Goal: Task Accomplishment & Management: Manage account settings

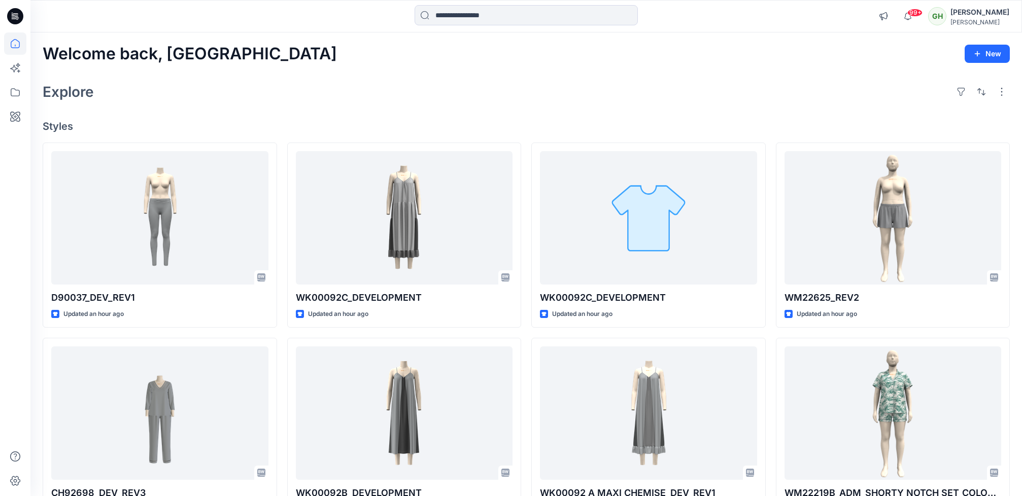
scroll to position [273, 0]
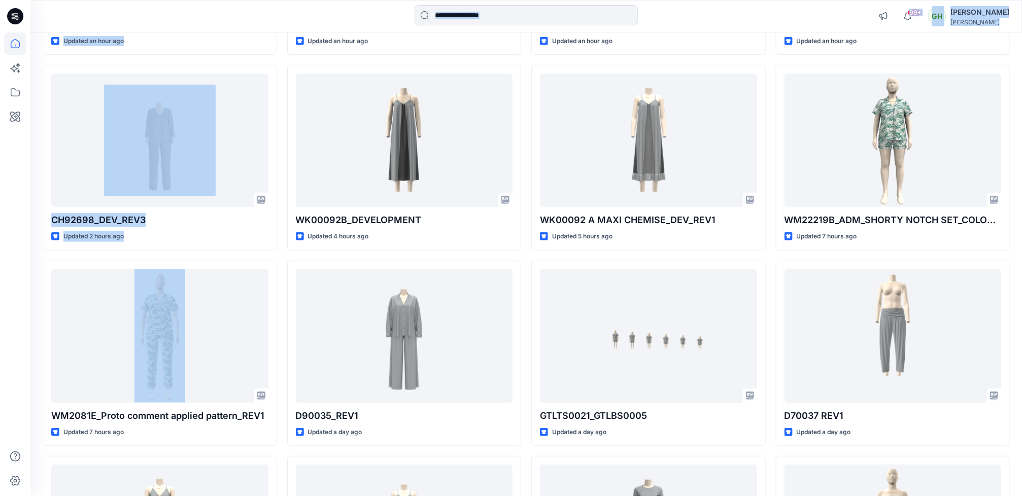
click at [0, 310] on html "99+ Notifications Suresh Perera shared D90037_DEV_REV1 in DONNA KARAN Nov 25 (U…" at bounding box center [511, 404] width 1022 height 1355
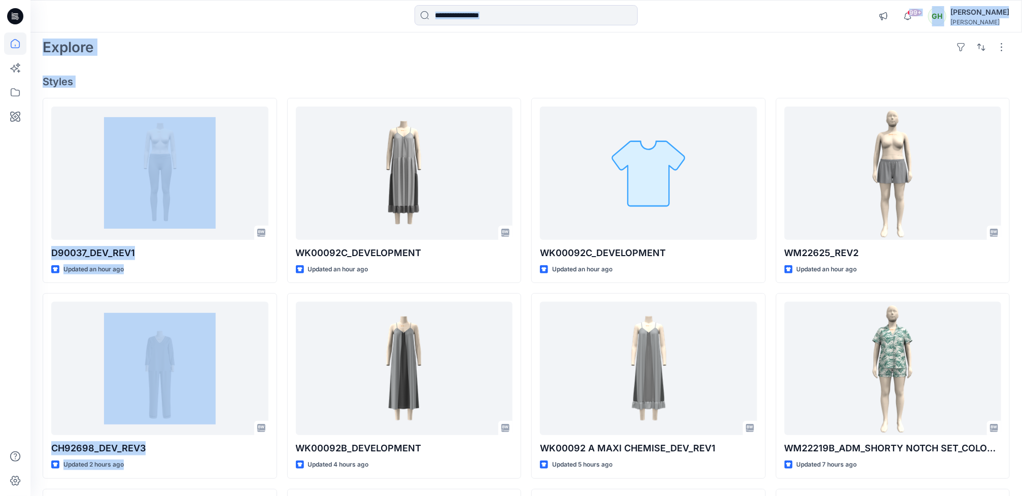
scroll to position [0, 0]
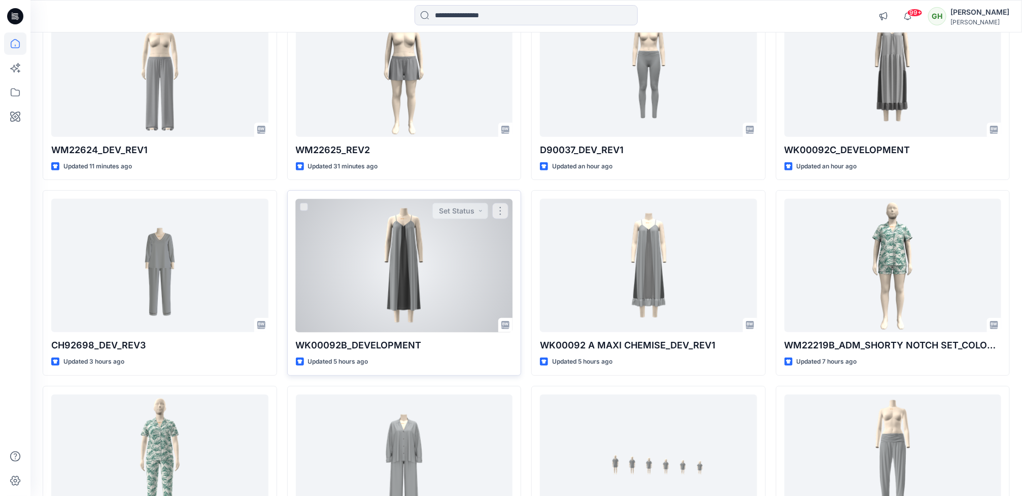
scroll to position [152, 0]
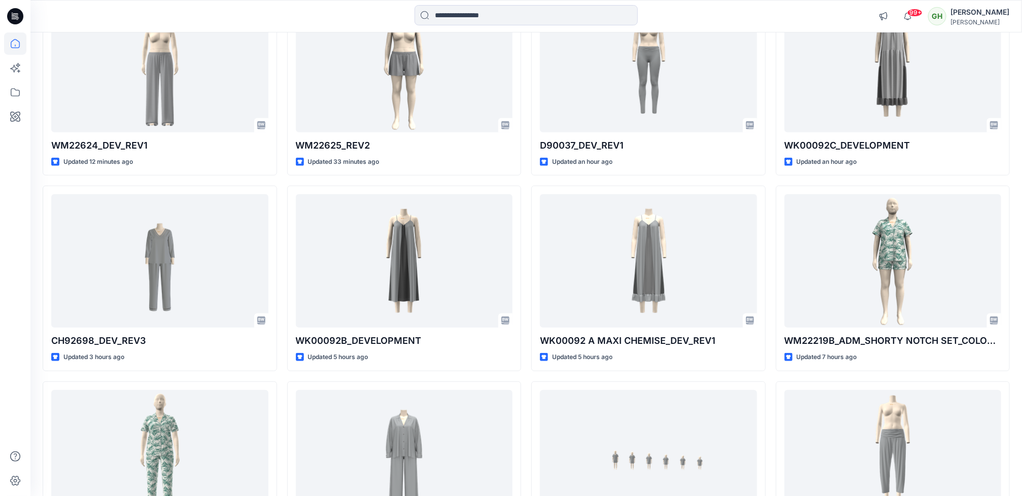
click at [11, 287] on div at bounding box center [15, 264] width 22 height 464
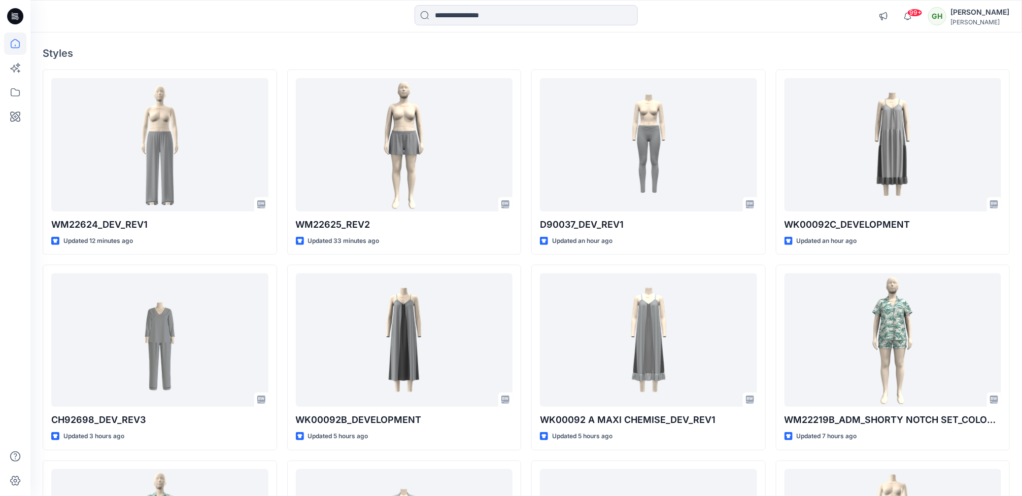
scroll to position [0, 0]
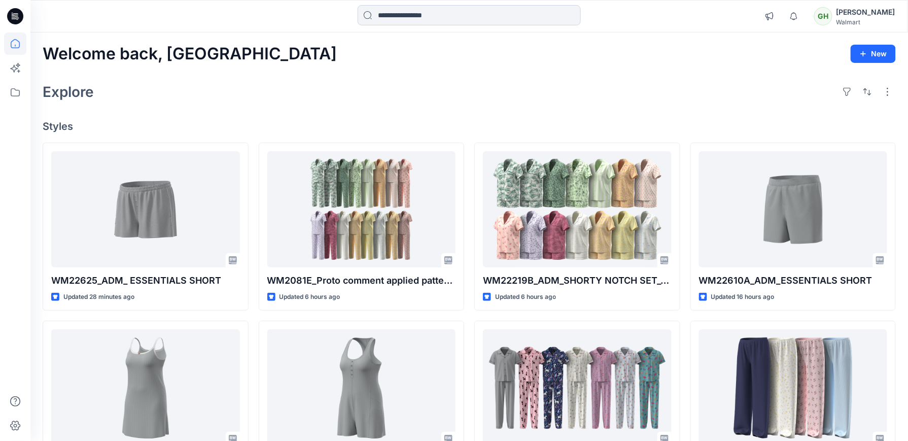
click at [451, 12] on input at bounding box center [469, 15] width 223 height 20
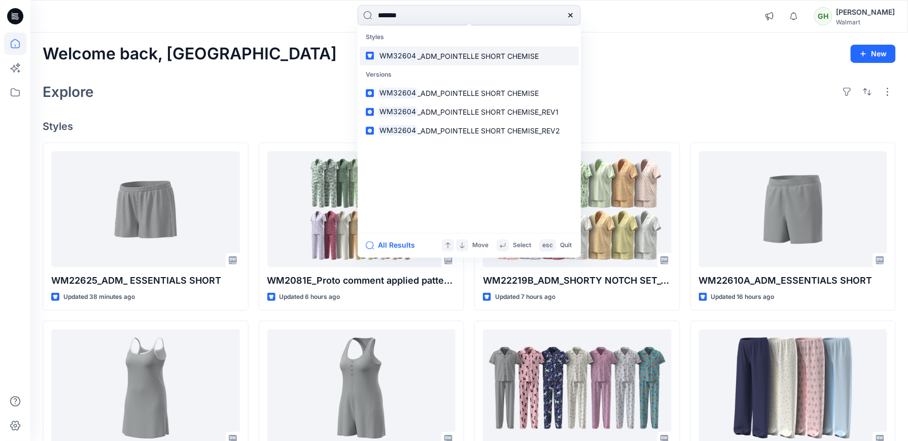
type input "*******"
click at [460, 51] on span "_ADM_POINTELLE SHORT CHEMISE" at bounding box center [478, 55] width 121 height 9
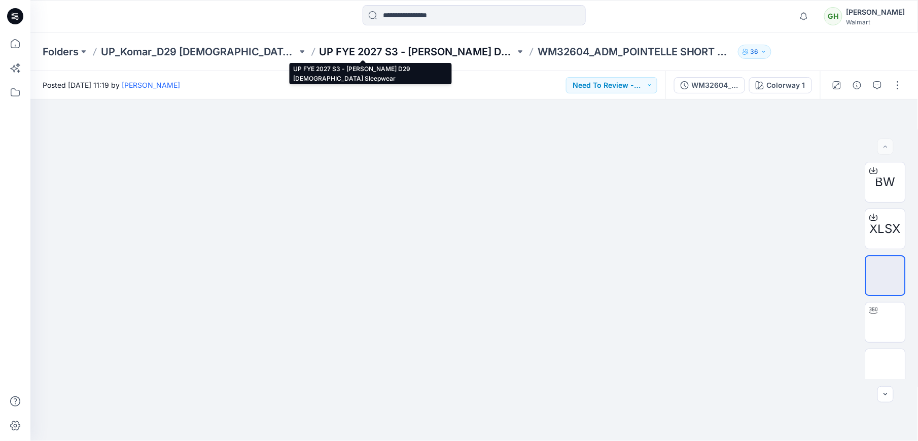
click at [320, 50] on p "UP FYE 2027 S3 - Komar D29 Ladies Sleepwear" at bounding box center [418, 52] width 196 height 14
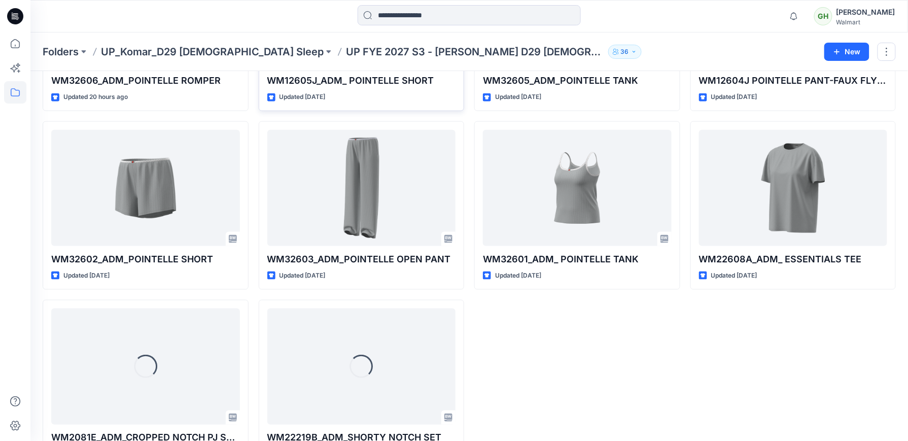
scroll to position [383, 0]
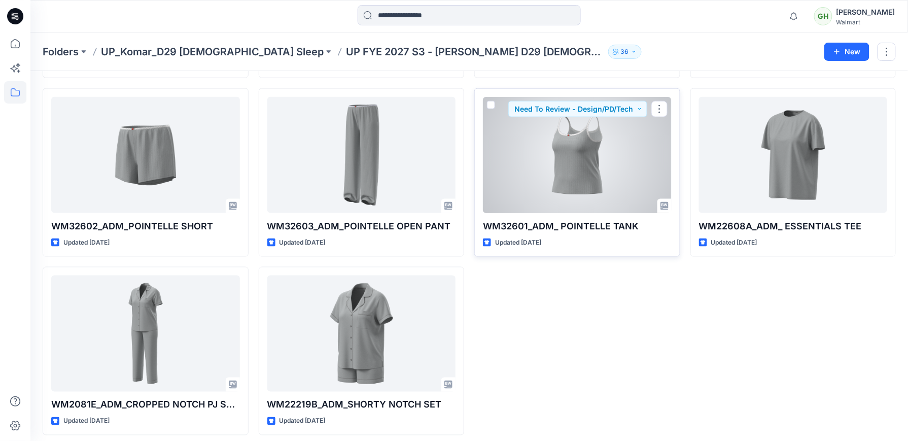
click at [547, 169] on div at bounding box center [577, 155] width 189 height 116
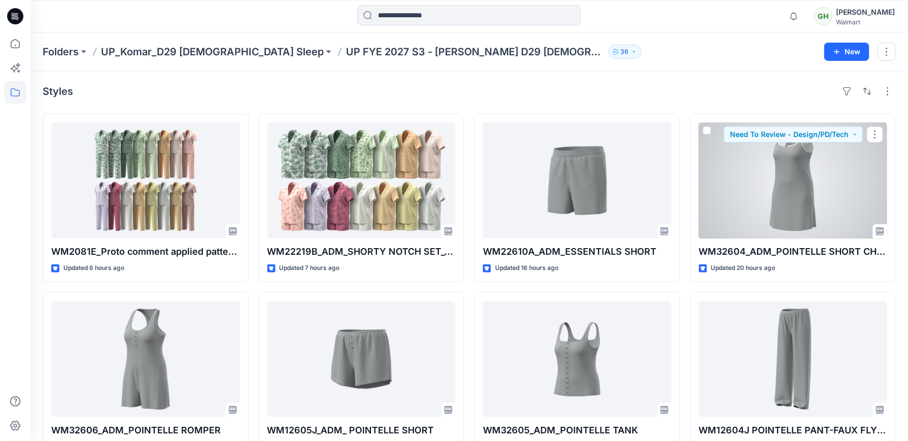
click at [741, 224] on div at bounding box center [793, 180] width 189 height 116
click at [715, 222] on div at bounding box center [793, 180] width 189 height 116
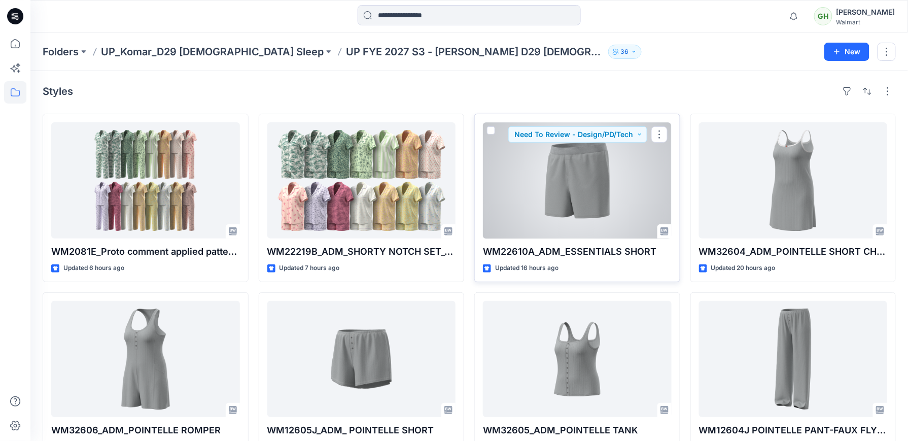
click at [590, 177] on div at bounding box center [577, 180] width 189 height 116
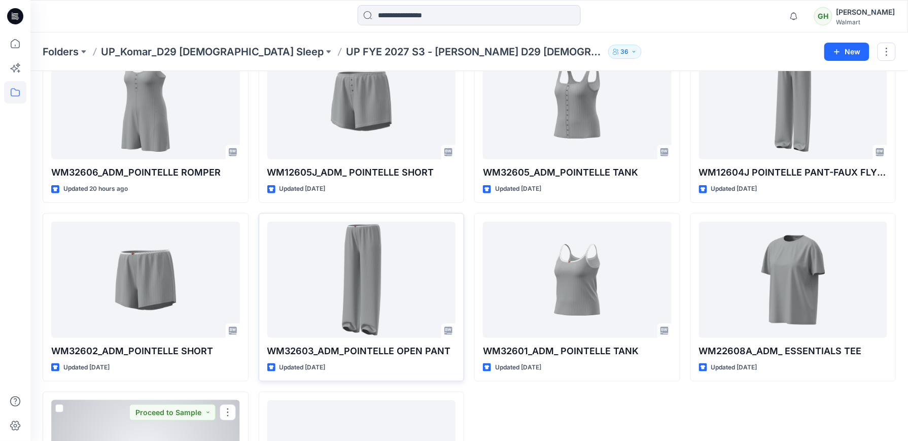
scroll to position [254, 0]
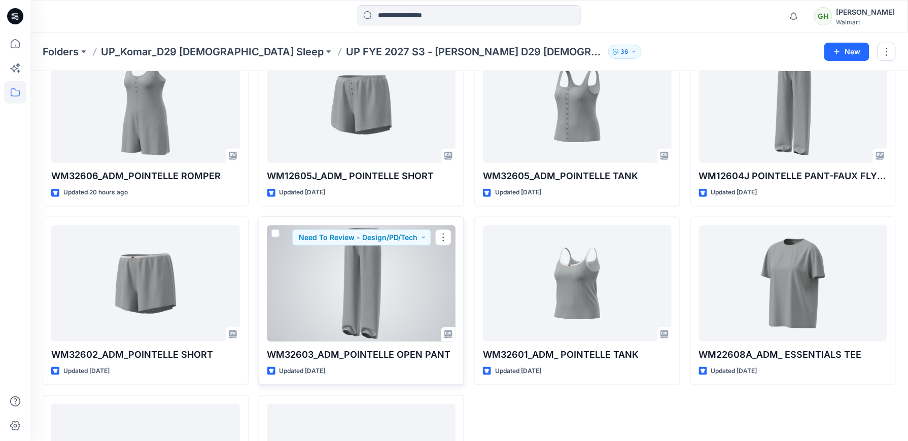
click at [350, 311] on div at bounding box center [361, 283] width 189 height 116
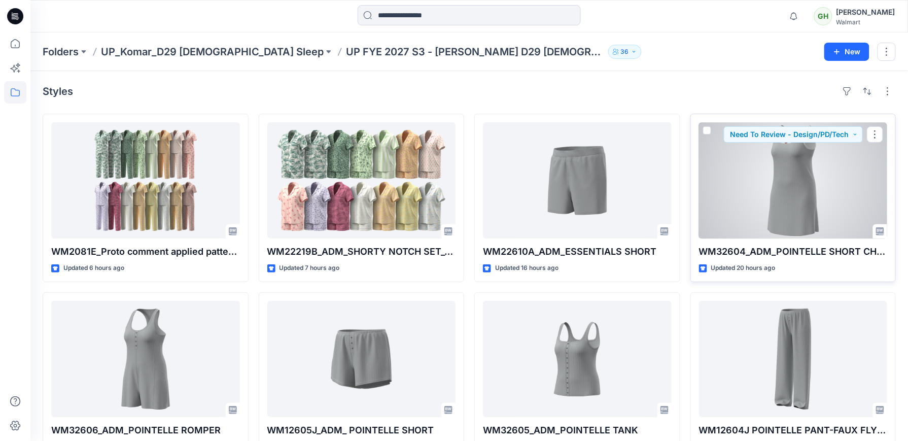
click at [737, 216] on div at bounding box center [793, 180] width 189 height 116
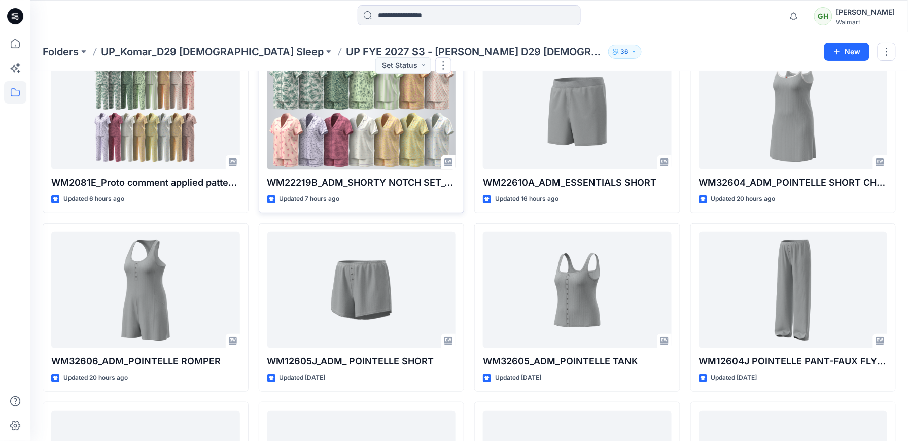
scroll to position [135, 0]
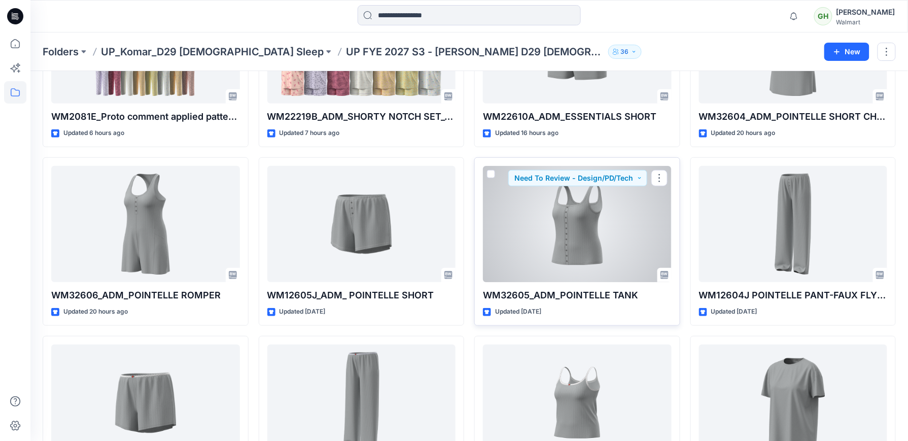
click at [585, 220] on div at bounding box center [577, 224] width 189 height 116
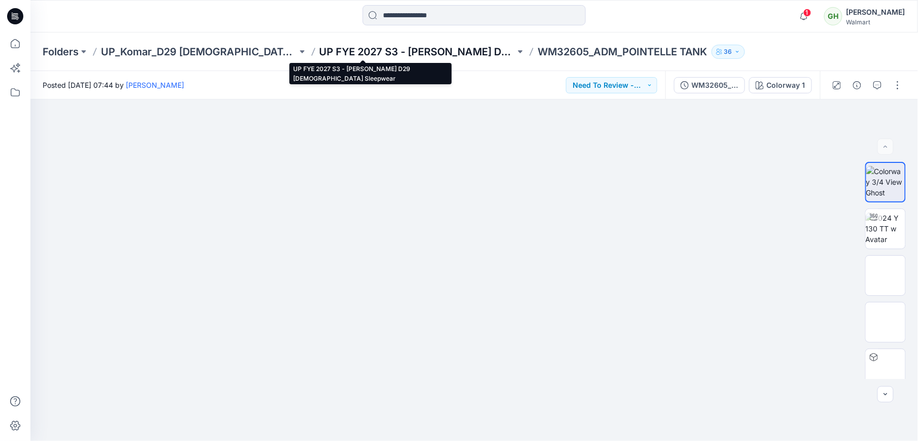
click at [336, 51] on p "UP FYE 2027 S3 - Komar D29 Ladies Sleepwear" at bounding box center [418, 52] width 196 height 14
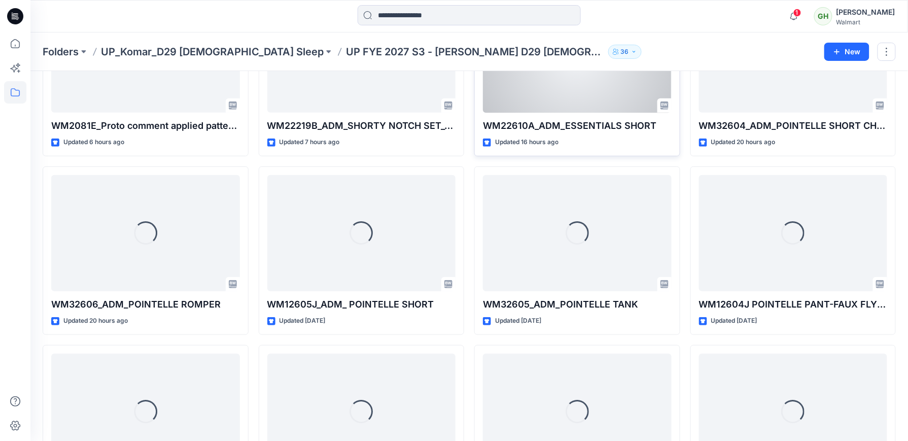
scroll to position [135, 0]
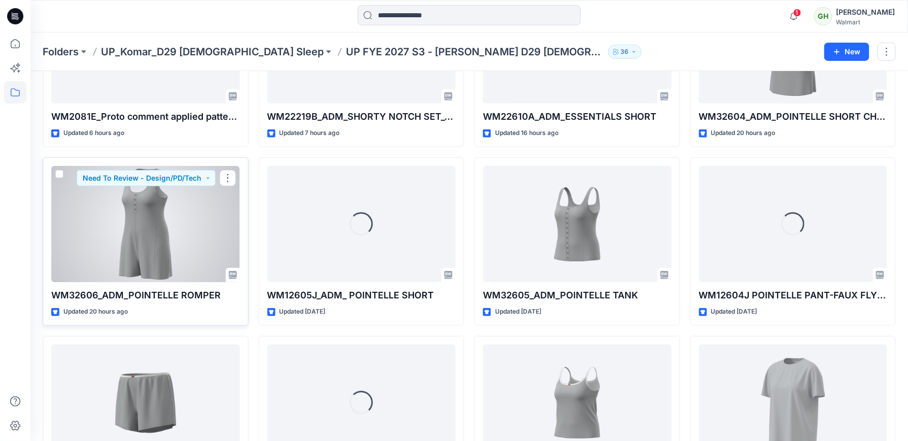
click at [178, 247] on div at bounding box center [145, 224] width 189 height 116
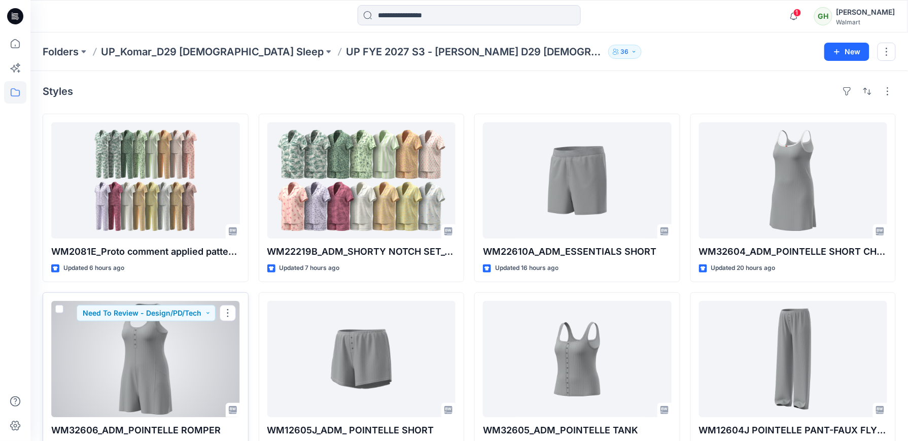
click at [135, 337] on div at bounding box center [145, 359] width 189 height 116
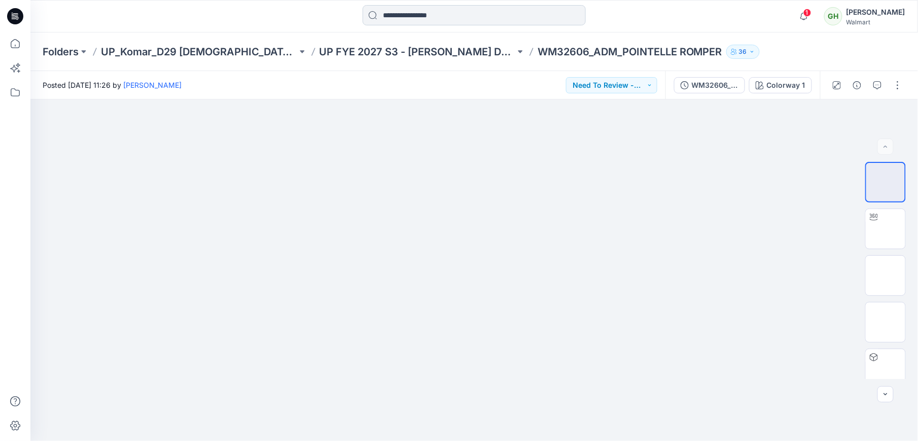
click at [449, 11] on input at bounding box center [474, 15] width 223 height 20
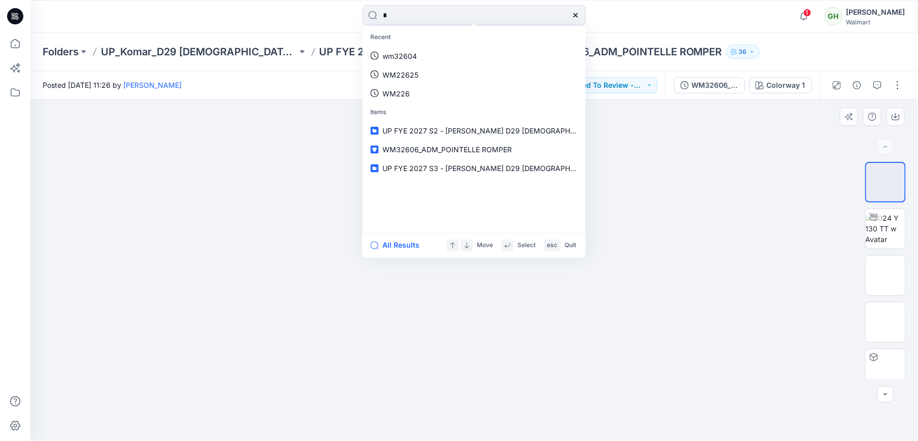
click at [265, 141] on div at bounding box center [474, 269] width 888 height 341
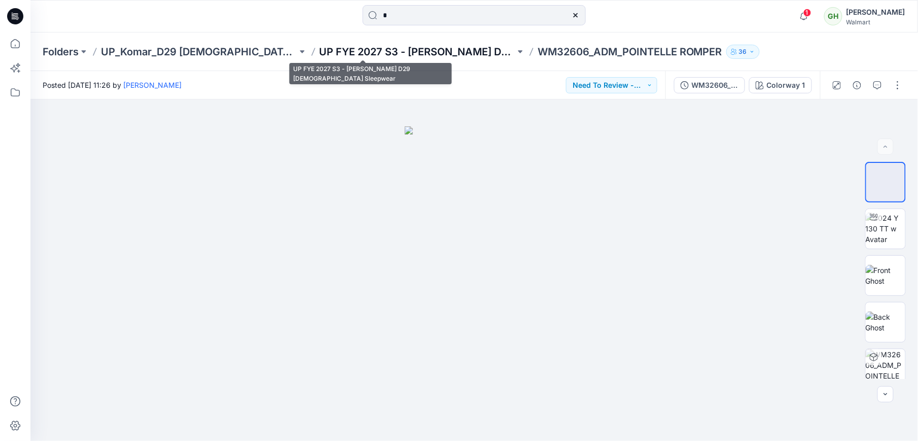
type input "*"
click at [327, 49] on p "UP FYE 2027 S3 - Komar D29 Ladies Sleepwear" at bounding box center [418, 52] width 196 height 14
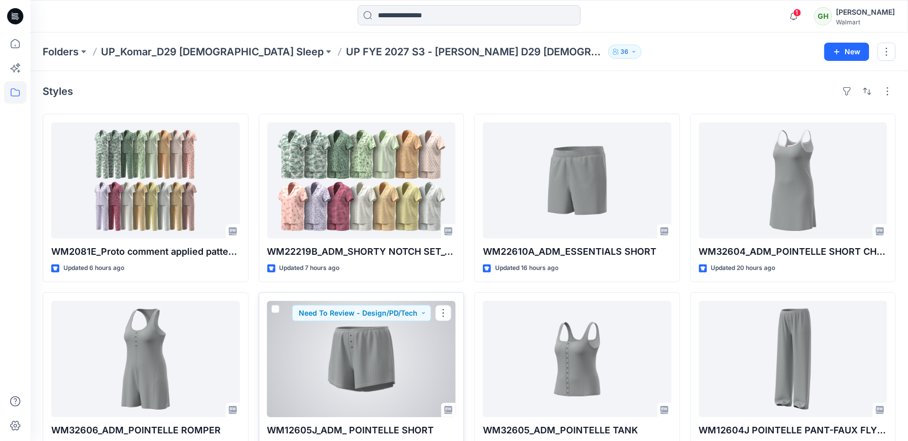
click at [409, 363] on div at bounding box center [361, 359] width 189 height 116
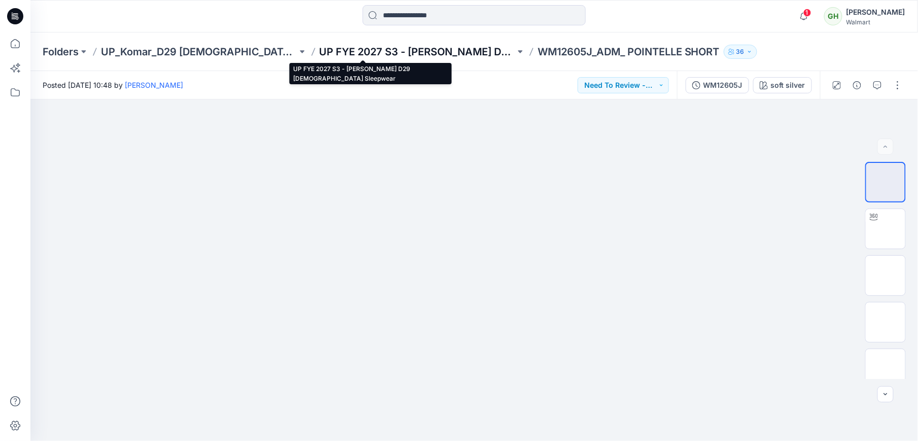
click at [360, 52] on p "UP FYE 2027 S3 - Komar D29 Ladies Sleepwear" at bounding box center [418, 52] width 196 height 14
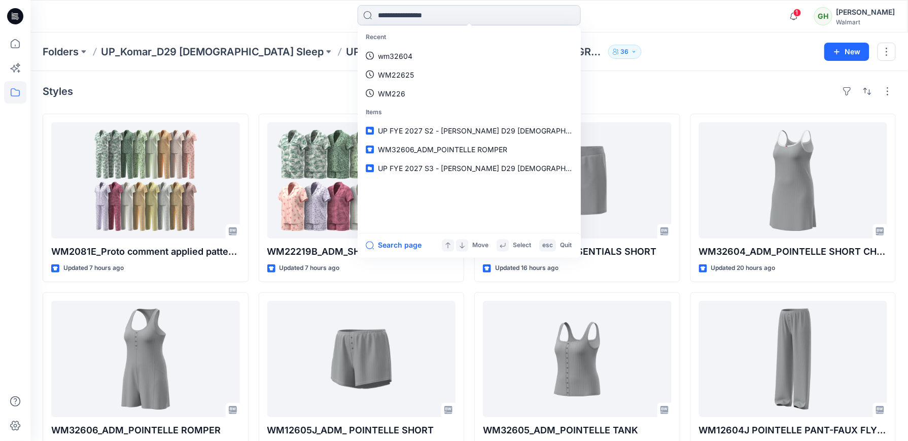
click at [408, 9] on input at bounding box center [469, 15] width 223 height 20
click at [185, 84] on div "Styles" at bounding box center [469, 91] width 853 height 16
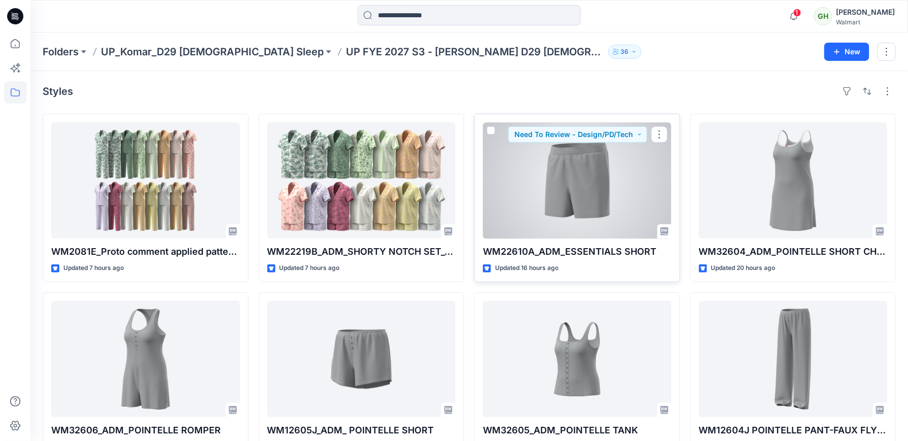
click at [539, 209] on div at bounding box center [577, 180] width 189 height 116
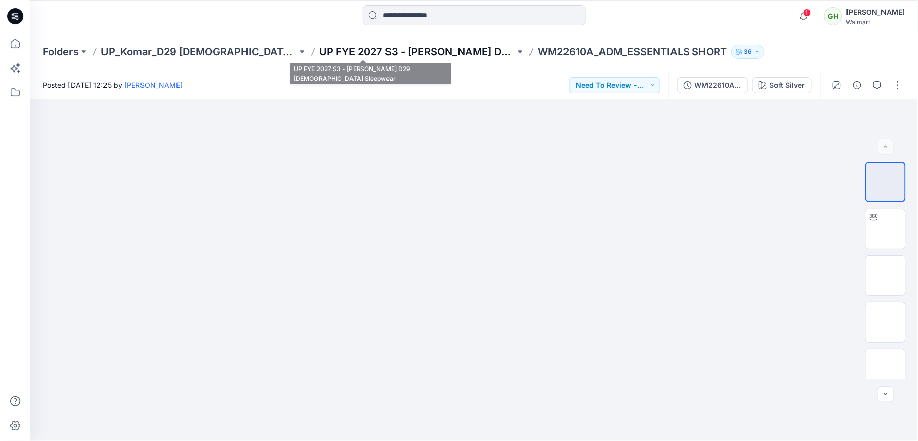
click at [394, 55] on p "UP FYE 2027 S3 - Komar D29 Ladies Sleepwear" at bounding box center [418, 52] width 196 height 14
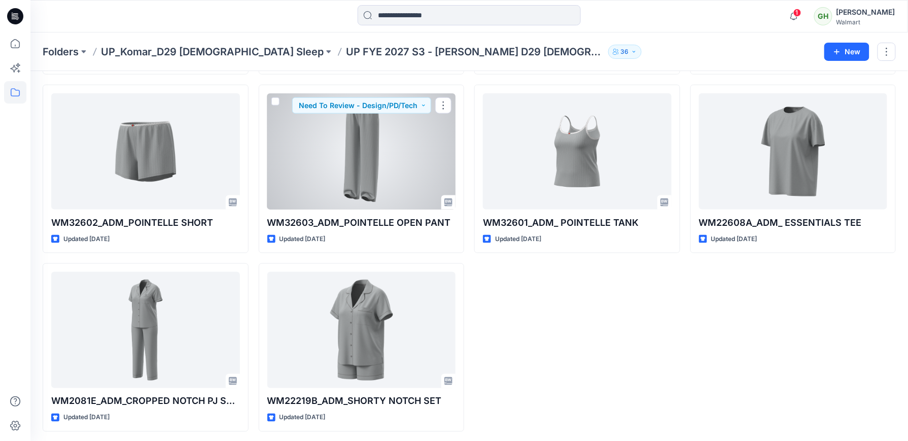
scroll to position [390, 0]
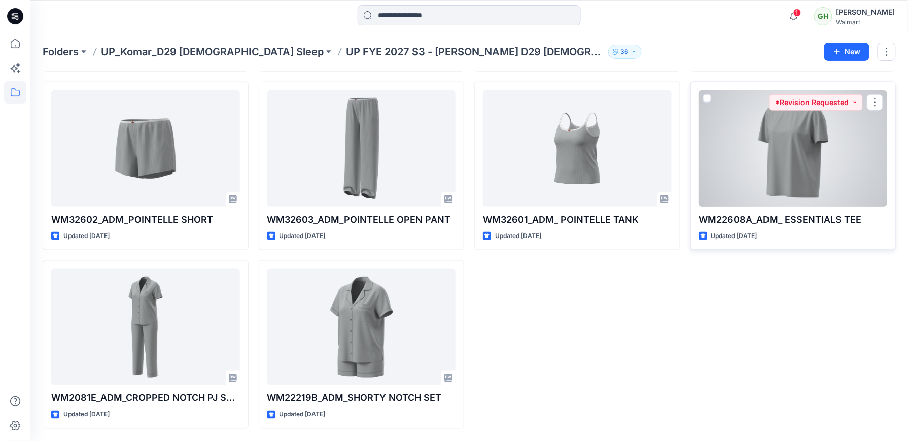
click at [794, 171] on div at bounding box center [793, 148] width 189 height 116
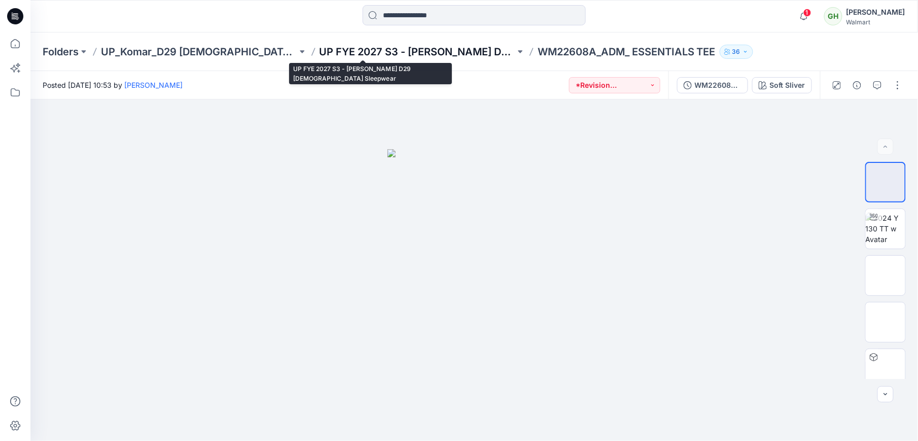
click at [350, 56] on p "UP FYE 2027 S3 - [PERSON_NAME] D29 [DEMOGRAPHIC_DATA] Sleepwear" at bounding box center [418, 52] width 196 height 14
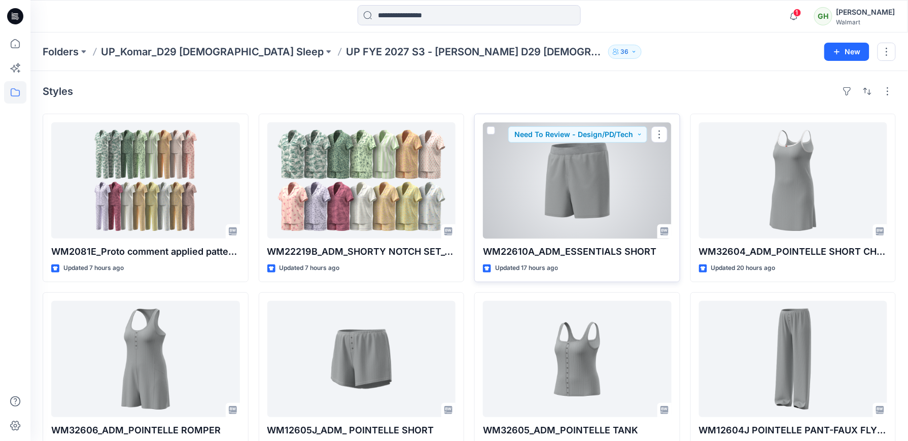
click at [620, 201] on div at bounding box center [577, 180] width 189 height 116
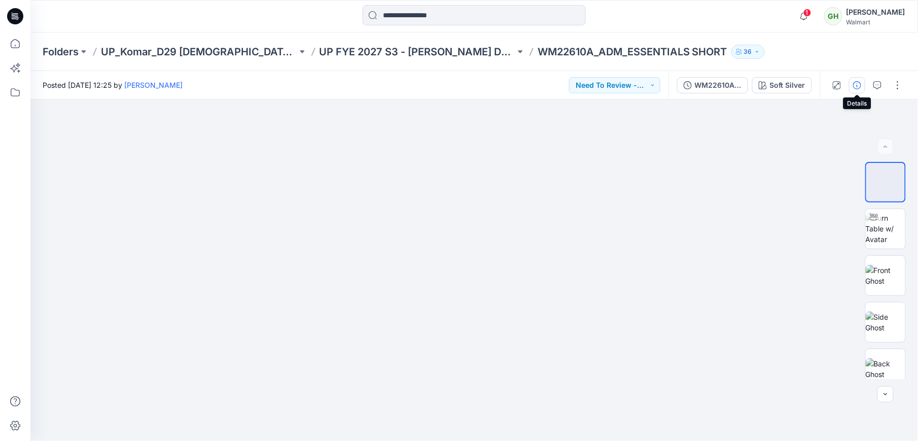
click at [854, 81] on icon "button" at bounding box center [857, 85] width 8 height 8
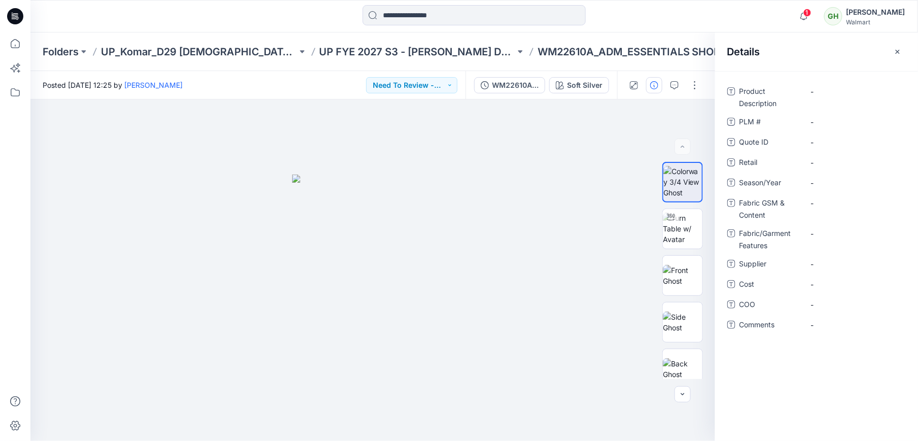
click at [9, 11] on icon at bounding box center [15, 16] width 16 height 32
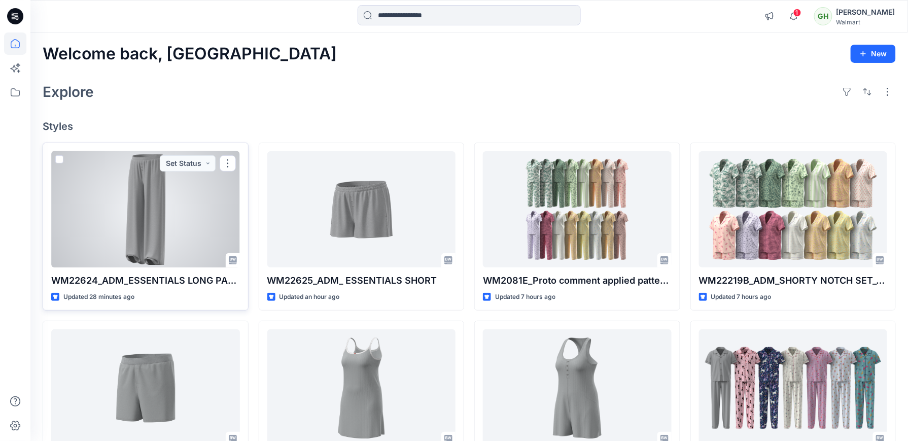
click at [169, 218] on div at bounding box center [145, 209] width 189 height 116
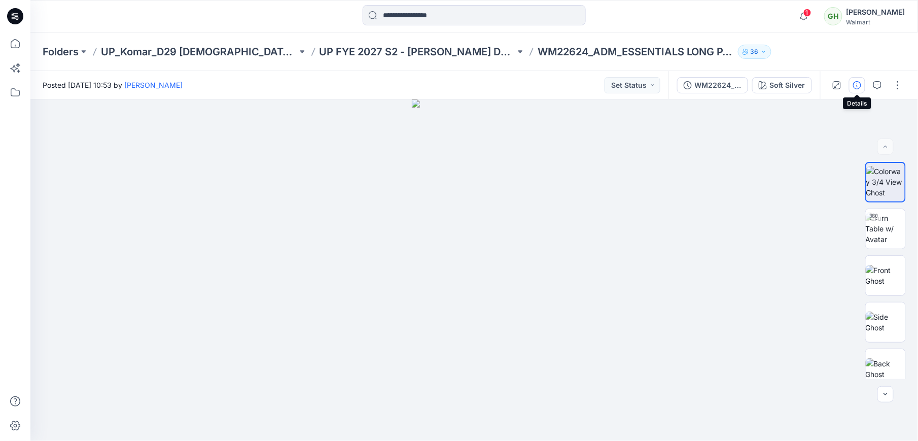
click at [859, 86] on icon "button" at bounding box center [857, 85] width 8 height 8
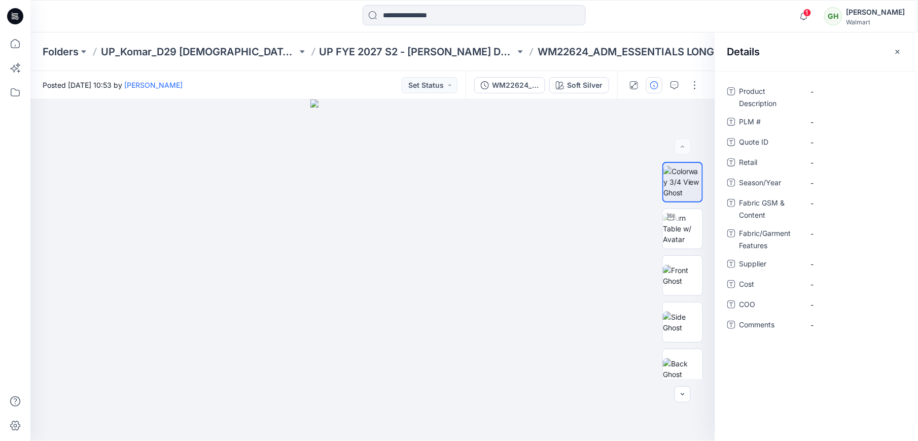
click at [20, 15] on icon at bounding box center [15, 16] width 16 height 16
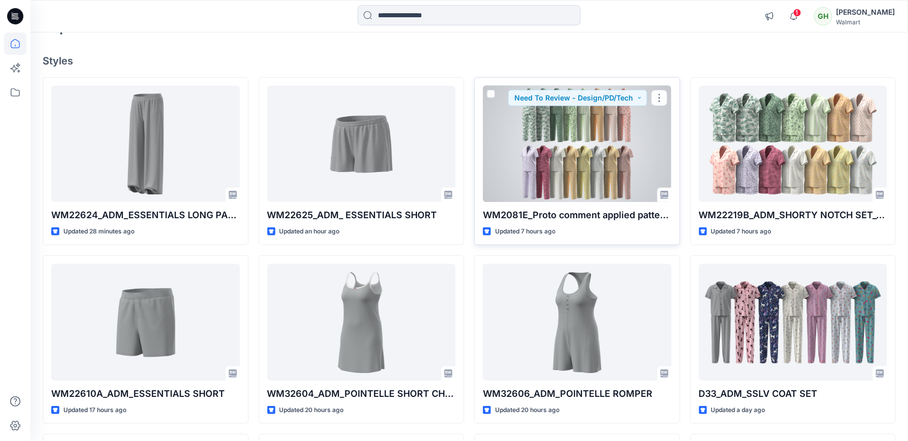
scroll to position [135, 0]
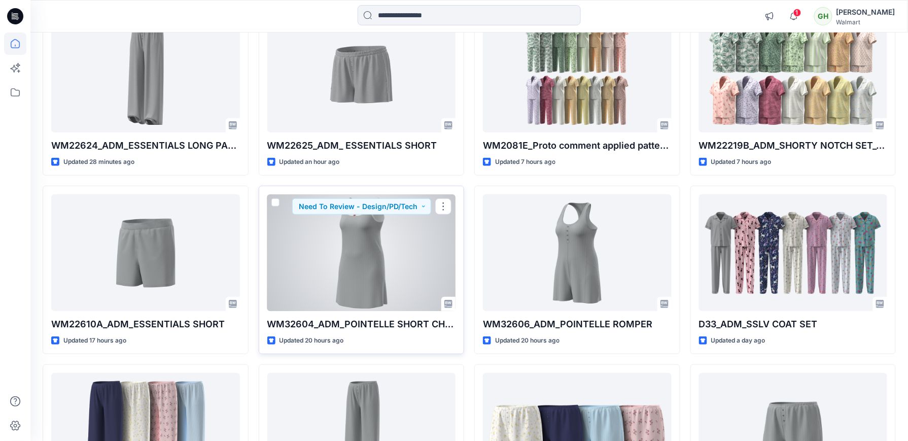
click at [390, 266] on div at bounding box center [361, 252] width 189 height 116
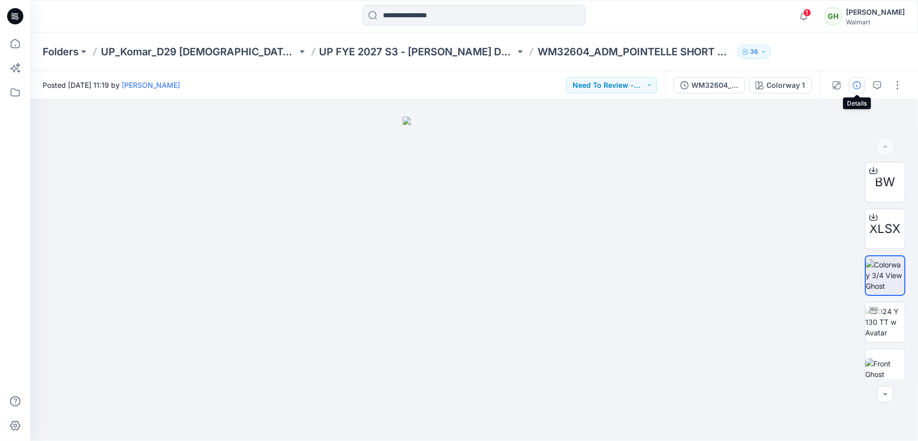
click at [859, 89] on button "button" at bounding box center [857, 85] width 16 height 16
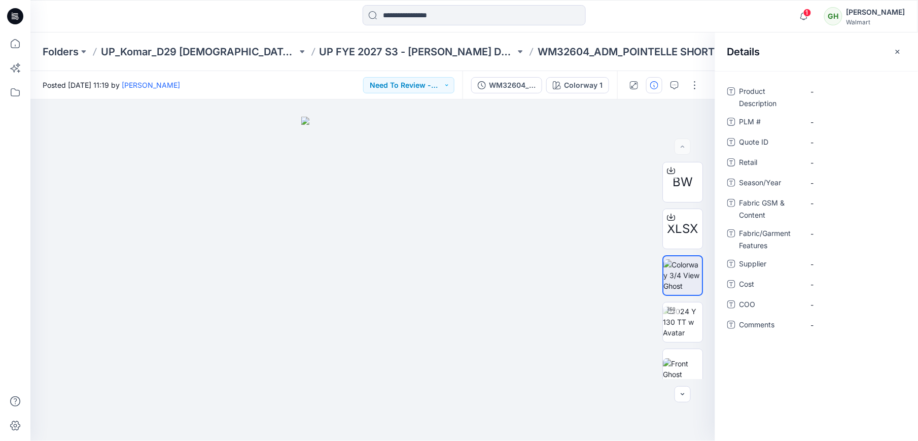
click at [9, 16] on icon at bounding box center [15, 16] width 16 height 16
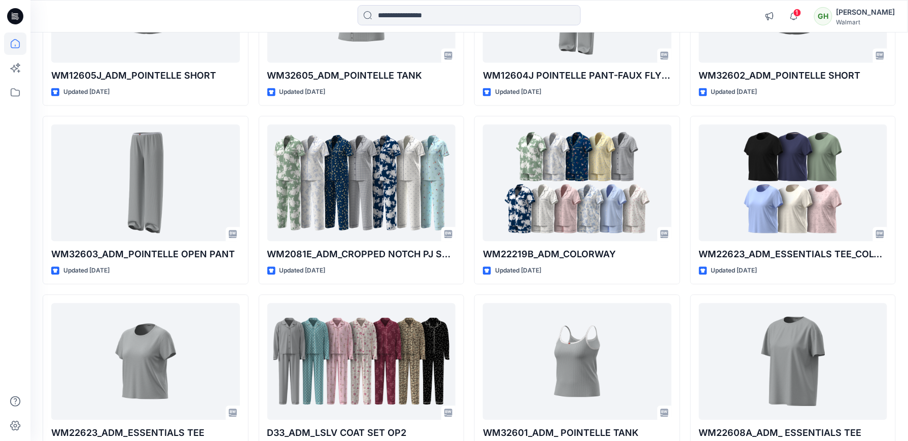
scroll to position [750, 0]
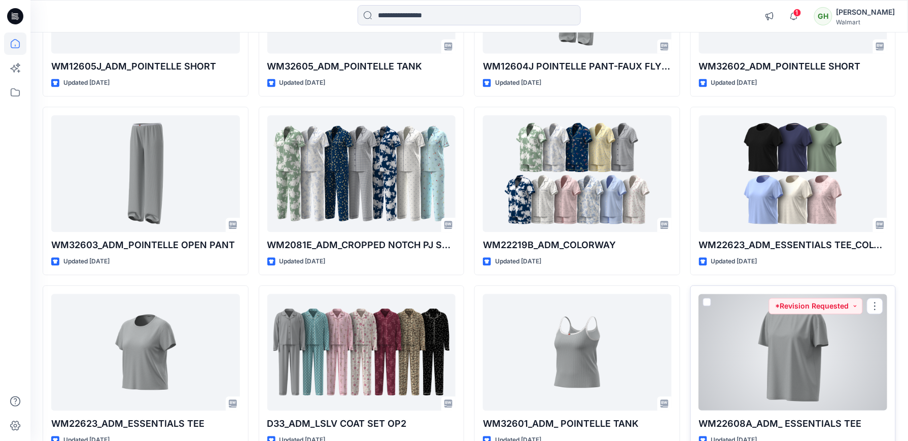
click at [767, 319] on div at bounding box center [793, 352] width 189 height 116
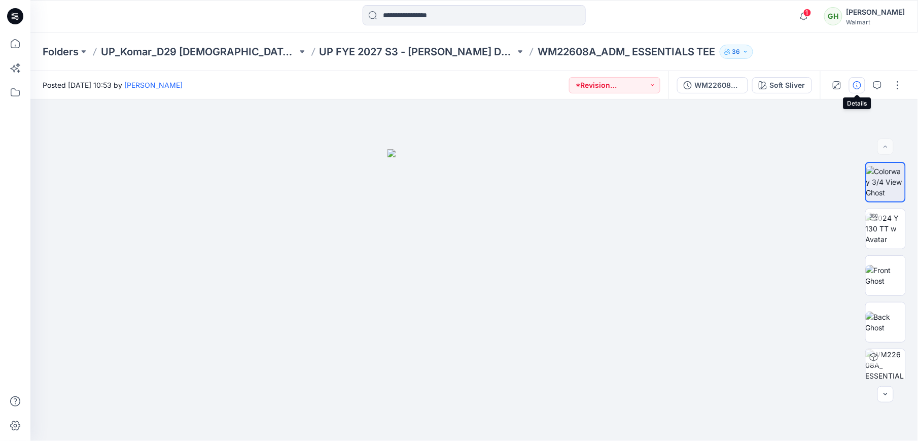
click at [857, 87] on icon "button" at bounding box center [857, 85] width 8 height 8
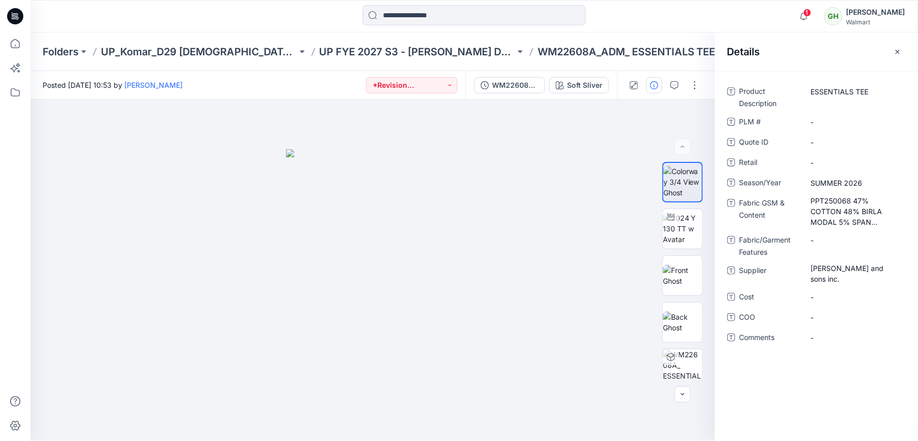
click at [14, 18] on icon at bounding box center [15, 16] width 16 height 16
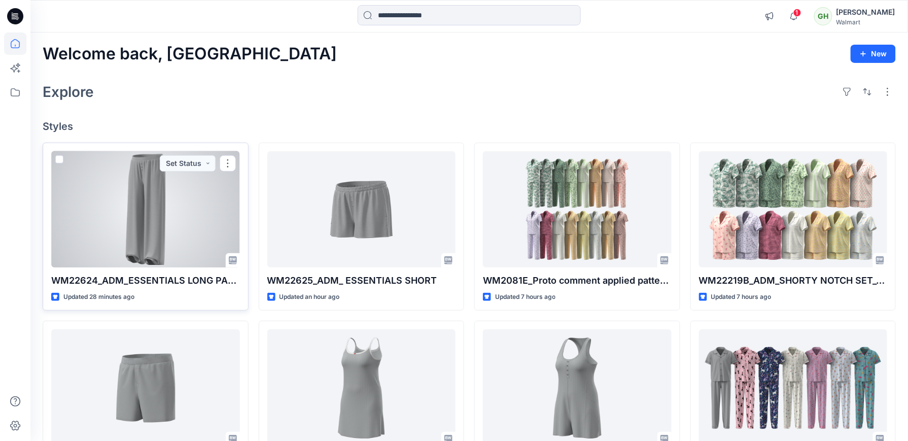
click at [187, 237] on div at bounding box center [145, 209] width 189 height 116
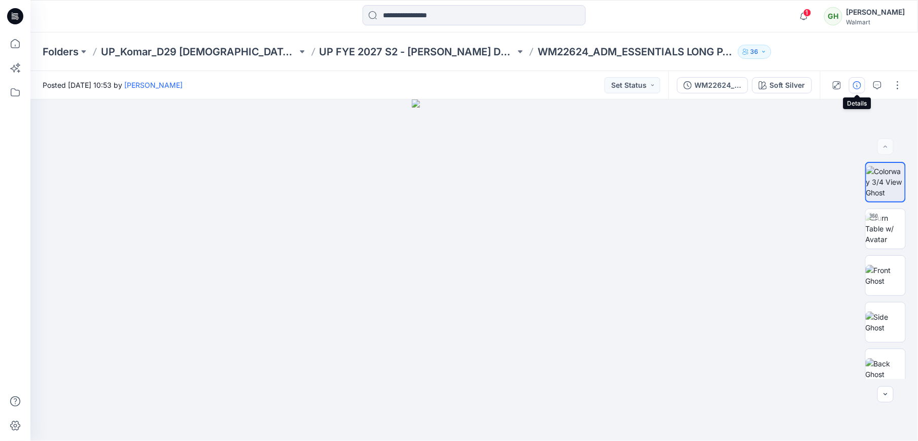
click at [855, 88] on icon "button" at bounding box center [857, 85] width 8 height 8
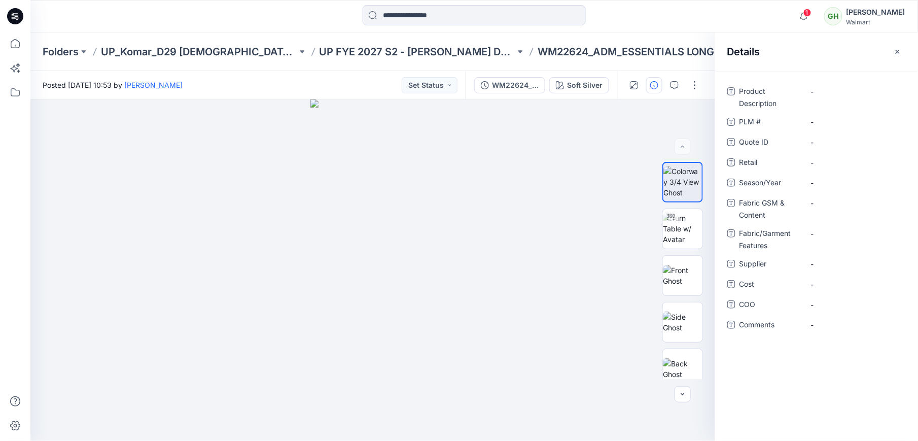
click at [17, 15] on icon at bounding box center [15, 16] width 16 height 32
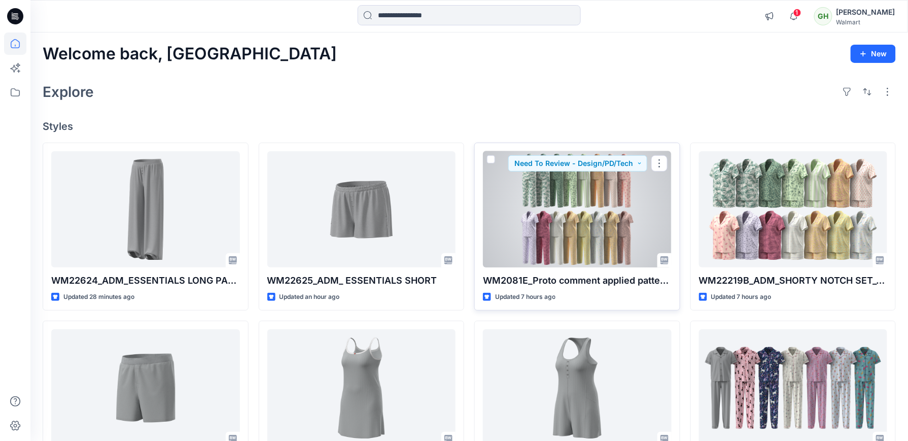
scroll to position [203, 0]
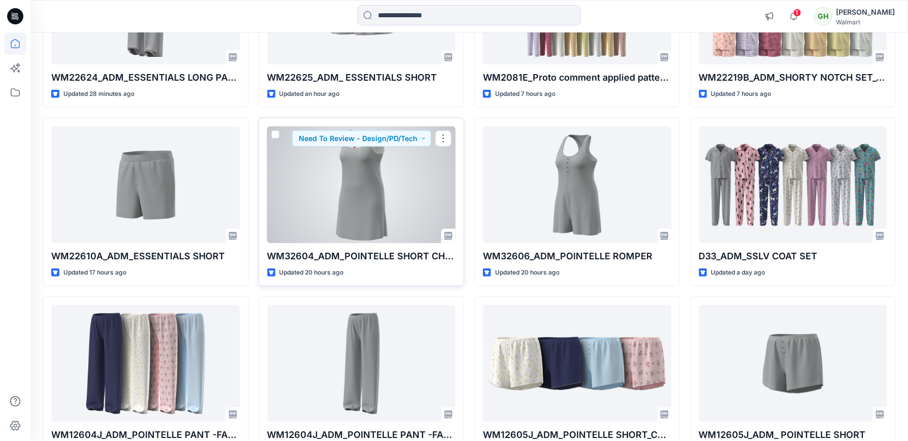
click at [373, 222] on div at bounding box center [361, 184] width 189 height 116
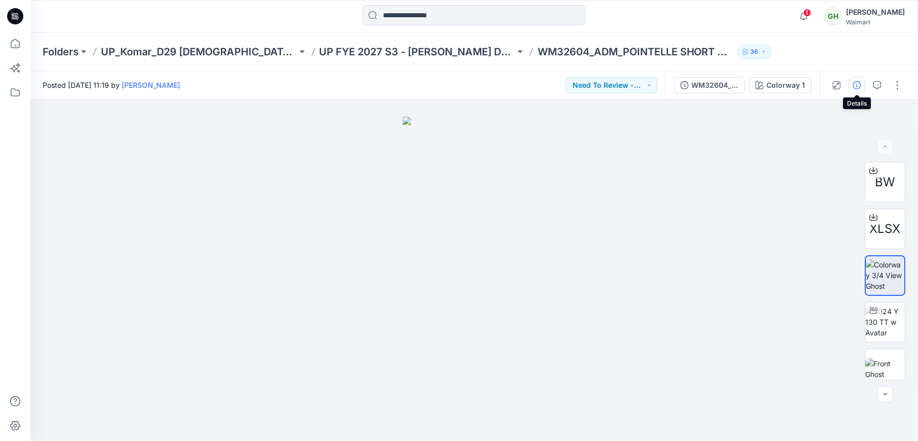
click at [858, 84] on icon "button" at bounding box center [857, 85] width 8 height 8
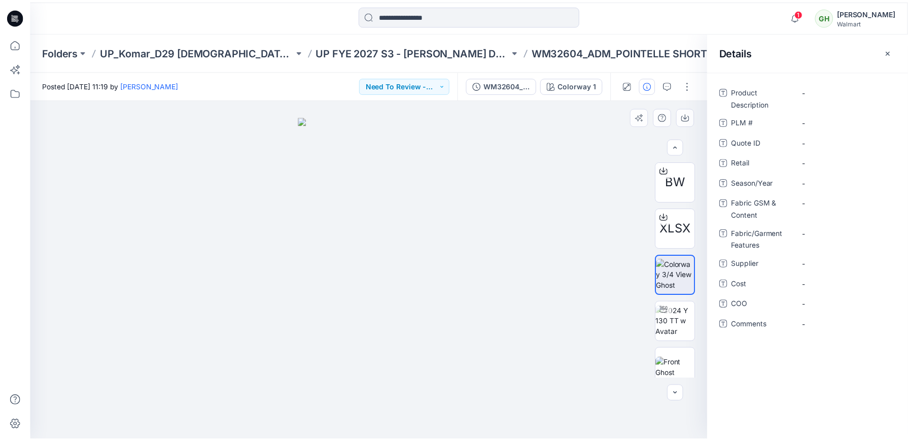
scroll to position [103, 0]
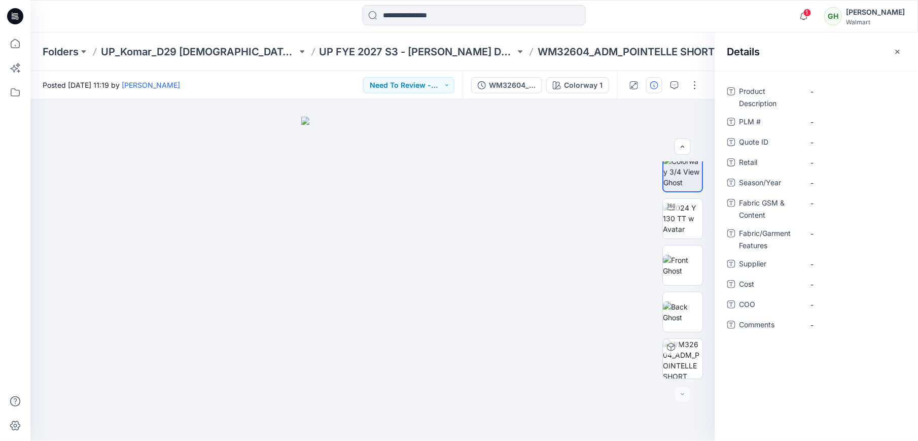
click at [19, 13] on icon at bounding box center [15, 16] width 16 height 16
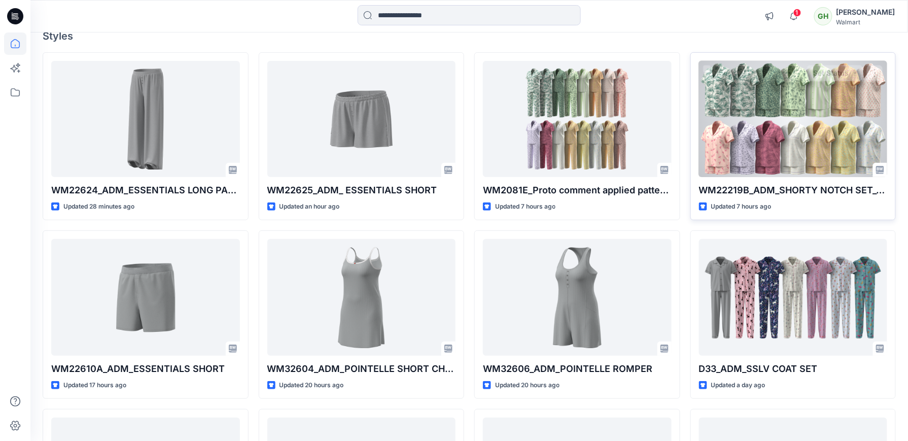
scroll to position [67, 0]
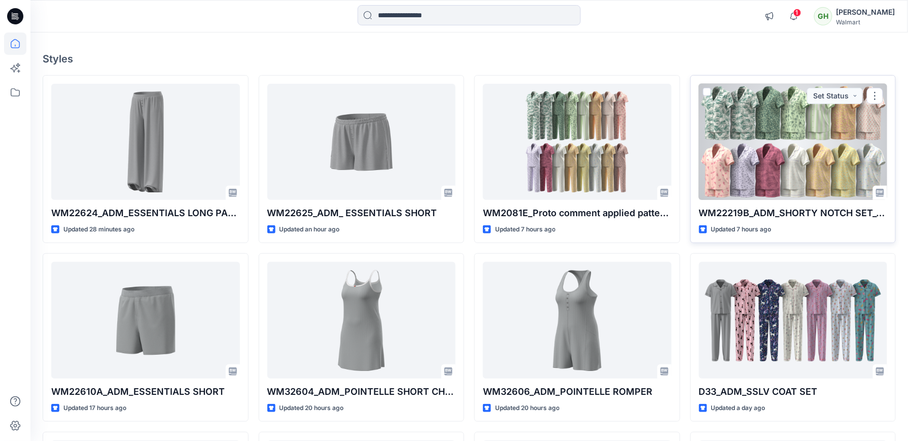
click at [808, 157] on div at bounding box center [793, 142] width 189 height 116
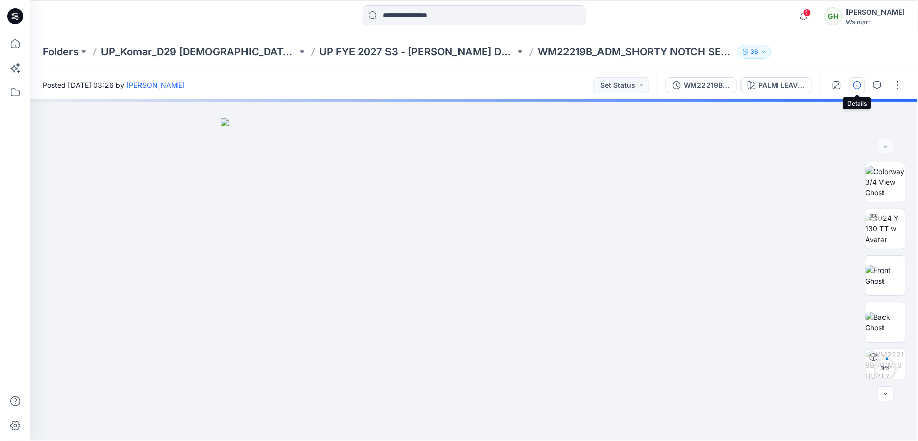
click at [852, 86] on button "button" at bounding box center [857, 85] width 16 height 16
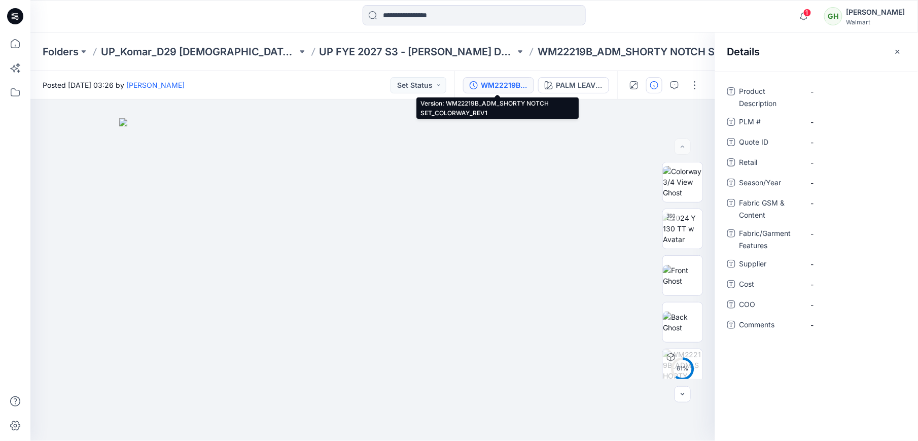
click at [491, 86] on div "WM22219B_ADM_SHORTY NOTCH SET_COLORWAY_REV1" at bounding box center [504, 85] width 47 height 11
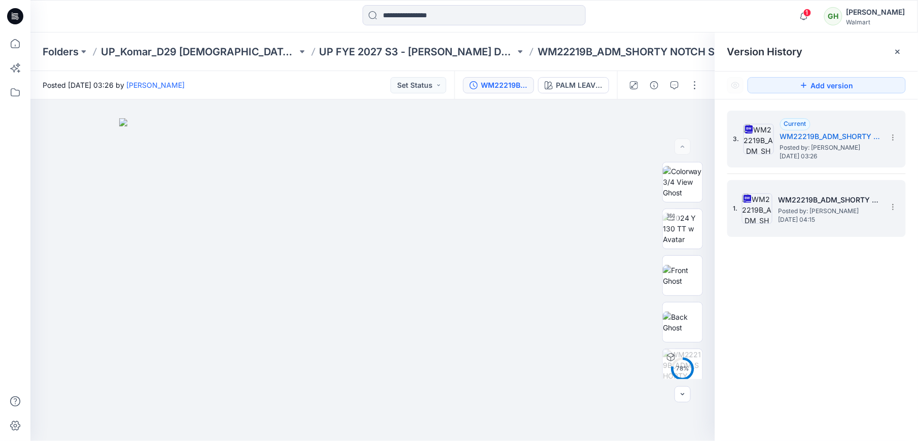
click at [826, 200] on h5 "WM22219B_ADM_SHORTY NOTCH SET_COLORWAY" at bounding box center [829, 200] width 101 height 12
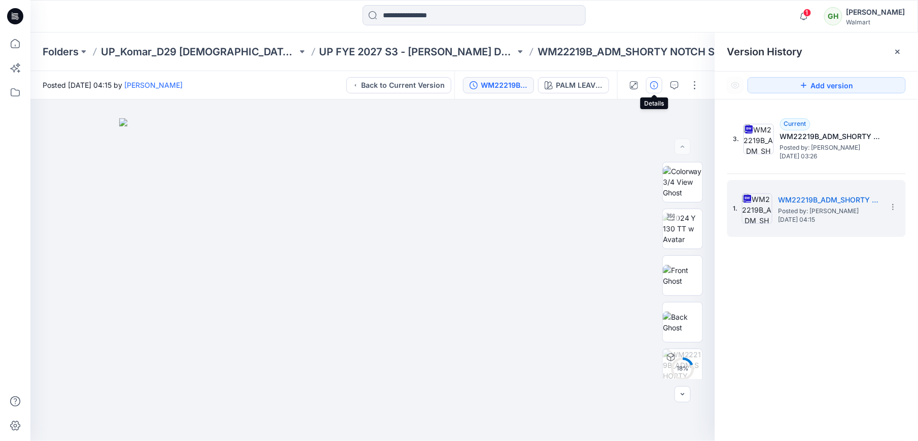
click at [649, 84] on button "button" at bounding box center [654, 85] width 16 height 16
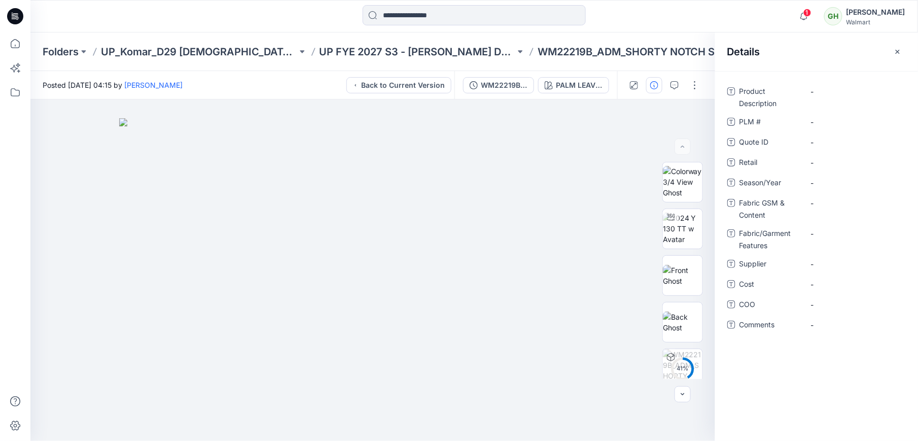
click at [15, 16] on icon at bounding box center [17, 16] width 4 height 1
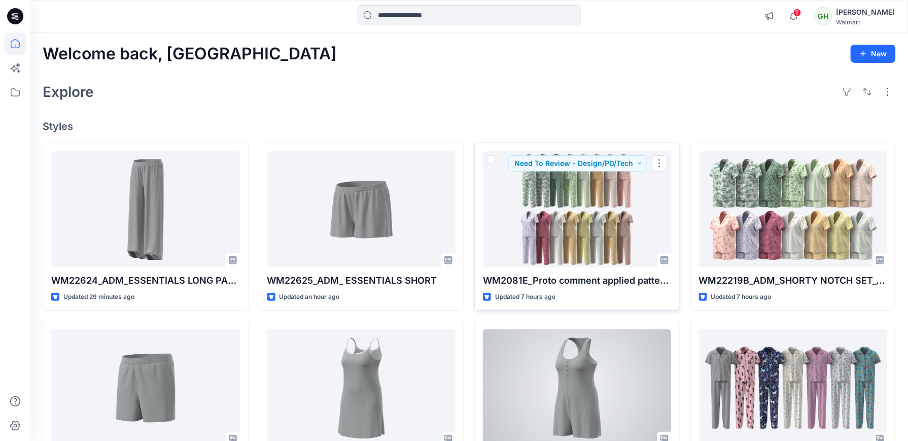
scroll to position [203, 0]
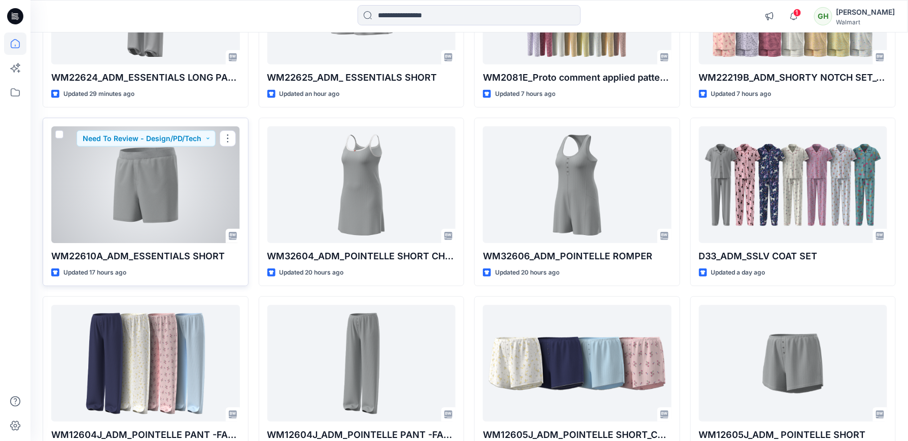
click at [88, 210] on div at bounding box center [145, 184] width 189 height 116
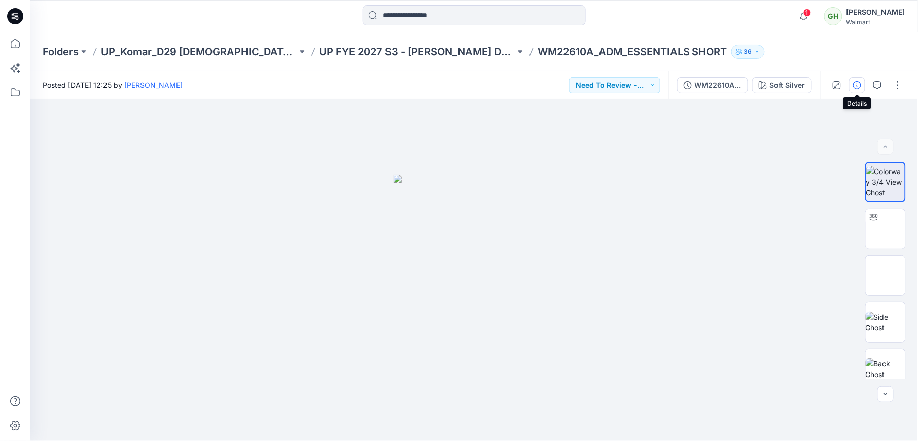
click at [854, 88] on icon "button" at bounding box center [857, 85] width 8 height 8
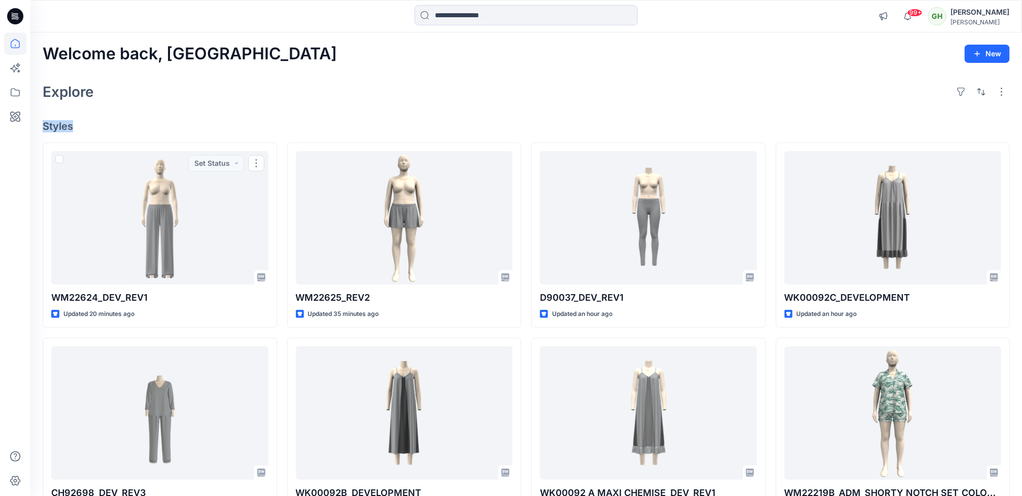
click at [157, 118] on div "Welcome back, Gayan New Explore Styles WM22624_DEV_REV1 Updated 20 minutes ago …" at bounding box center [525, 399] width 991 height 735
click at [463, 20] on input at bounding box center [525, 15] width 223 height 20
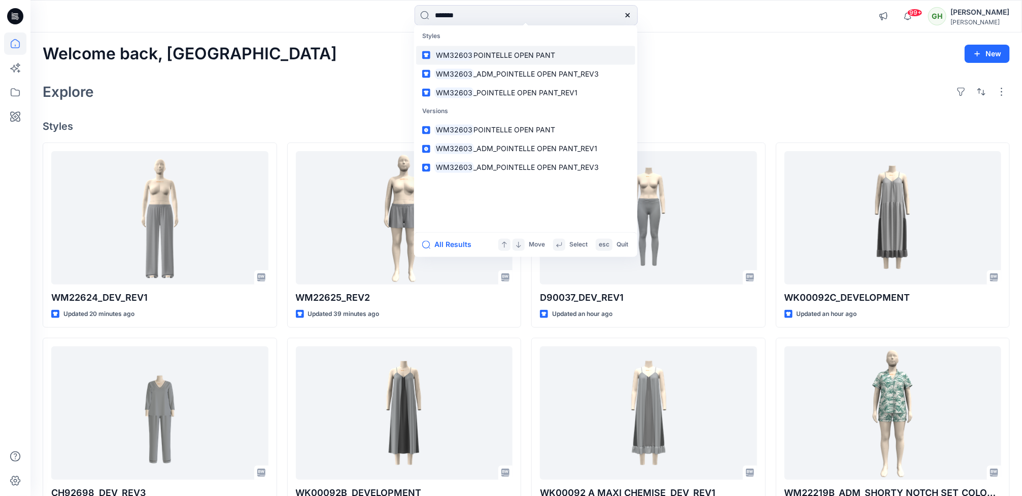
type input "*******"
click at [500, 58] on span "POINTELLE OPEN PANT" at bounding box center [515, 55] width 82 height 9
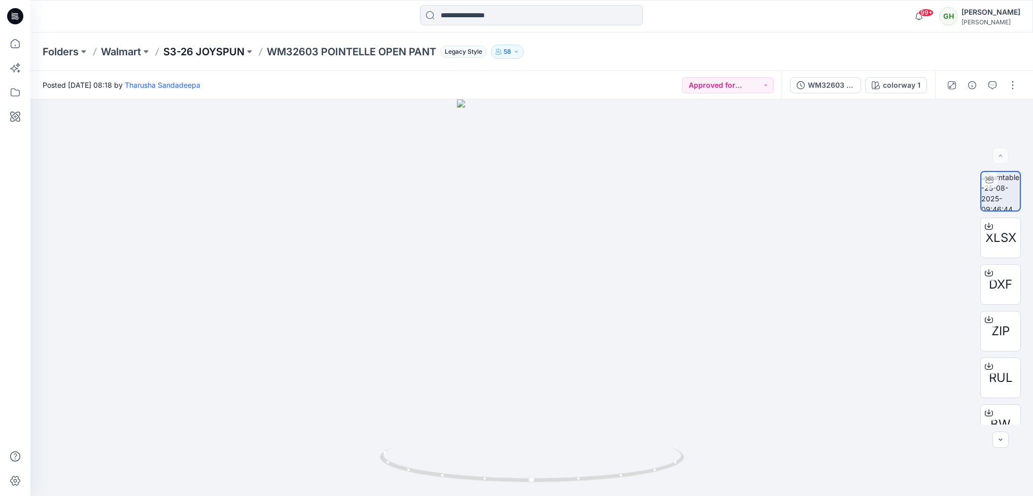
click at [217, 52] on p "S3-26 JOYSPUN" at bounding box center [203, 52] width 81 height 14
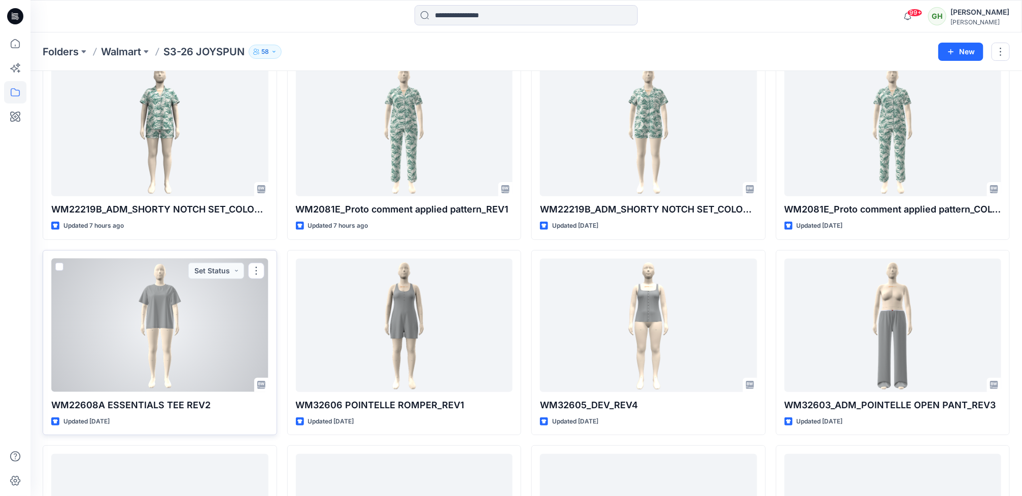
scroll to position [152, 0]
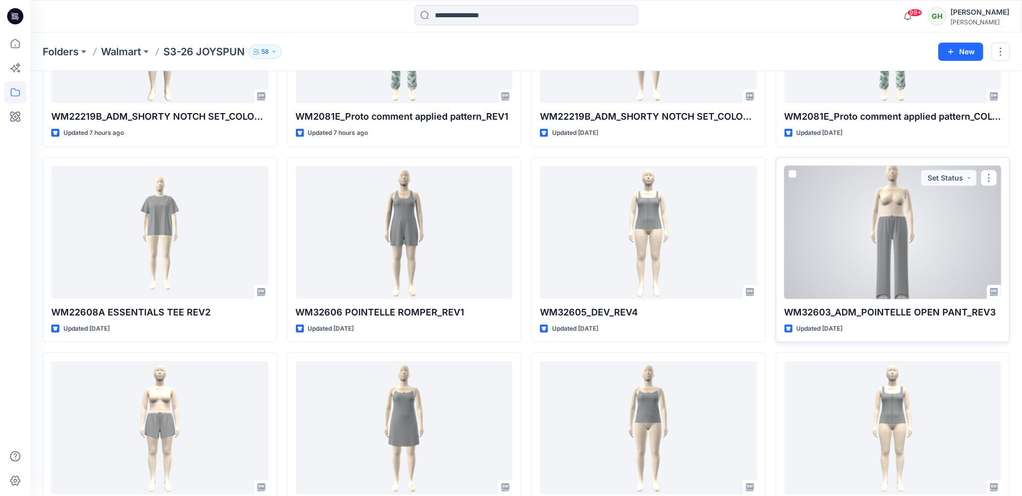
click at [911, 282] on div at bounding box center [892, 232] width 217 height 133
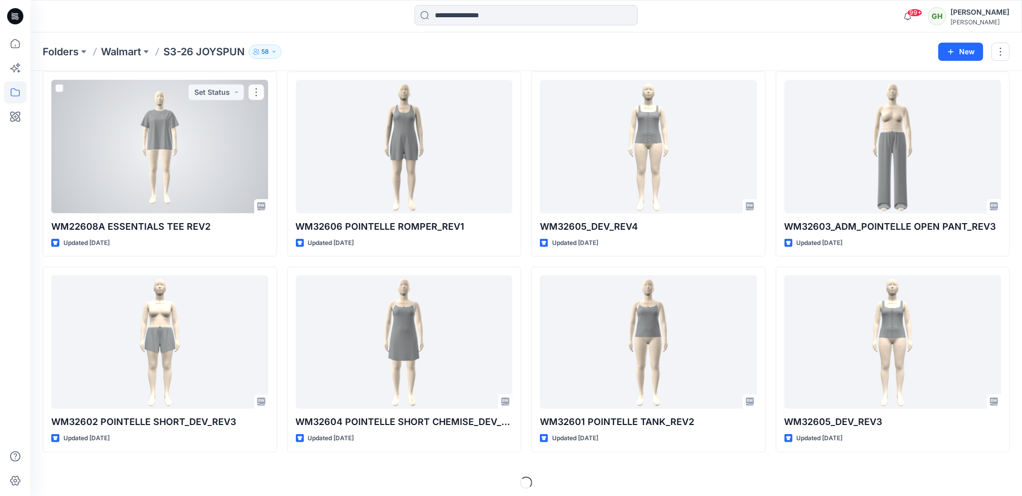
scroll to position [244, 0]
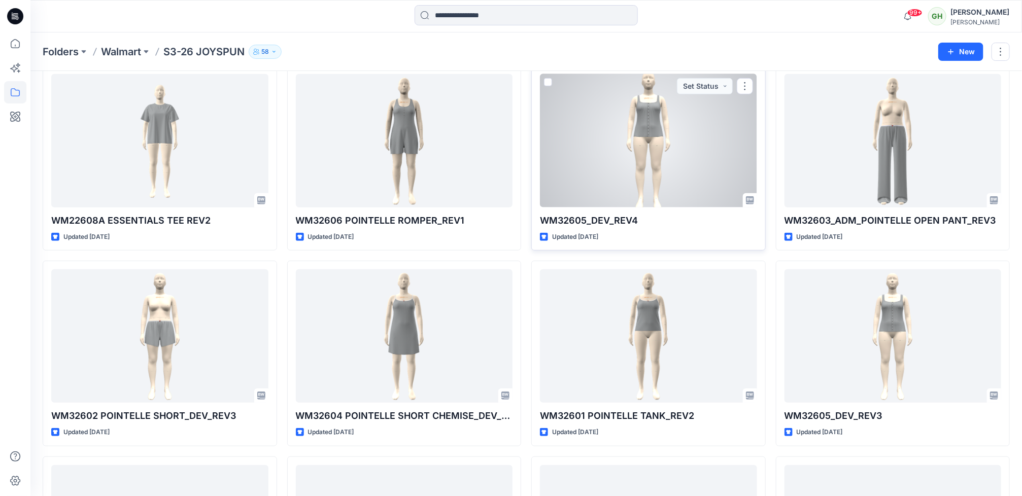
click at [679, 169] on div at bounding box center [648, 140] width 217 height 133
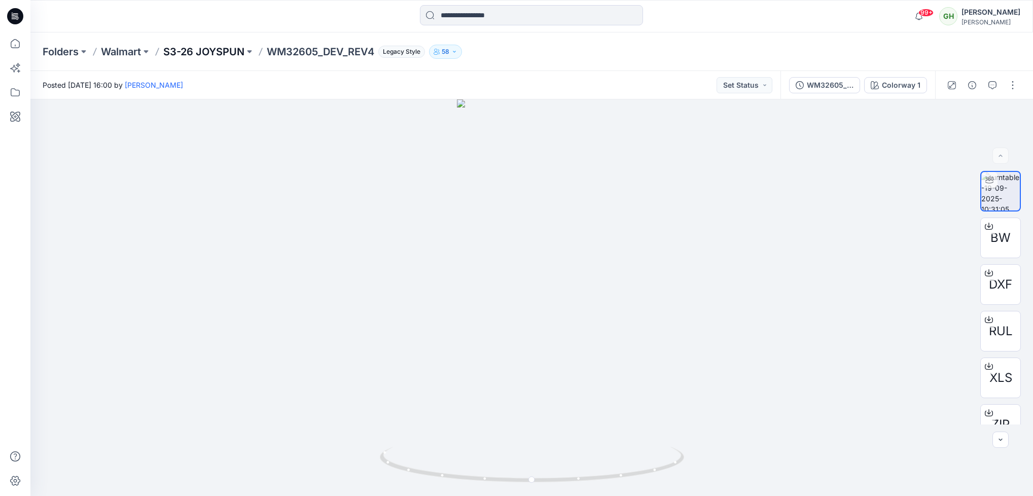
click at [210, 57] on p "S3-26 JOYSPUN" at bounding box center [203, 52] width 81 height 14
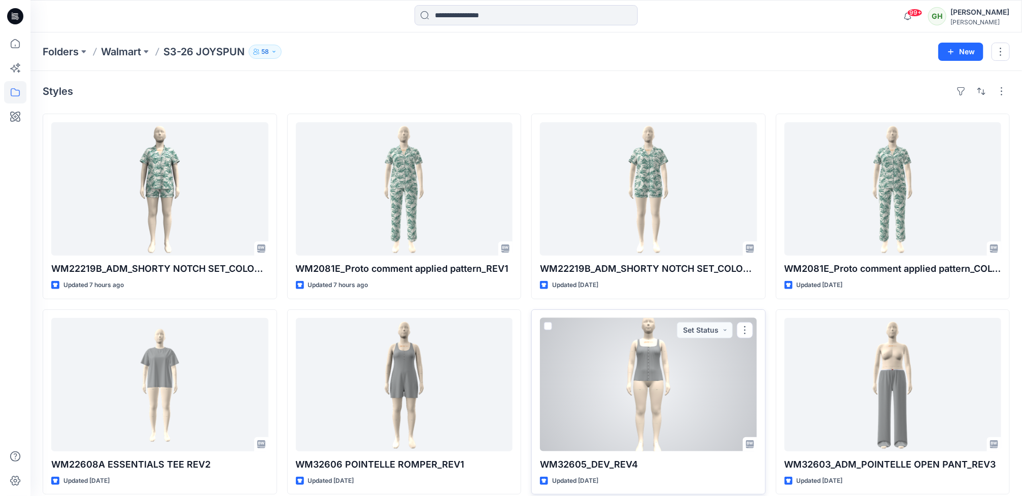
click at [630, 408] on div at bounding box center [648, 384] width 217 height 133
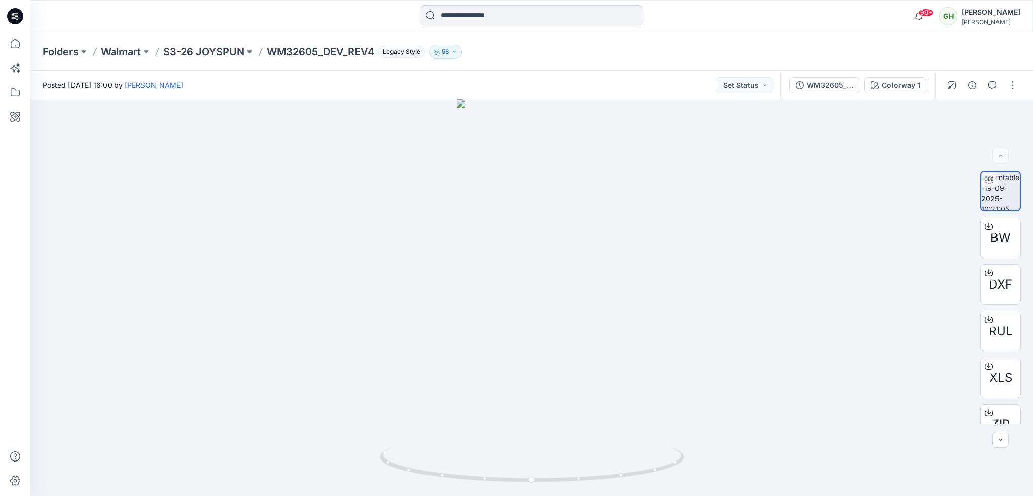
click at [17, 243] on div at bounding box center [15, 264] width 22 height 464
click at [463, 13] on input at bounding box center [531, 15] width 223 height 20
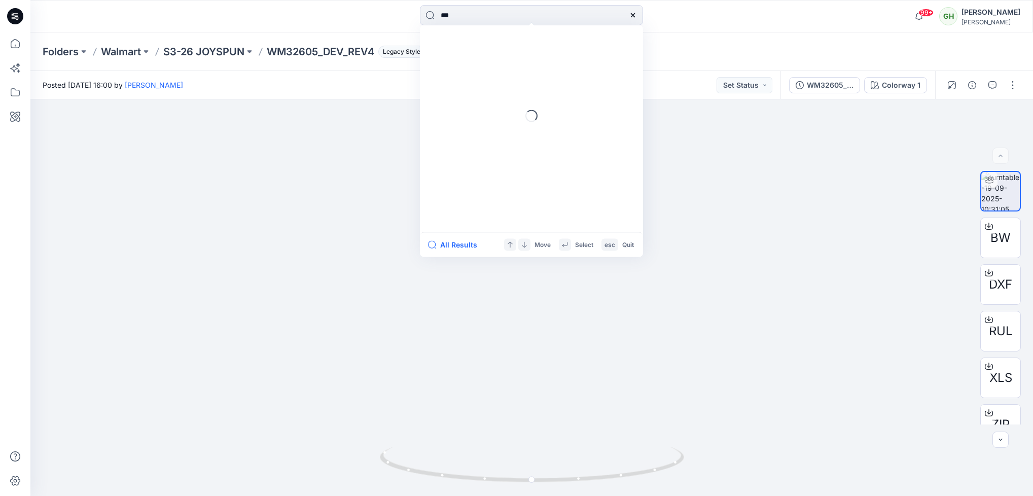
type input "***"
click at [221, 95] on div "Posted Friday, September 19, 2025 16:00 by Haresh Lary Set Status" at bounding box center [405, 85] width 750 height 28
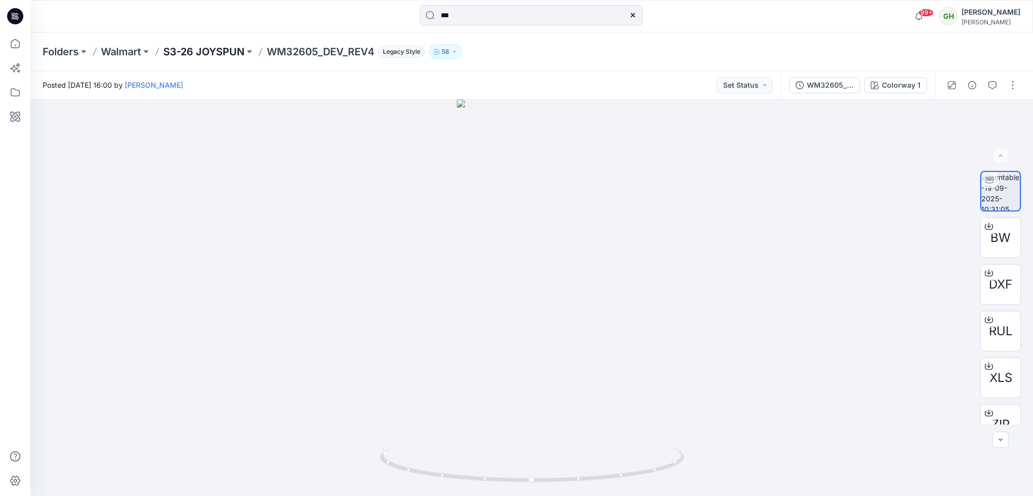
click at [207, 50] on p "S3-26 JOYSPUN" at bounding box center [203, 52] width 81 height 14
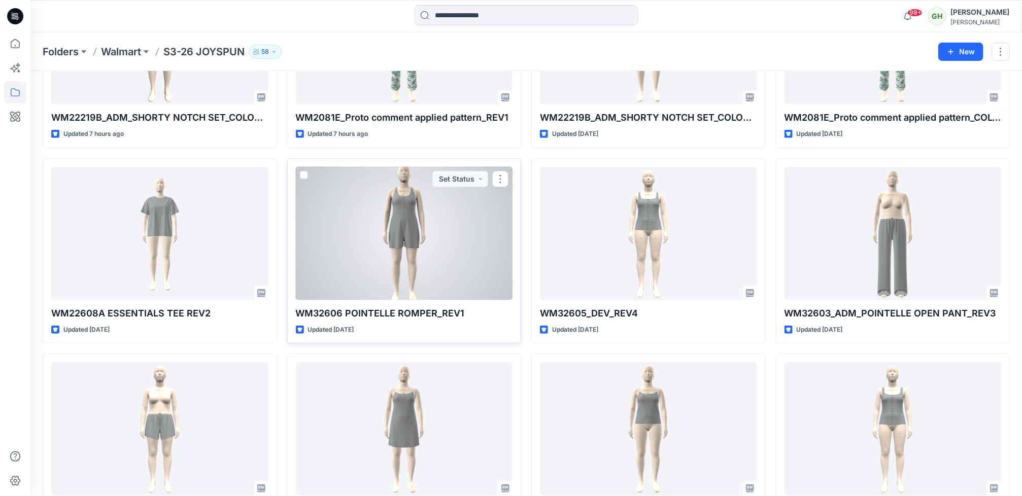
scroll to position [152, 0]
click at [368, 285] on div at bounding box center [404, 232] width 217 height 133
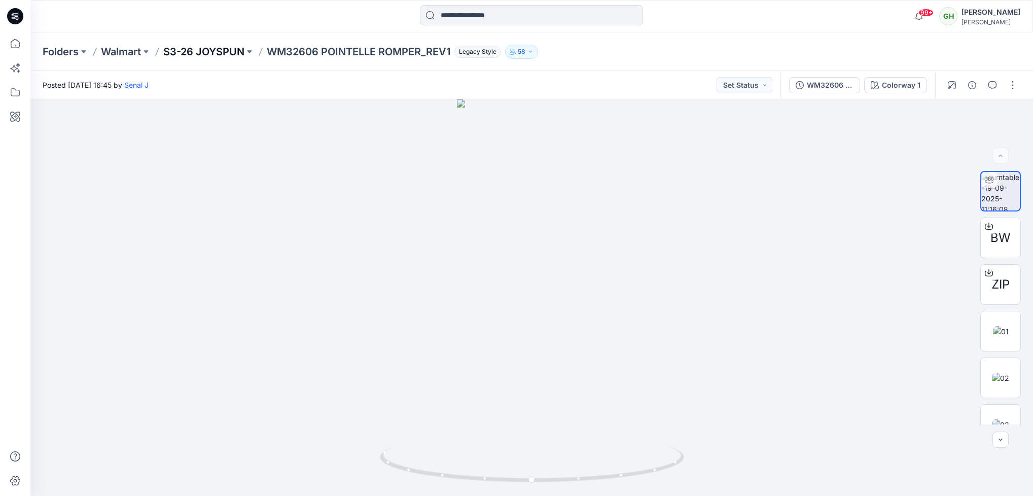
click at [200, 49] on p "S3-26 JOYSPUN" at bounding box center [203, 52] width 81 height 14
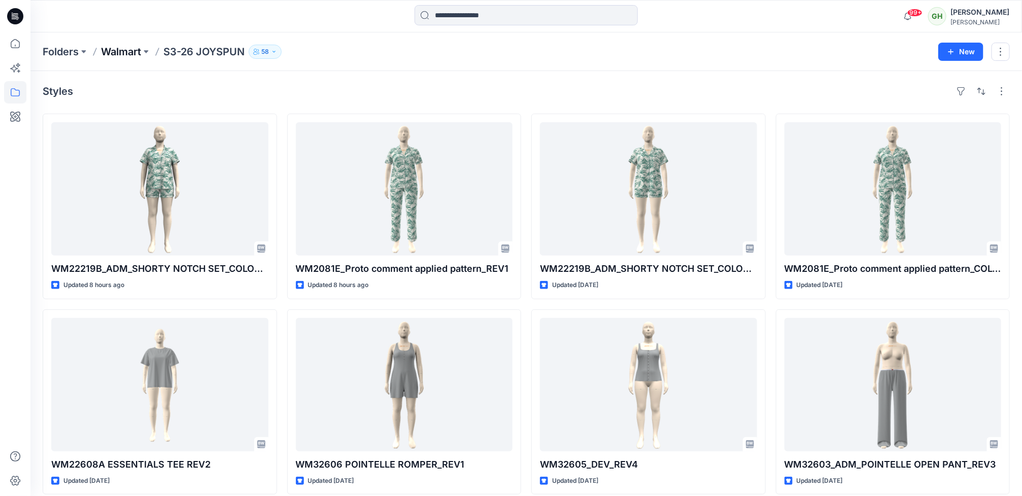
click at [107, 53] on p "Walmart" at bounding box center [121, 52] width 40 height 14
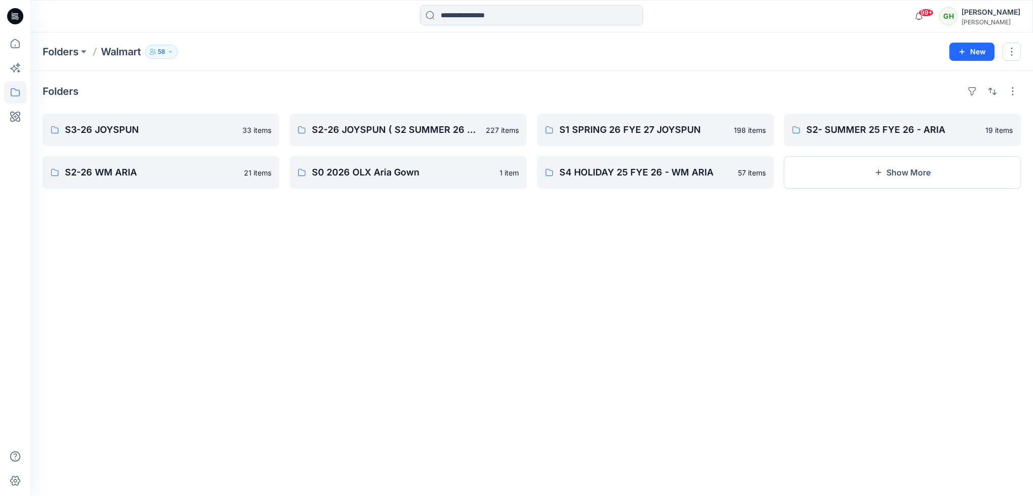
click at [0, 11] on html "99+ Notifications Suresh Perera has updated WM22624_DEV_REV1 with WM22624_DEV_R…" at bounding box center [516, 248] width 1033 height 496
click at [8, 15] on icon at bounding box center [15, 16] width 16 height 16
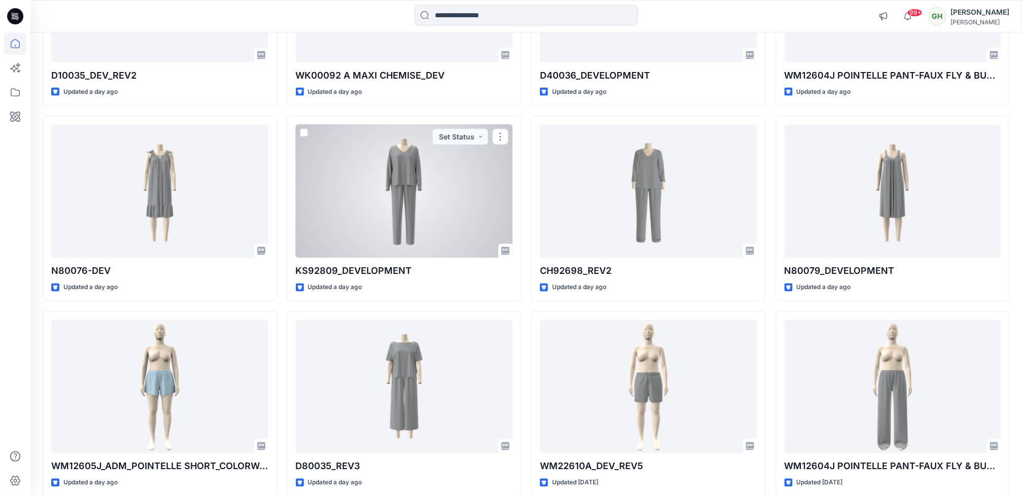
scroll to position [860, 0]
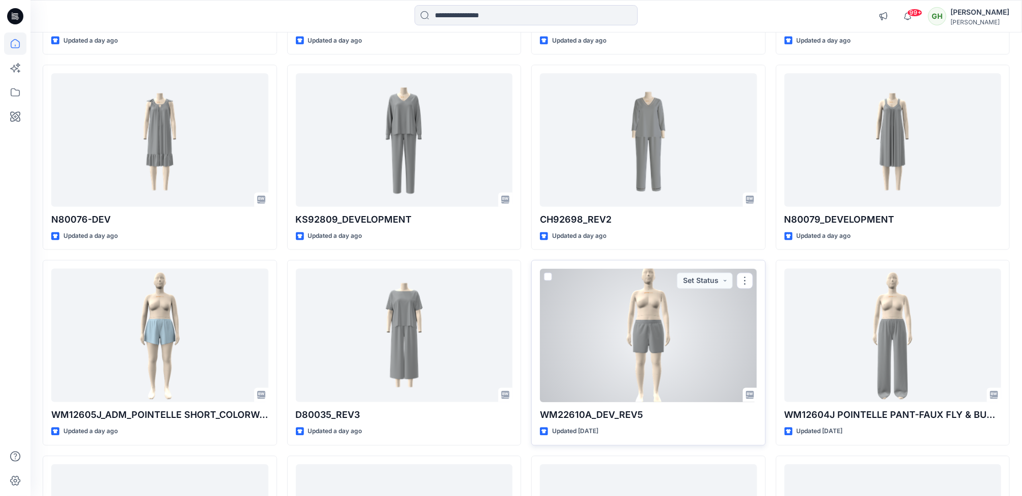
click at [621, 337] on div at bounding box center [648, 335] width 217 height 133
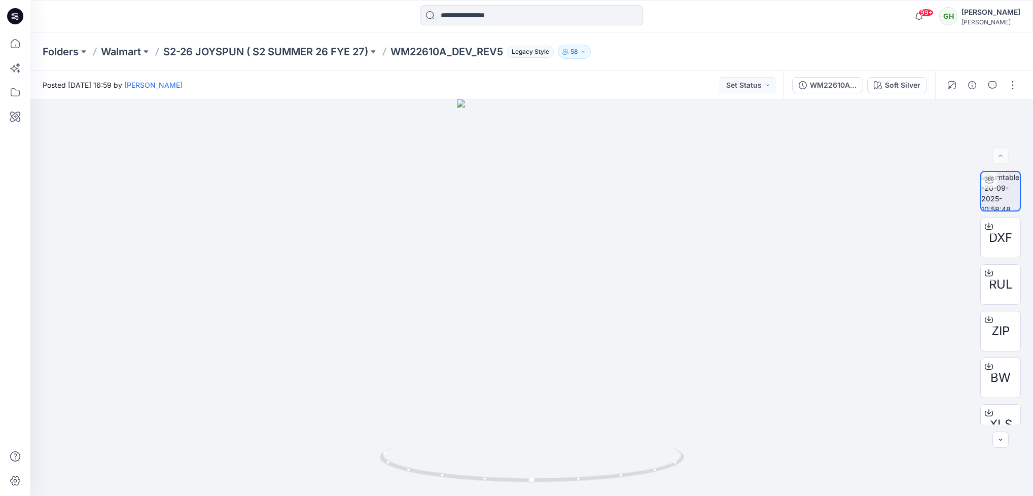
click at [14, 11] on icon at bounding box center [15, 16] width 16 height 16
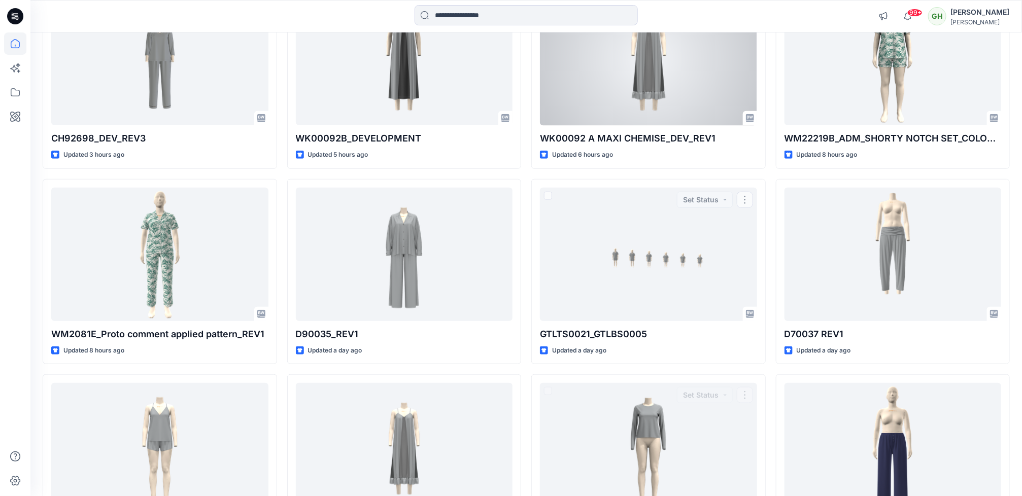
scroll to position [152, 0]
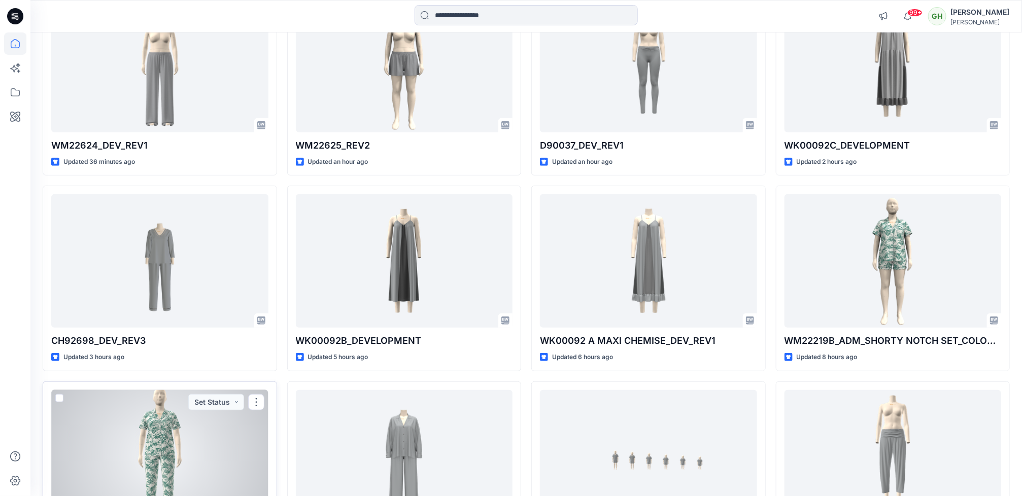
click at [195, 416] on div at bounding box center [159, 456] width 217 height 133
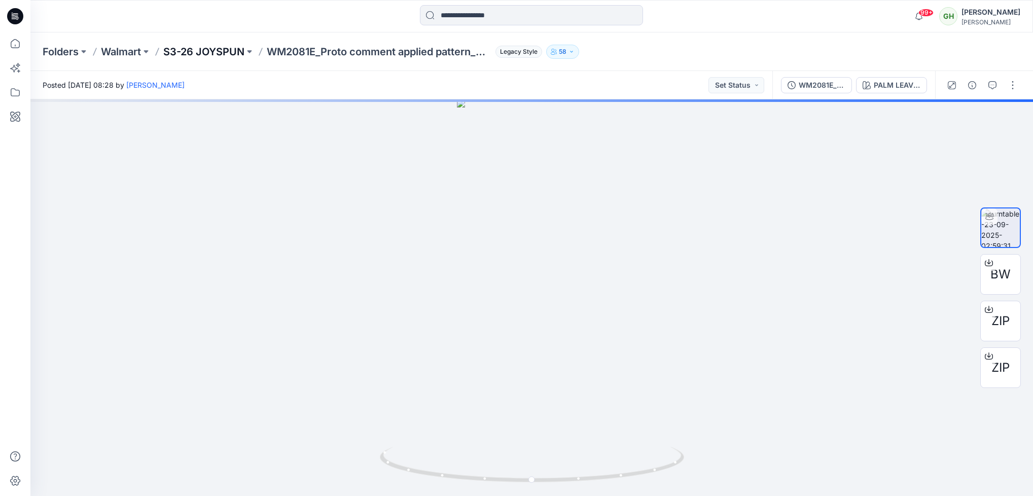
click at [227, 55] on p "S3-26 JOYSPUN" at bounding box center [203, 52] width 81 height 14
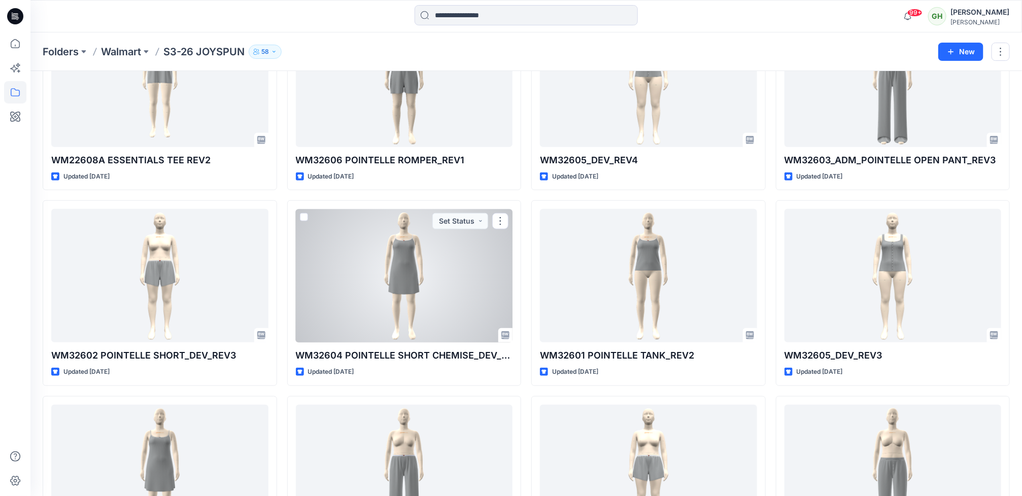
scroll to position [228, 0]
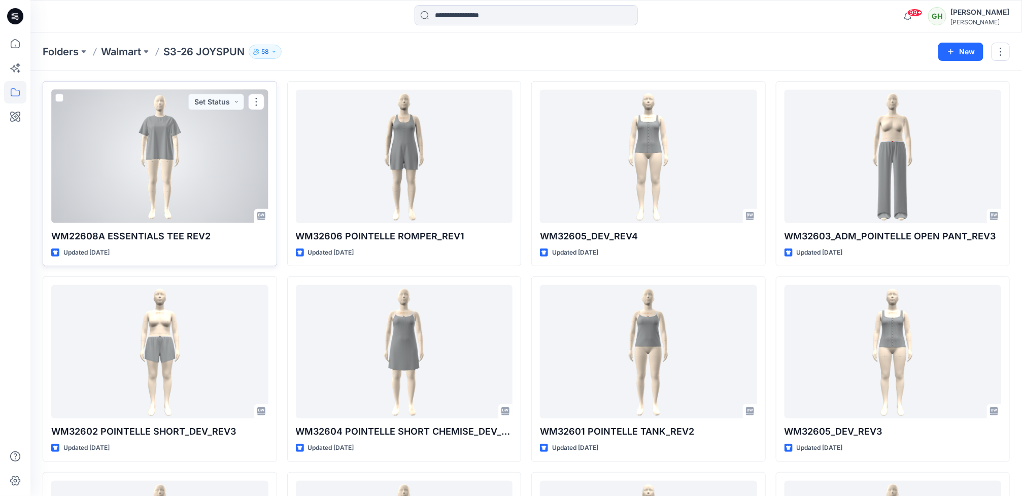
click at [100, 212] on div at bounding box center [159, 156] width 217 height 133
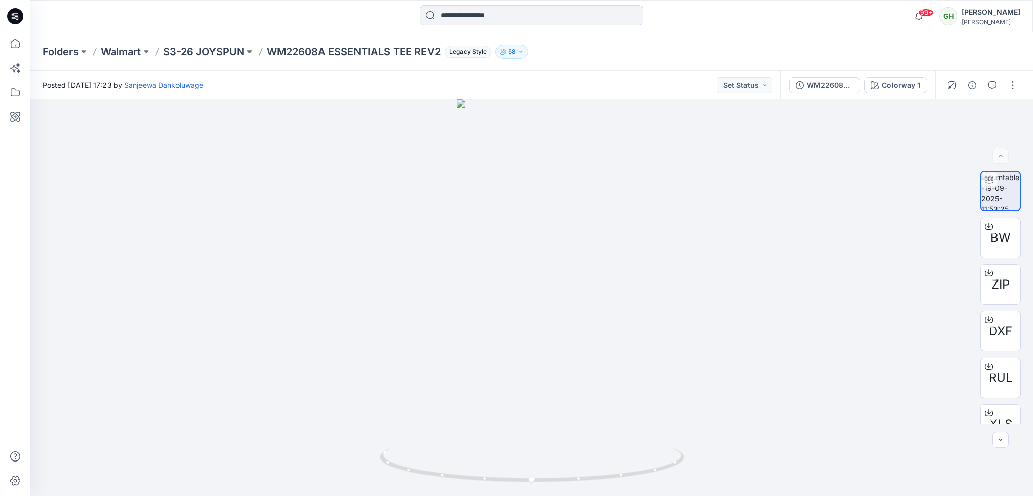
click at [17, 12] on icon at bounding box center [15, 16] width 16 height 16
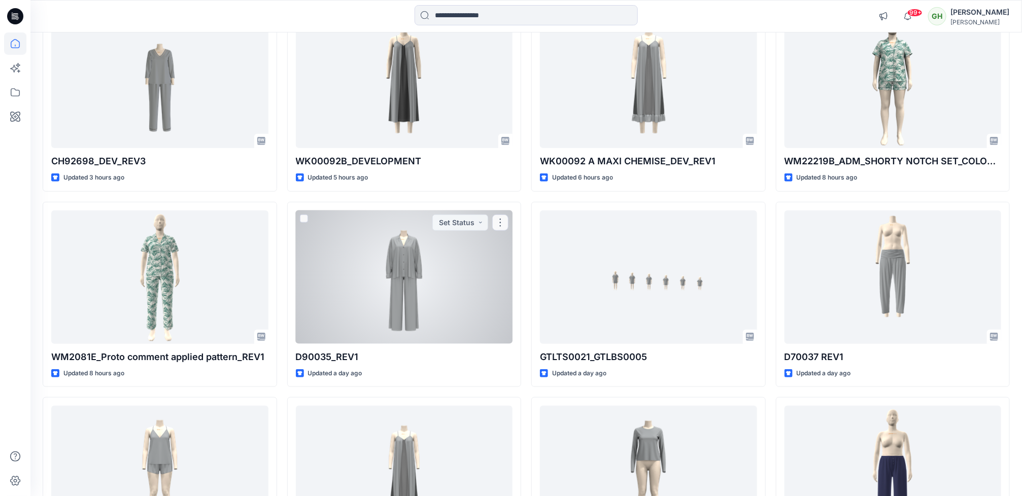
scroll to position [304, 0]
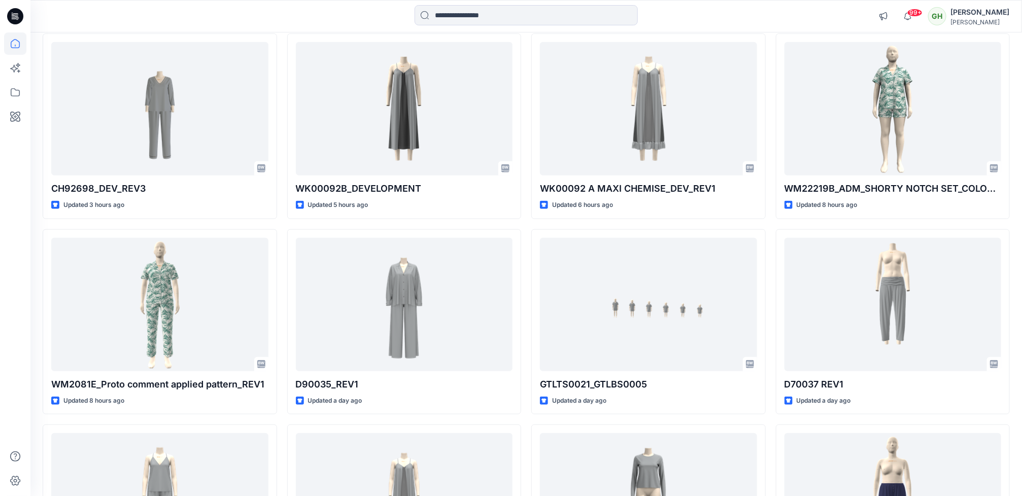
click at [14, 11] on icon at bounding box center [15, 16] width 16 height 16
click at [10, 23] on icon at bounding box center [15, 16] width 16 height 32
click at [2, 16] on div at bounding box center [15, 16] width 32 height 32
click at [8, 16] on icon at bounding box center [15, 16] width 16 height 16
click at [14, 41] on icon at bounding box center [15, 43] width 22 height 22
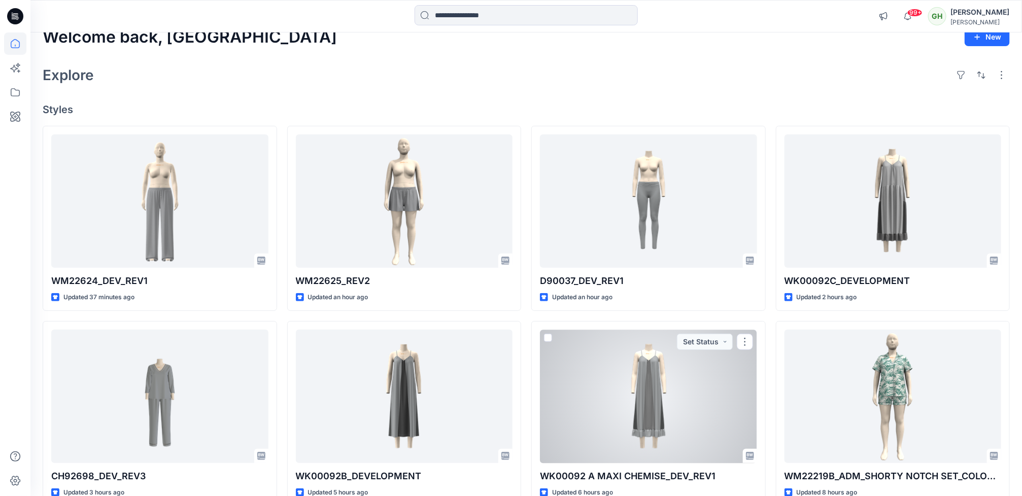
scroll to position [0, 0]
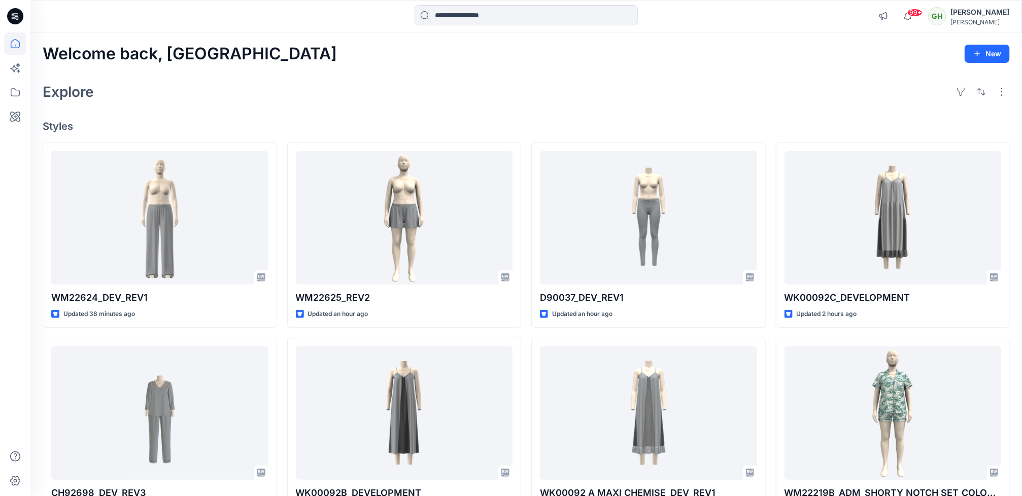
click at [14, 14] on icon at bounding box center [15, 16] width 16 height 16
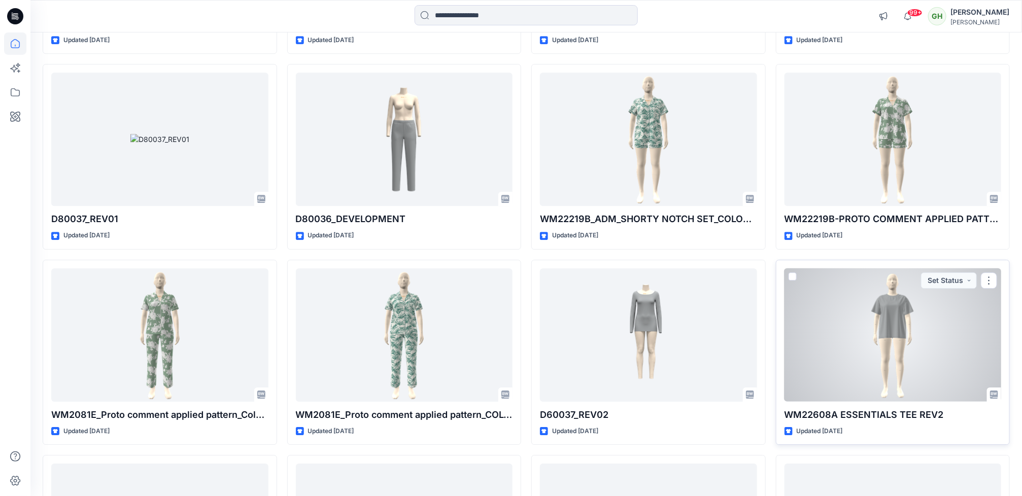
scroll to position [1600, 0]
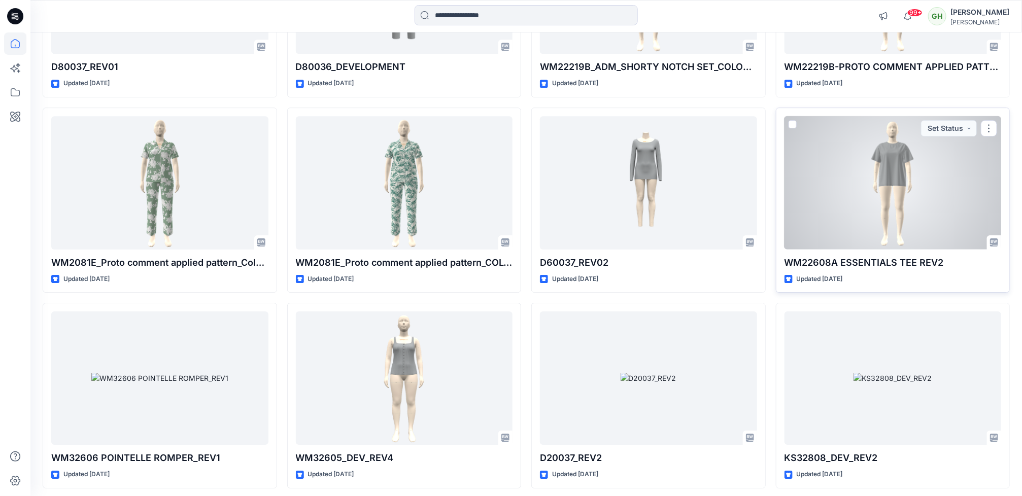
click at [861, 214] on div at bounding box center [892, 182] width 217 height 133
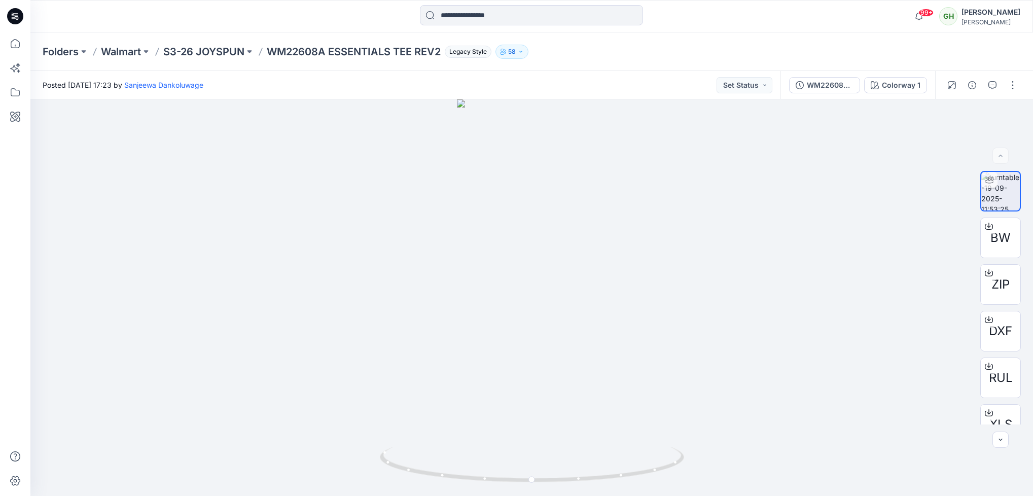
click at [17, 16] on icon at bounding box center [15, 16] width 16 height 16
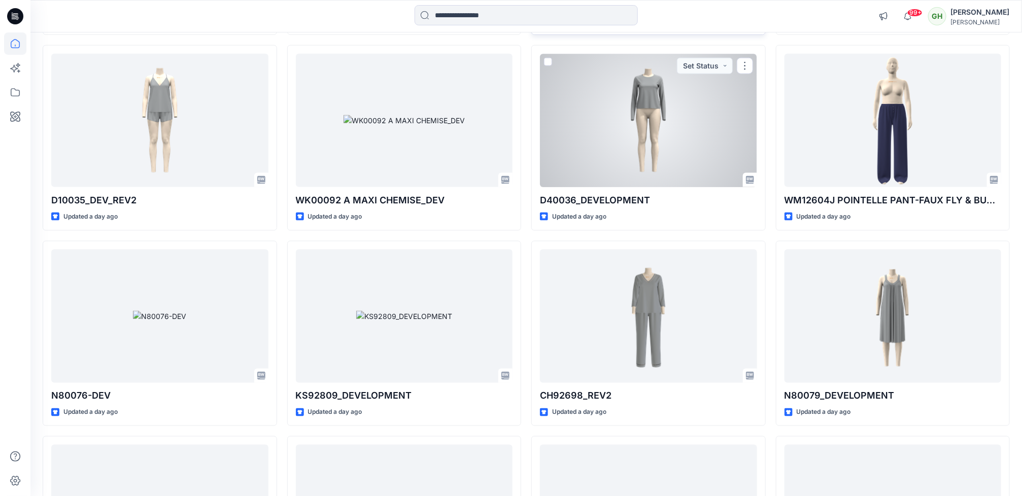
scroll to position [685, 0]
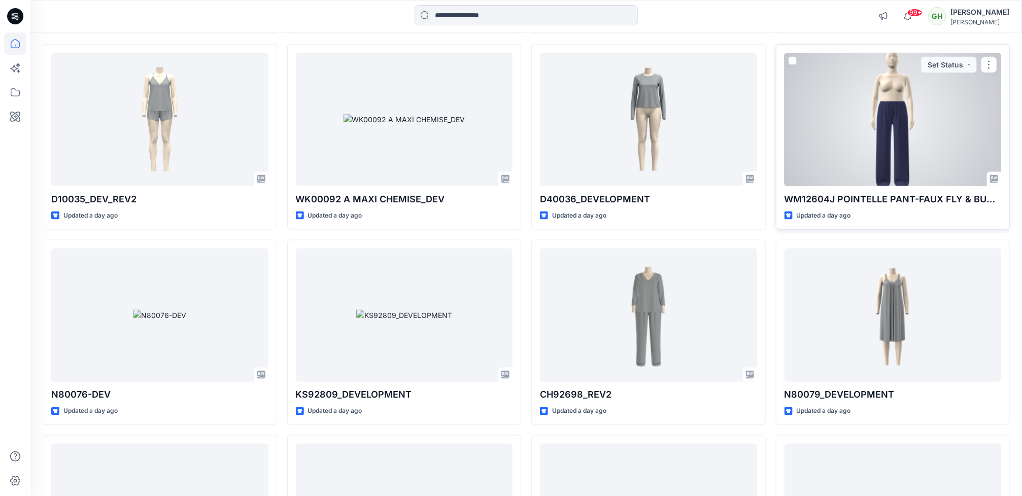
click at [854, 139] on div at bounding box center [892, 119] width 217 height 133
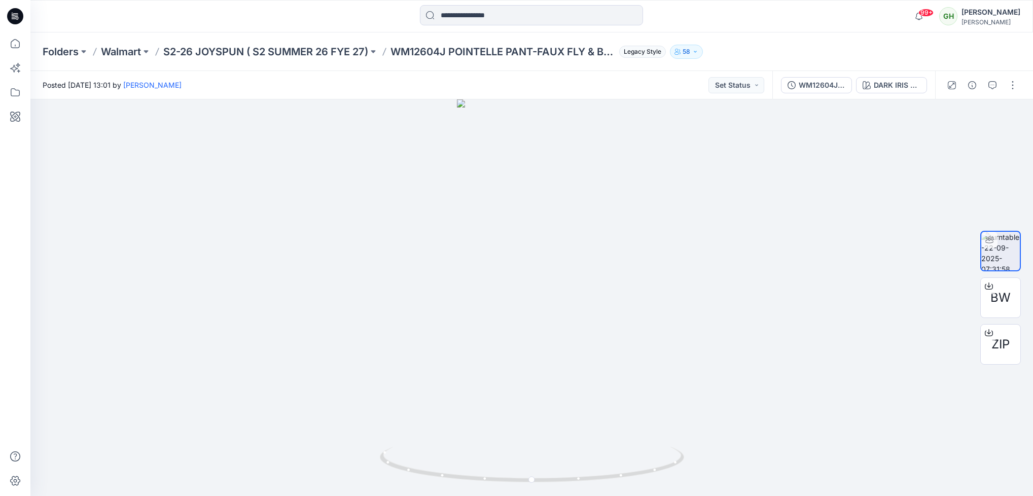
click at [17, 17] on icon at bounding box center [17, 16] width 4 height 1
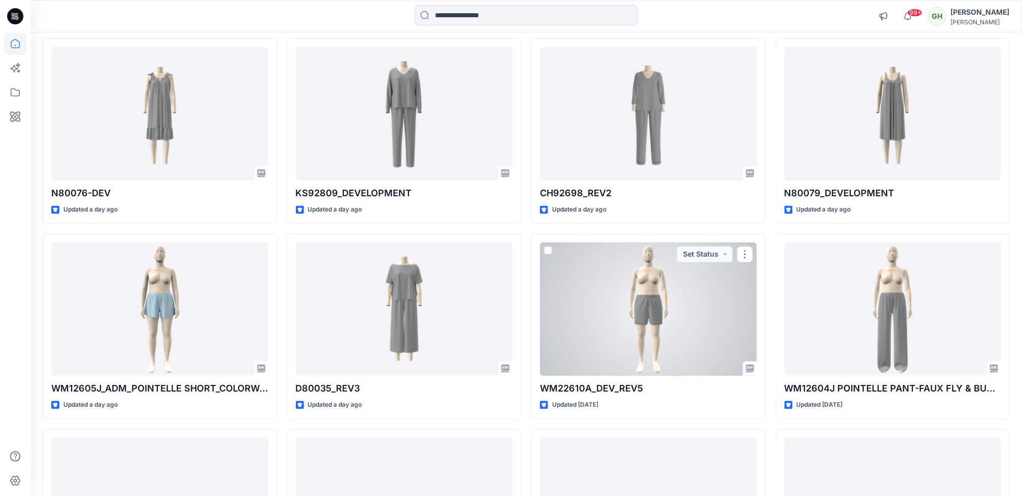
scroll to position [913, 0]
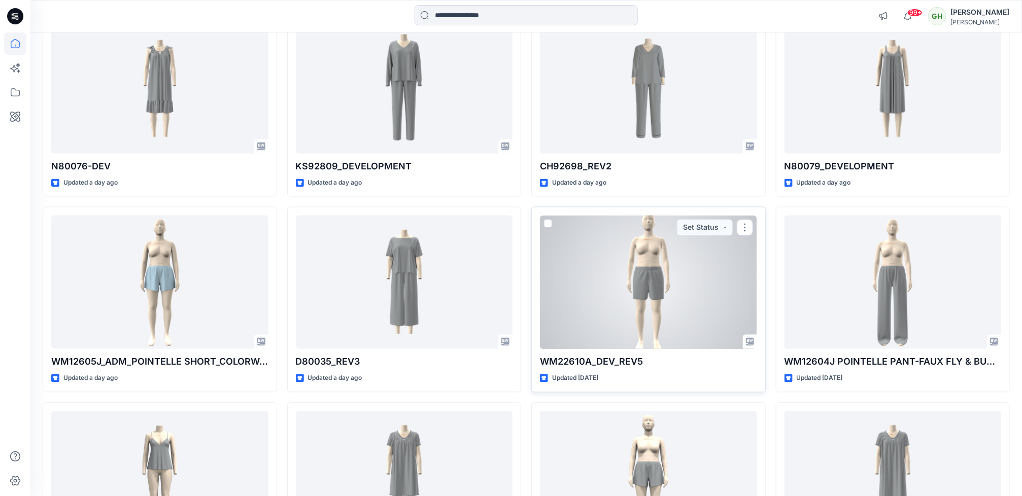
click at [594, 301] on div at bounding box center [648, 282] width 217 height 133
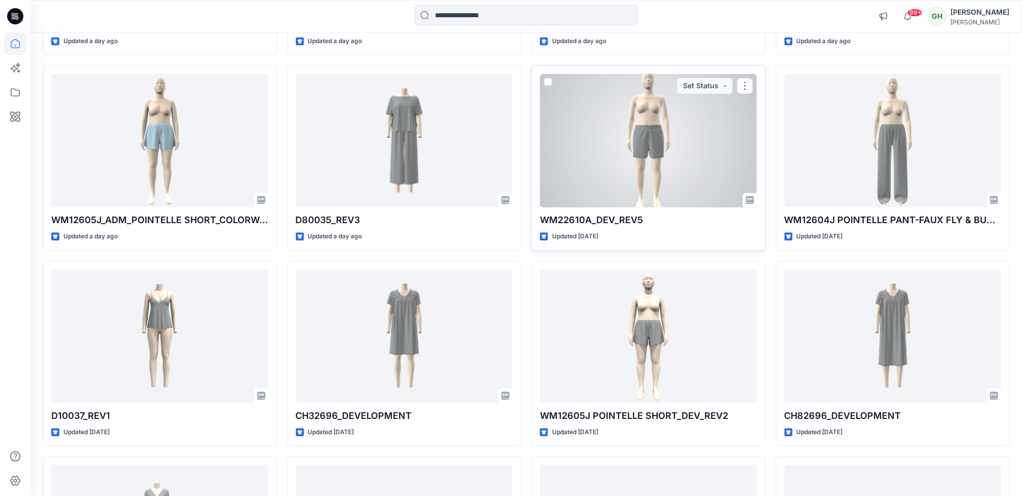
scroll to position [1065, 0]
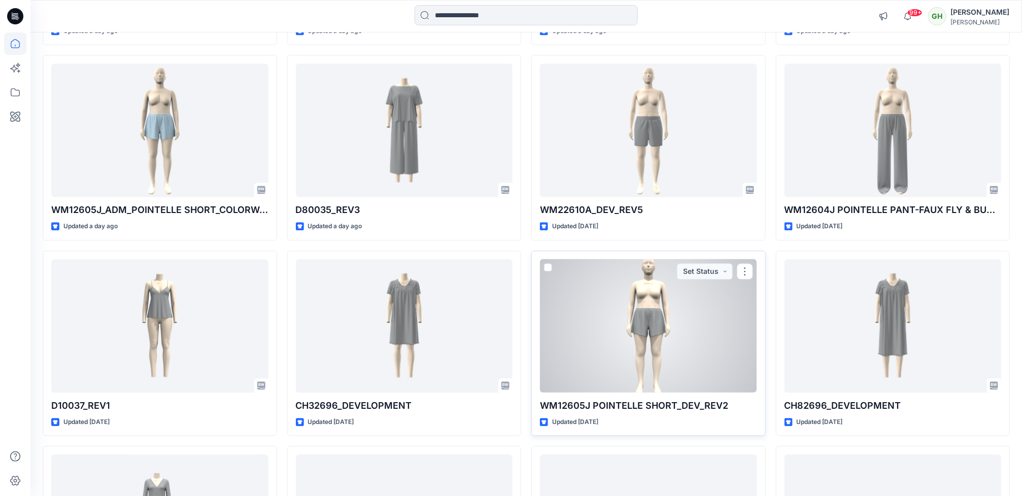
click at [649, 358] on div at bounding box center [648, 325] width 217 height 133
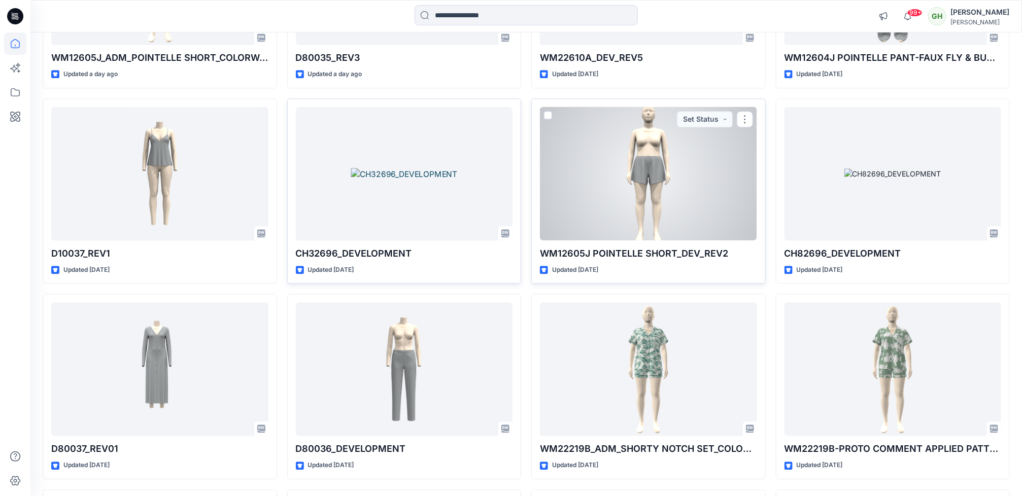
scroll to position [1294, 0]
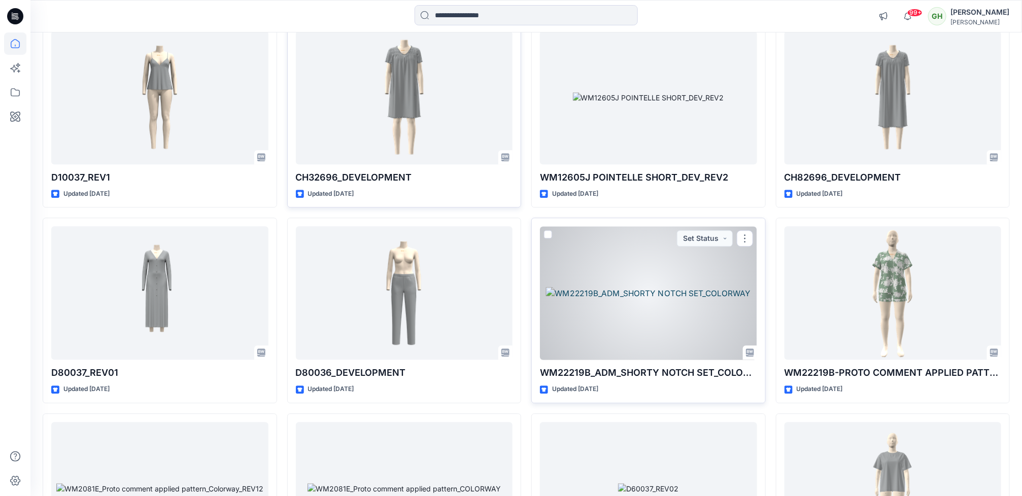
click at [654, 332] on div at bounding box center [648, 292] width 217 height 133
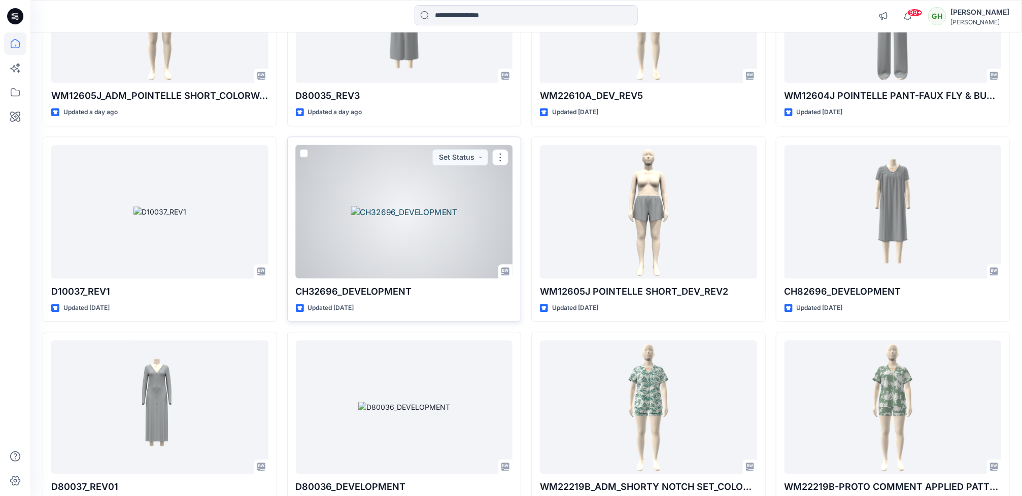
scroll to position [1141, 0]
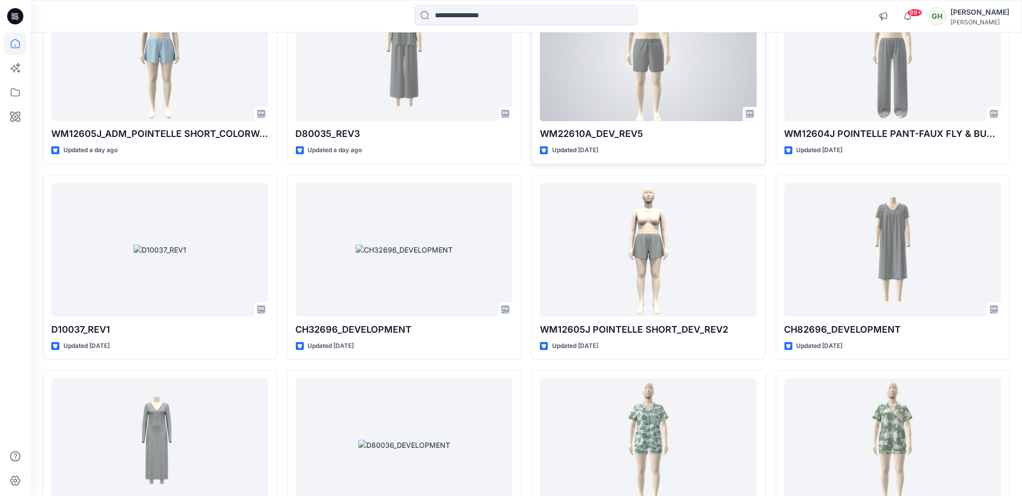
click at [626, 85] on div at bounding box center [648, 53] width 217 height 133
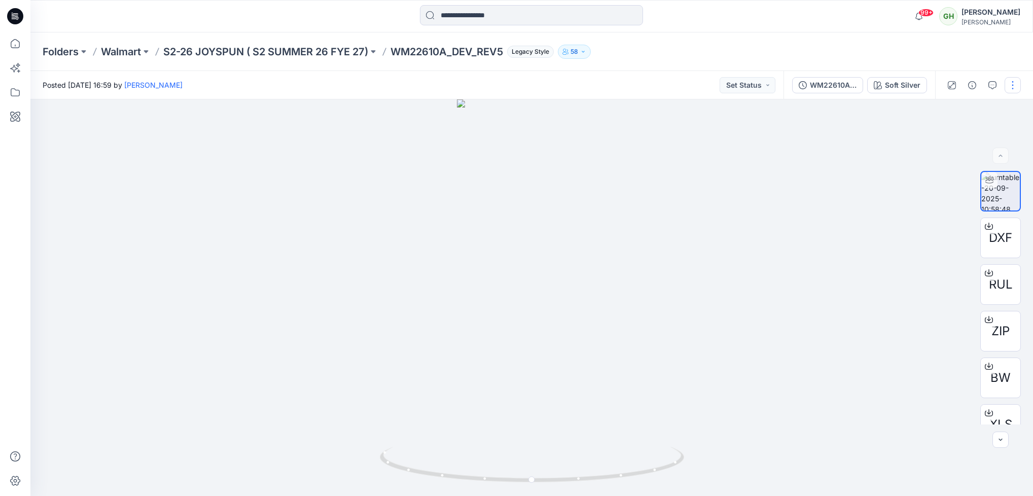
click at [1008, 85] on button "button" at bounding box center [1013, 85] width 16 height 16
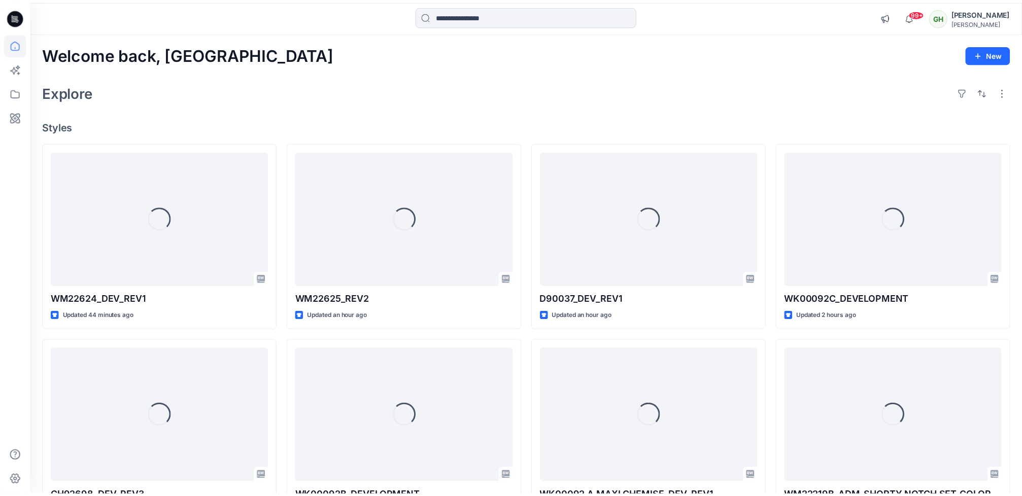
scroll to position [1141, 0]
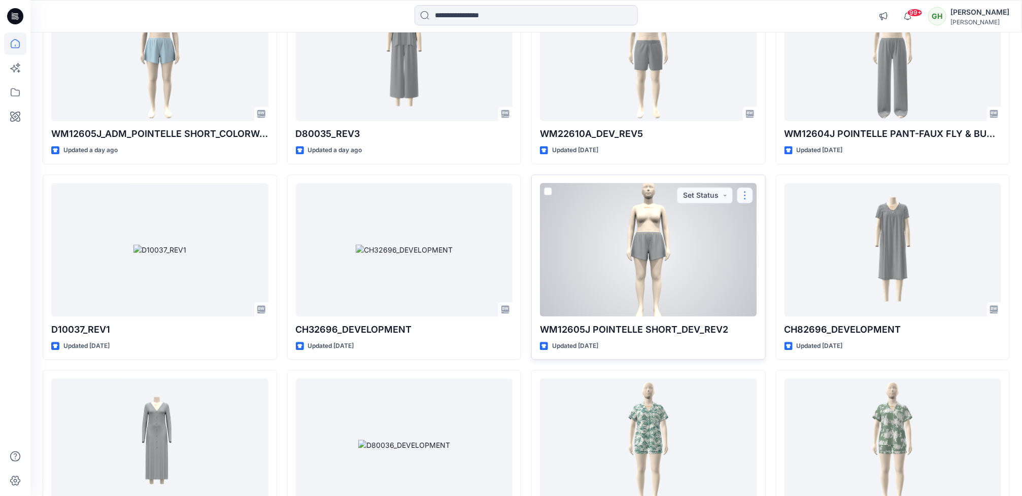
click at [741, 196] on button "button" at bounding box center [745, 195] width 16 height 16
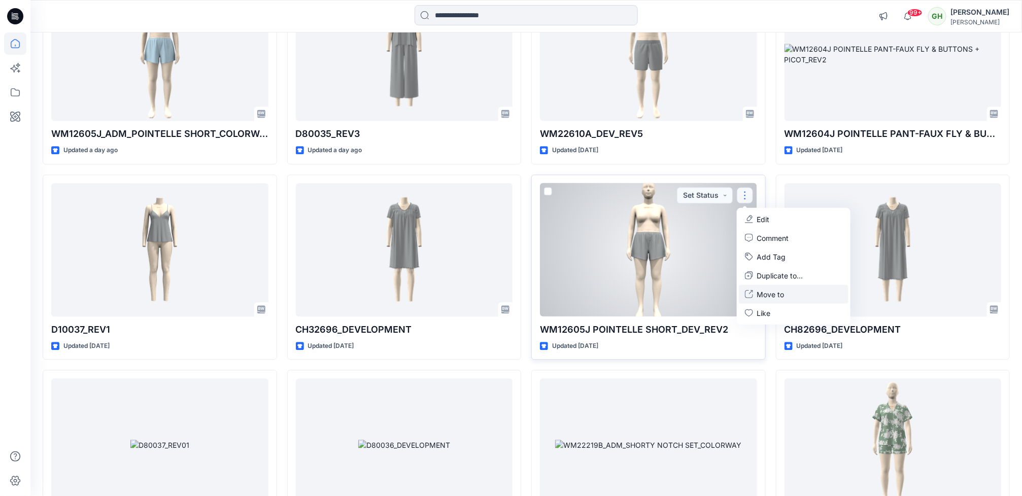
click at [775, 299] on p "Move to" at bounding box center [770, 294] width 27 height 11
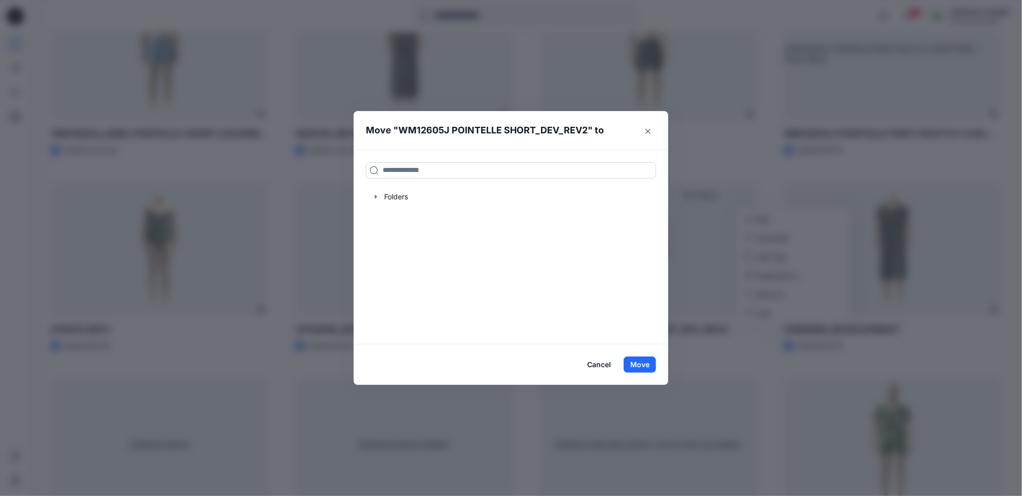
click at [429, 174] on input at bounding box center [511, 170] width 290 height 16
click at [390, 200] on div at bounding box center [511, 197] width 290 height 20
click at [477, 169] on input "**" at bounding box center [511, 170] width 290 height 16
type input "*"
click at [408, 195] on div at bounding box center [511, 197] width 290 height 20
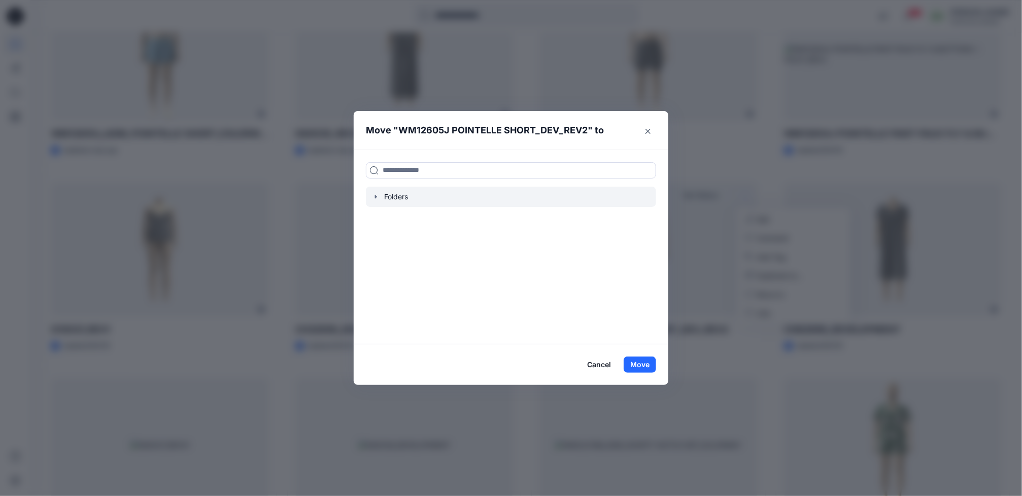
click at [399, 195] on div at bounding box center [511, 197] width 290 height 20
click at [403, 195] on div at bounding box center [511, 197] width 290 height 20
drag, startPoint x: 403, startPoint y: 195, endPoint x: 398, endPoint y: 167, distance: 28.0
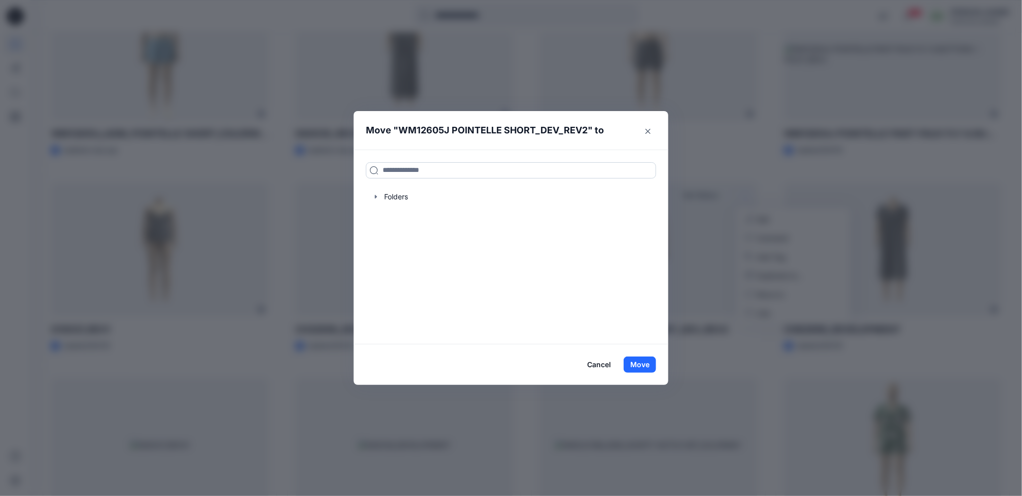
click at [398, 167] on input at bounding box center [511, 170] width 290 height 16
type input "**"
click at [653, 137] on button "Close" at bounding box center [648, 131] width 16 height 16
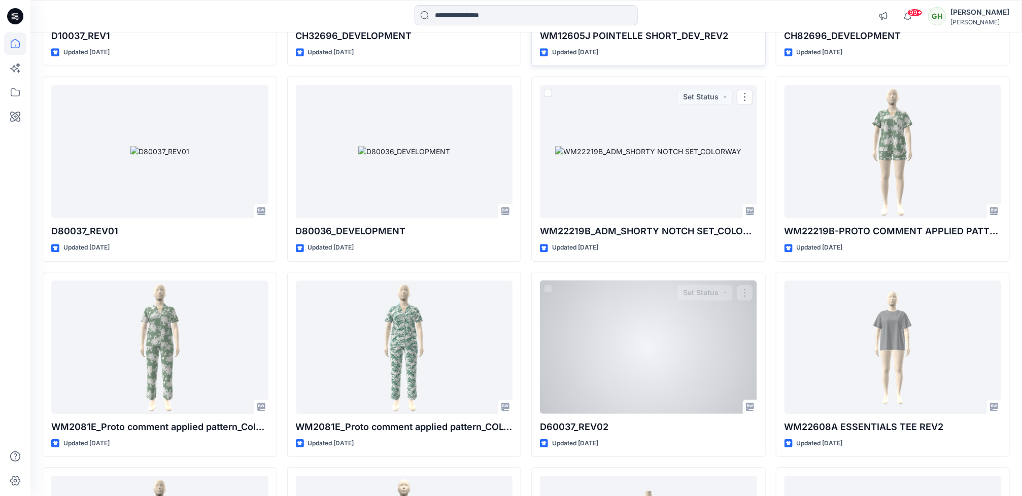
scroll to position [1522, 0]
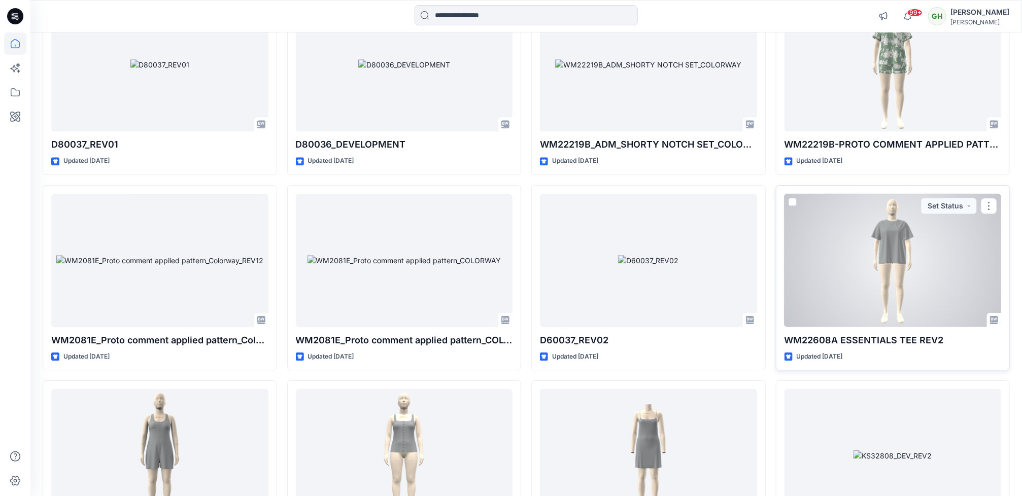
click at [866, 288] on div at bounding box center [892, 260] width 217 height 133
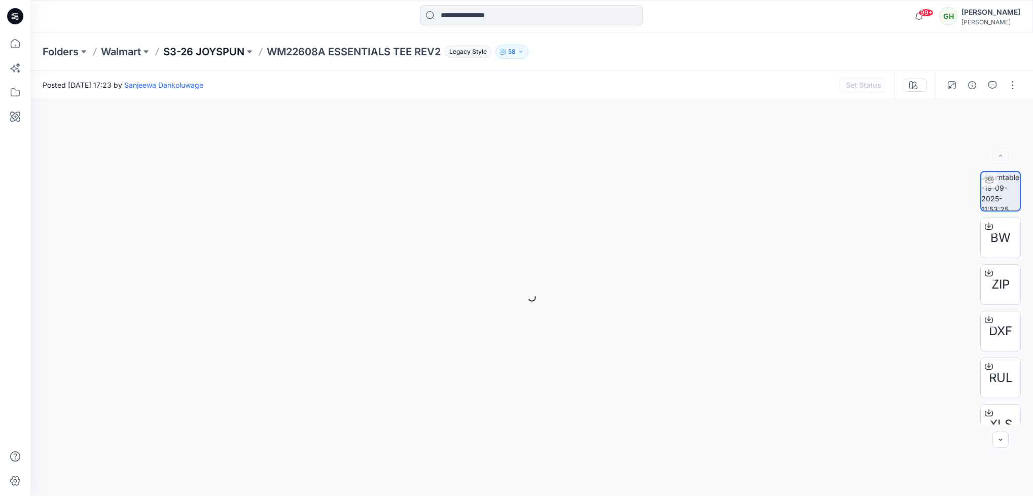
click at [198, 45] on p "S3-26 JOYSPUN" at bounding box center [203, 52] width 81 height 14
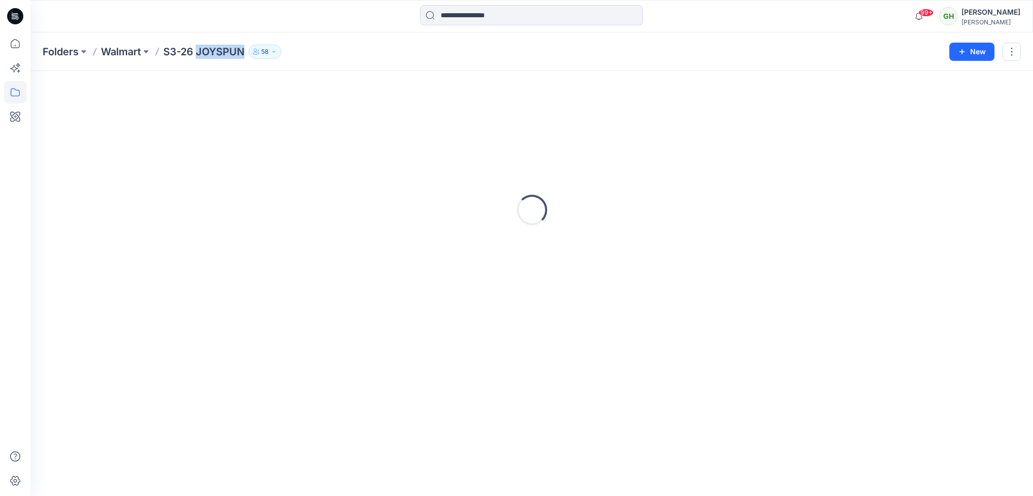
click at [198, 45] on p "S3-26 JOYSPUN" at bounding box center [203, 52] width 81 height 14
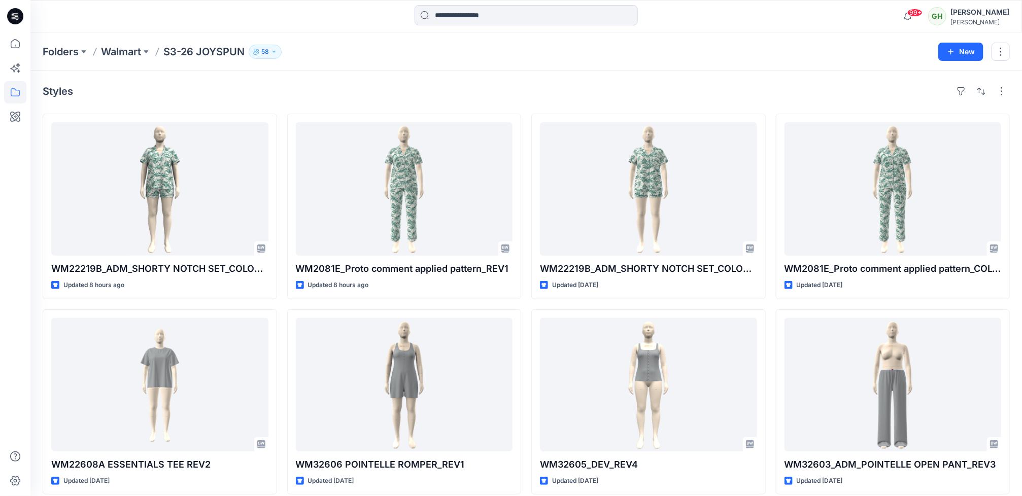
click at [11, 13] on icon at bounding box center [15, 16] width 16 height 16
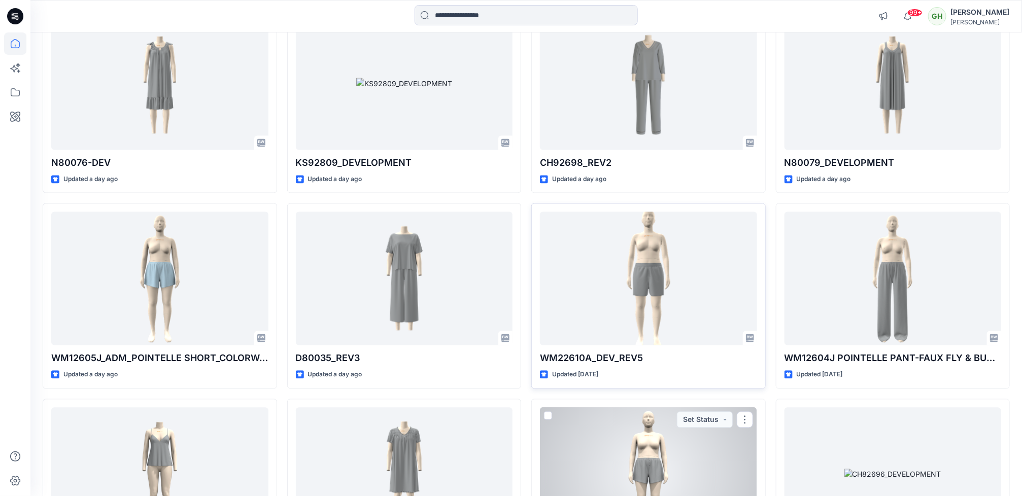
scroll to position [913, 0]
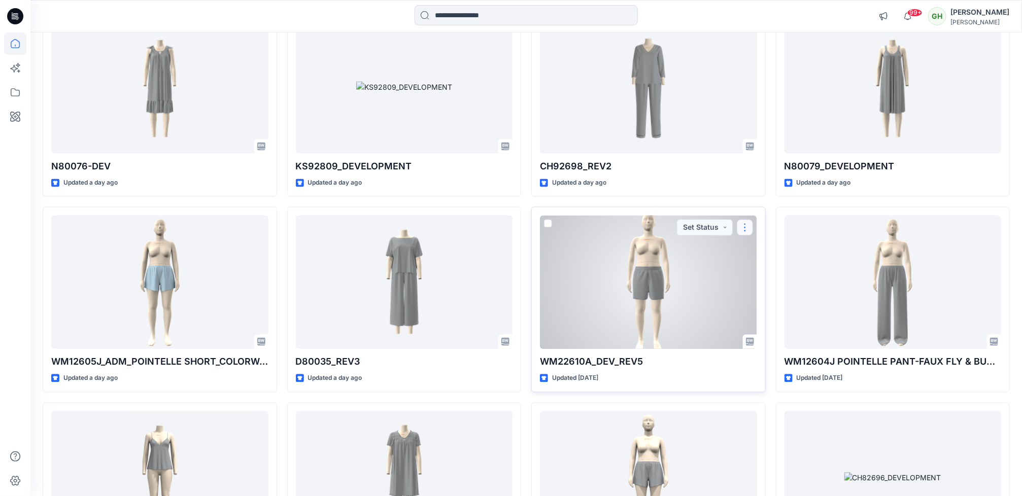
click at [740, 236] on button "button" at bounding box center [745, 228] width 16 height 16
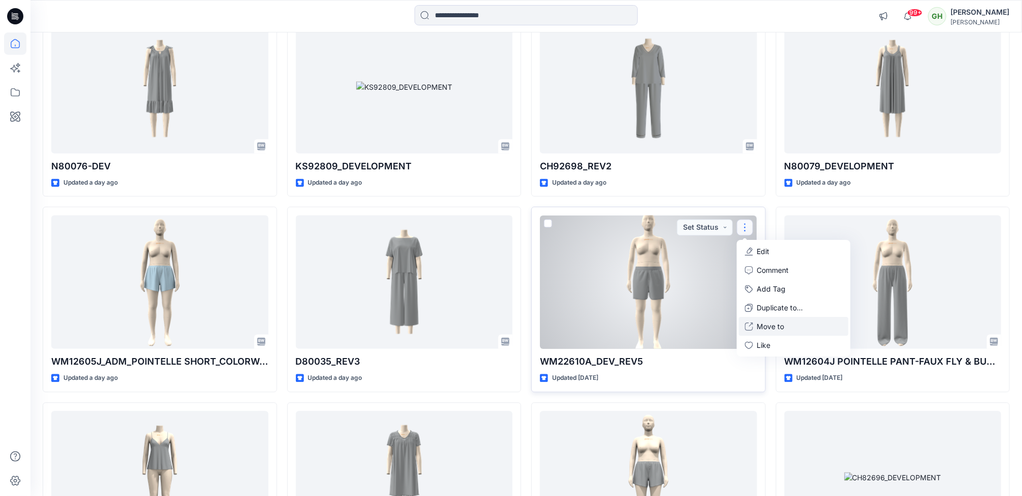
click at [778, 335] on button "Move to" at bounding box center [794, 327] width 110 height 19
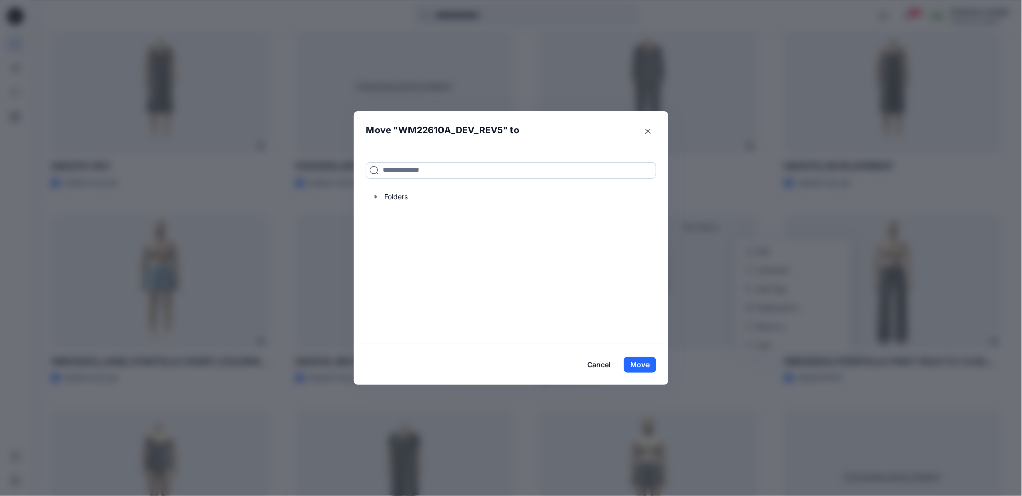
click at [428, 169] on input at bounding box center [511, 170] width 290 height 16
paste input "**********"
type input "**********"
click at [438, 202] on p "Walmart" at bounding box center [425, 204] width 24 height 11
click at [439, 197] on mark "S3-26 JOYSPUN" at bounding box center [411, 193] width 58 height 14
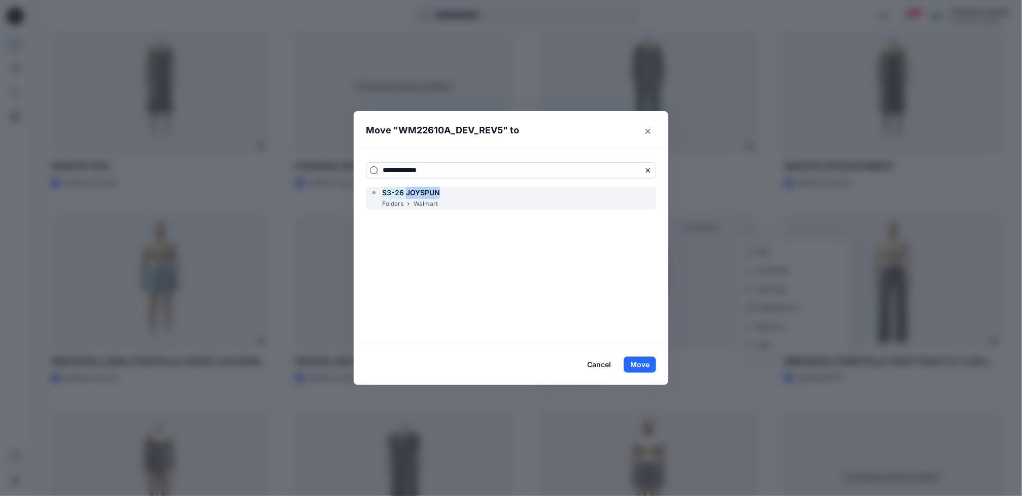
click at [439, 197] on mark "S3-26 JOYSPUN" at bounding box center [411, 193] width 58 height 14
click at [645, 357] on button "Move" at bounding box center [640, 365] width 32 height 16
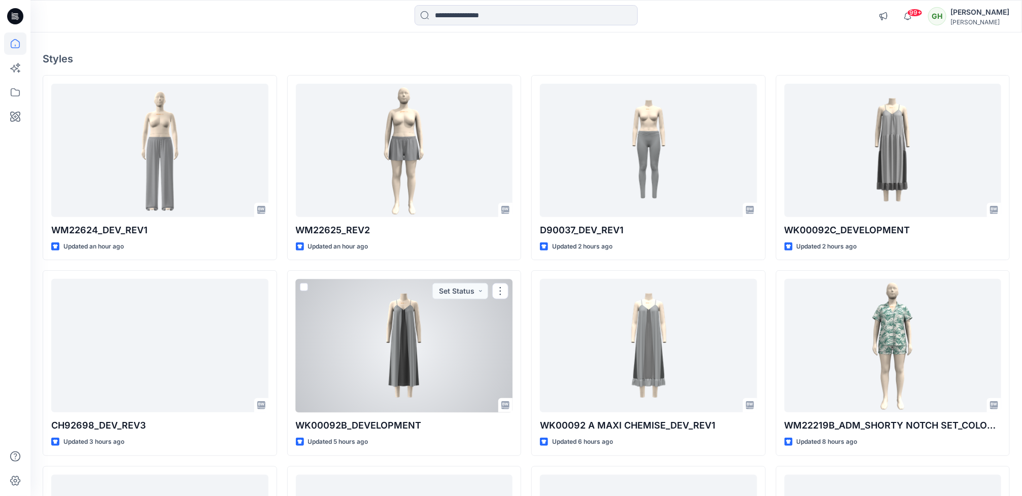
scroll to position [0, 0]
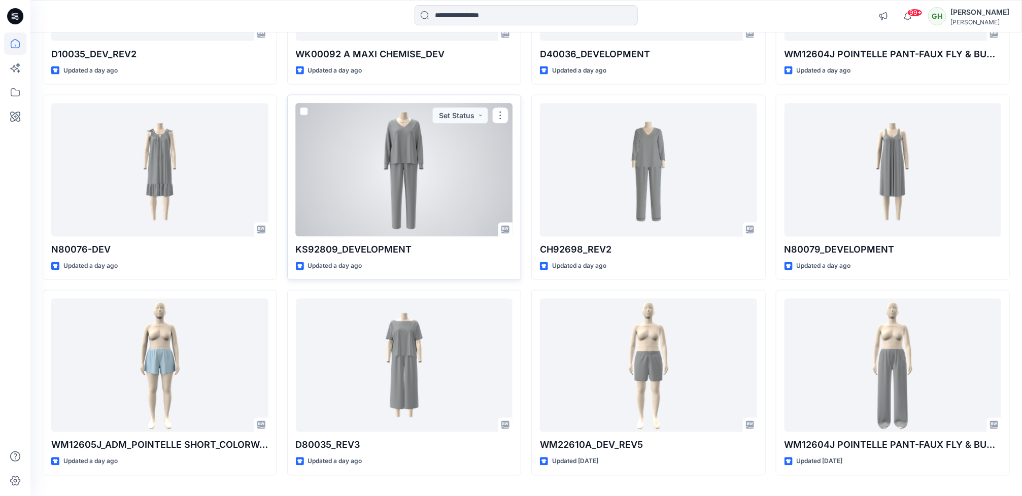
scroll to position [860, 0]
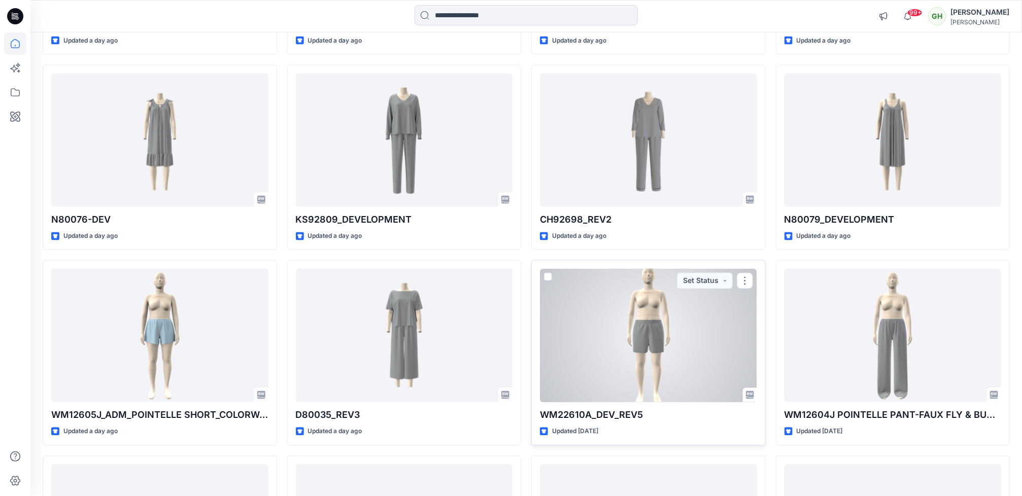
click at [600, 340] on div at bounding box center [648, 335] width 217 height 133
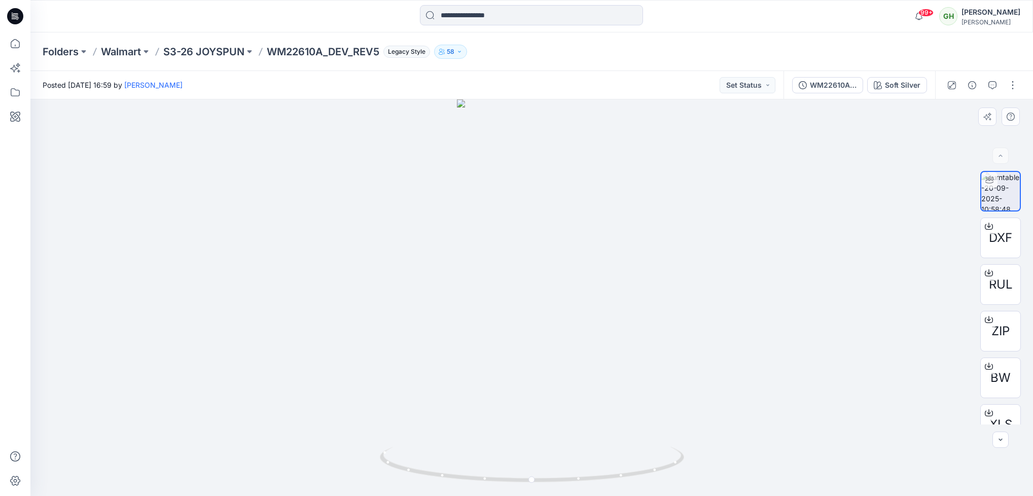
click at [420, 284] on div at bounding box center [531, 297] width 1003 height 397
click at [16, 17] on icon at bounding box center [17, 16] width 4 height 1
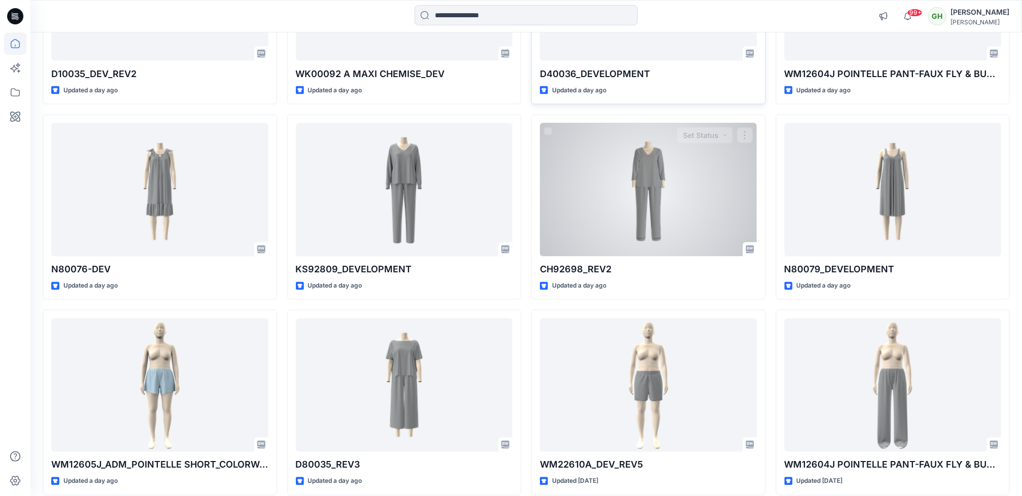
scroll to position [837, 0]
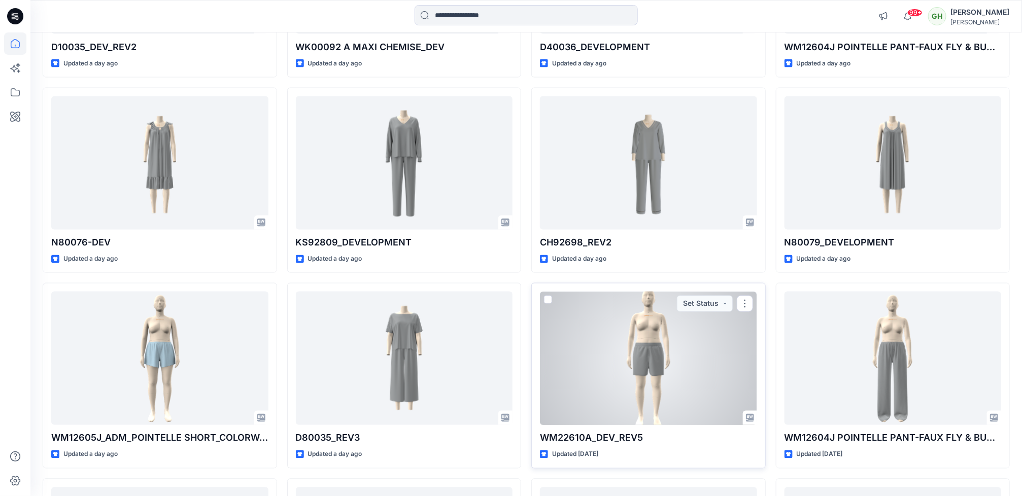
click at [659, 370] on div at bounding box center [648, 358] width 217 height 133
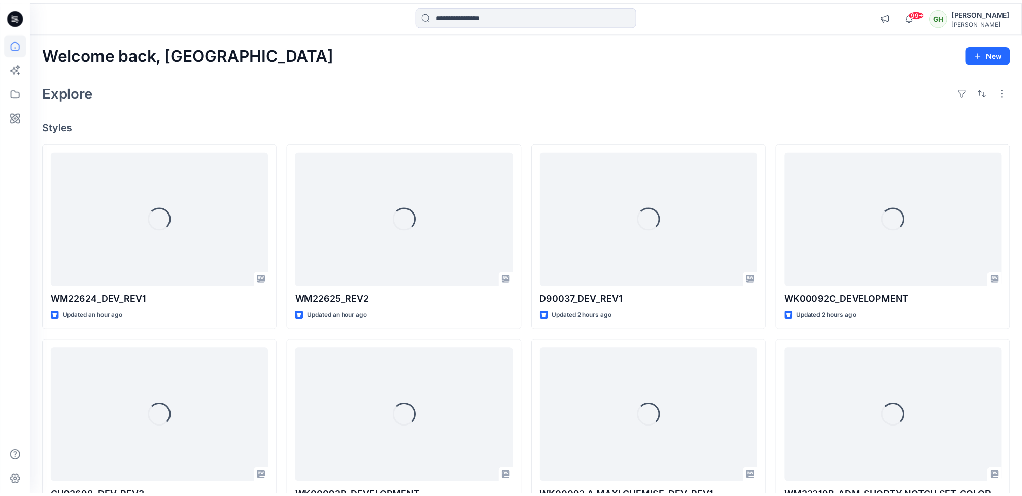
scroll to position [837, 0]
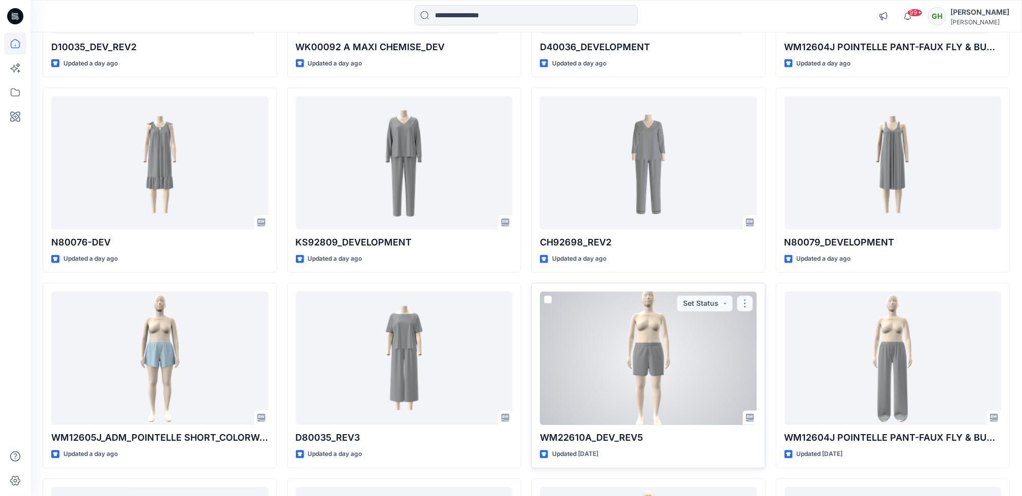
click at [742, 306] on button "button" at bounding box center [745, 304] width 16 height 16
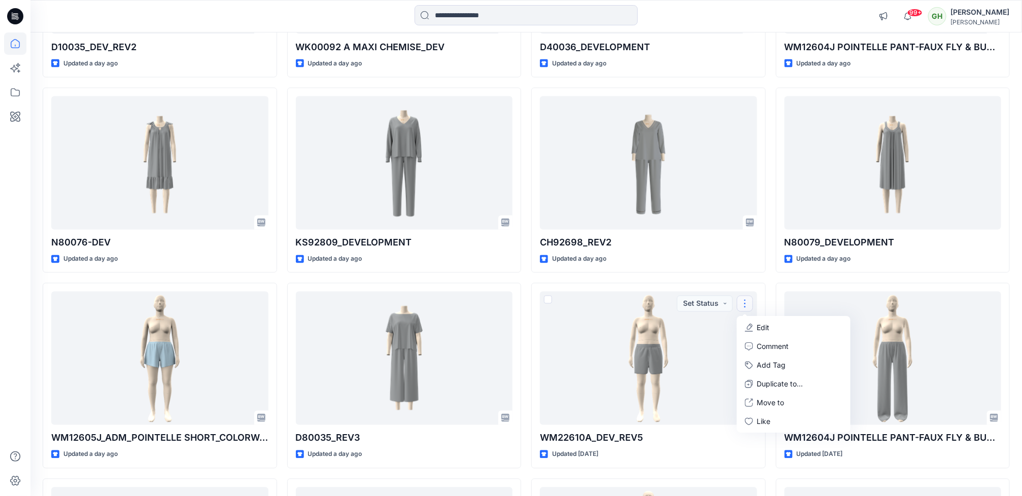
click at [203, 4] on div "99+ Notifications WM22610A_DEV_REV5 Style has been moved to S3-26 JOYSPUN folde…" at bounding box center [525, 16] width 991 height 32
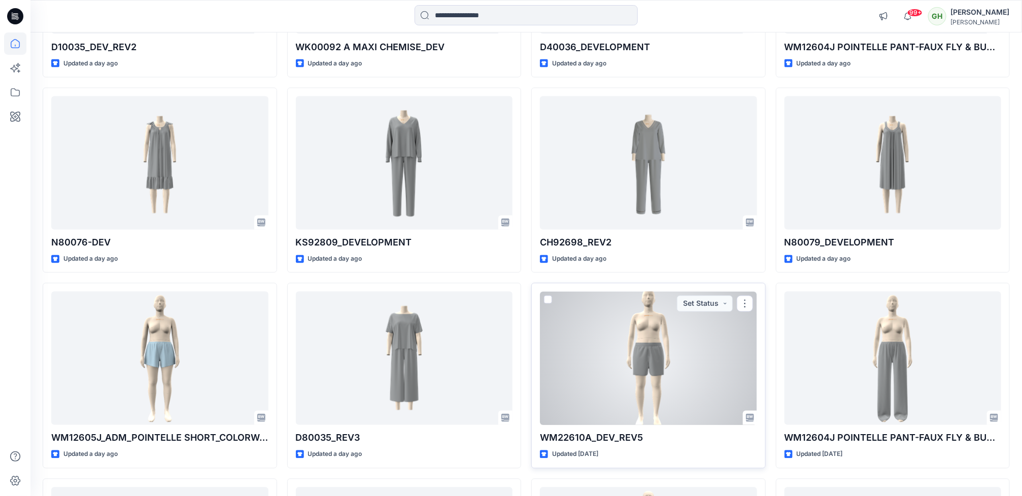
click at [654, 401] on div at bounding box center [648, 358] width 217 height 133
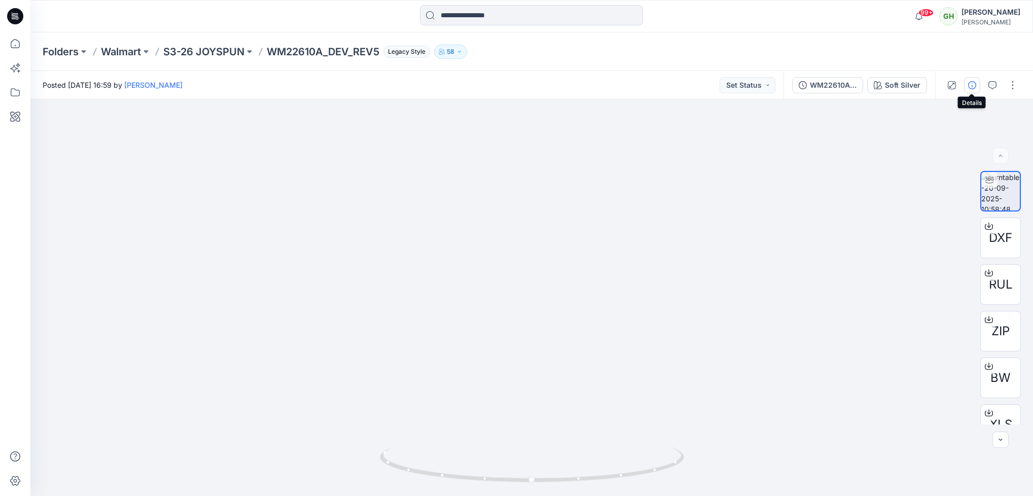
click at [968, 87] on icon "button" at bounding box center [972, 85] width 8 height 8
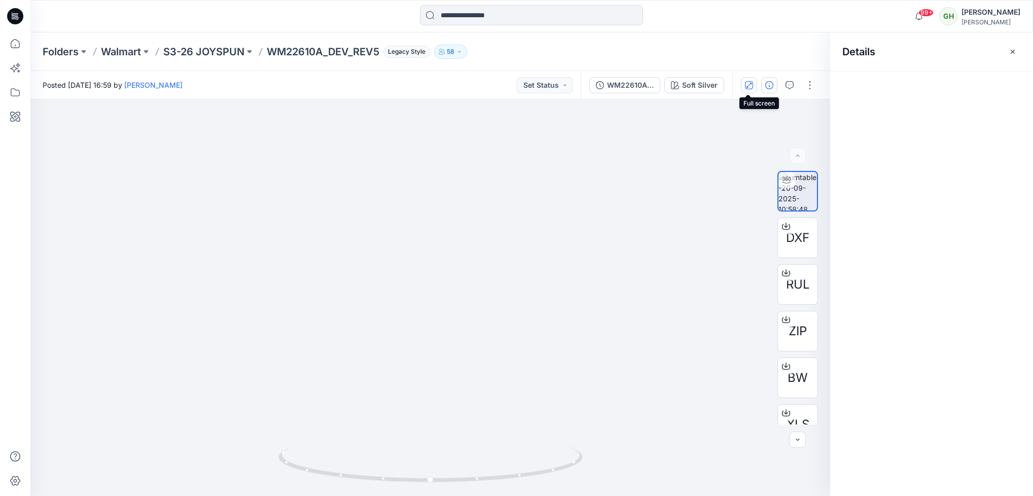
click at [748, 88] on icon "button" at bounding box center [749, 85] width 8 height 8
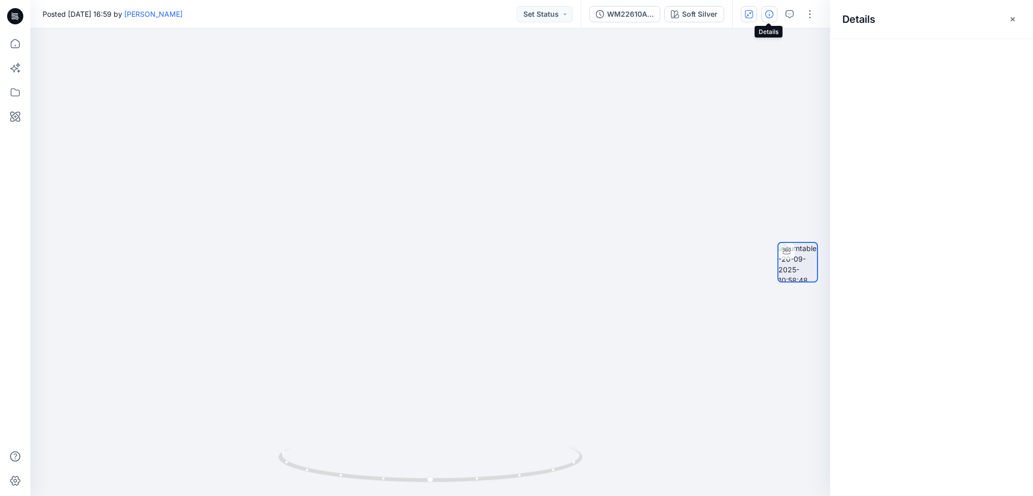
click at [768, 17] on icon "button" at bounding box center [770, 14] width 8 height 8
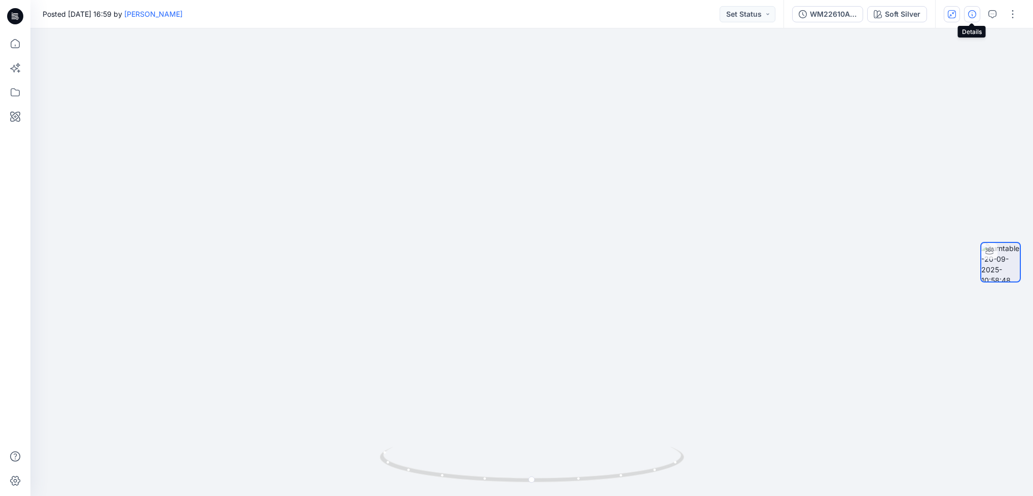
click at [976, 15] on button "button" at bounding box center [972, 14] width 16 height 16
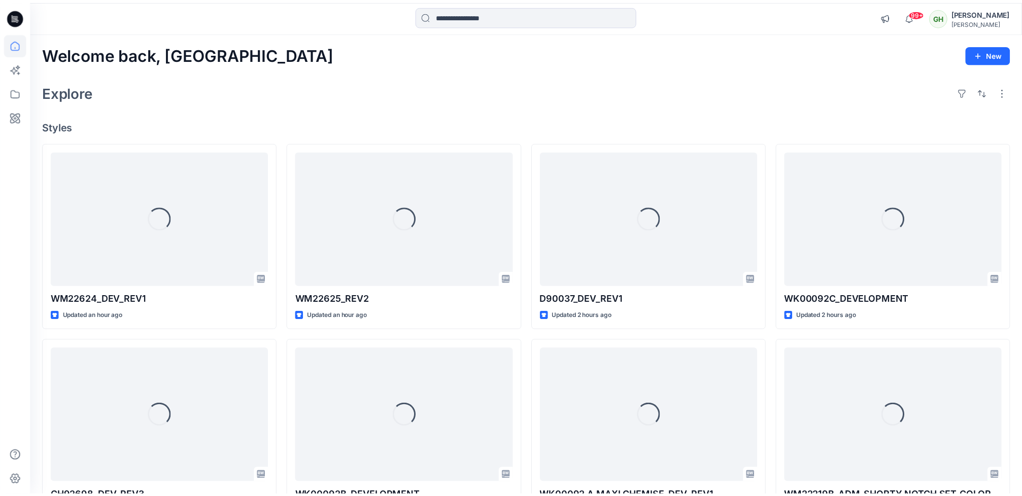
scroll to position [837, 0]
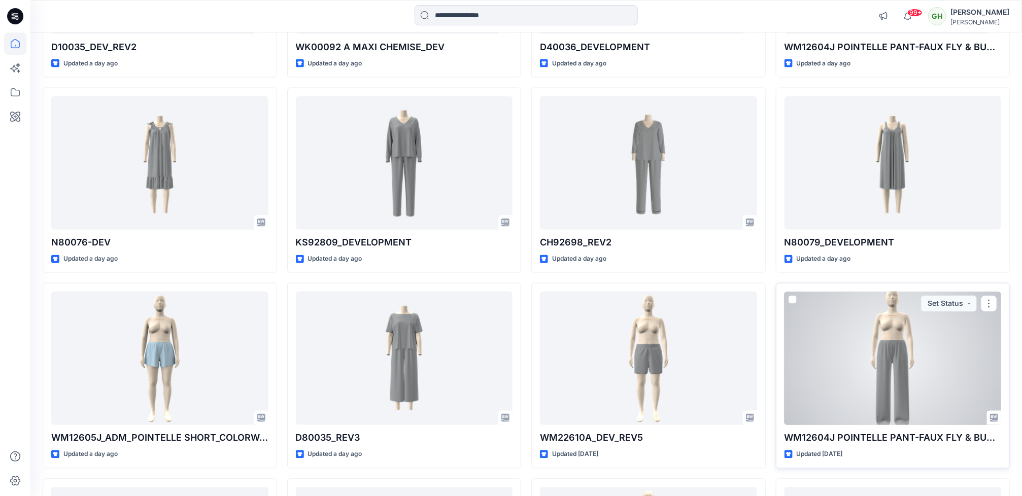
click at [890, 401] on div at bounding box center [892, 358] width 217 height 133
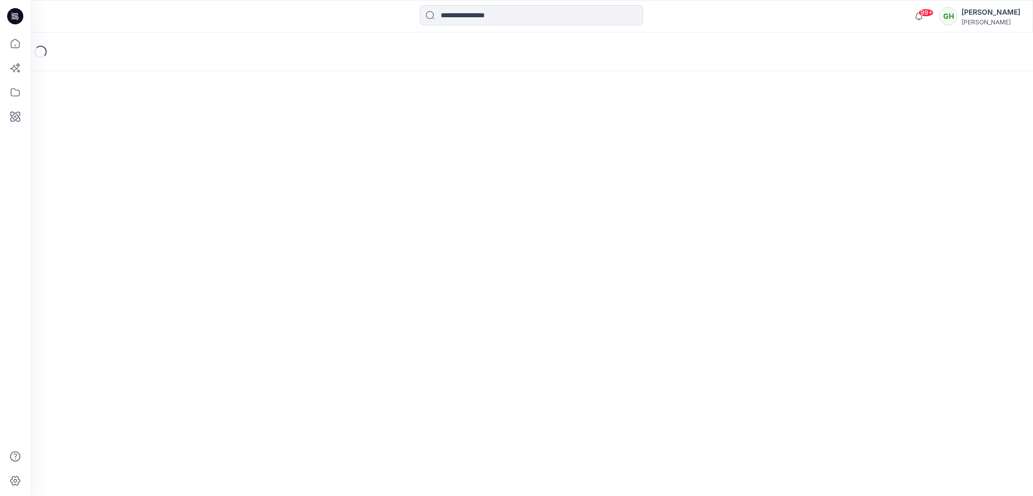
click at [891, 399] on div "Loading..." at bounding box center [531, 264] width 1003 height 464
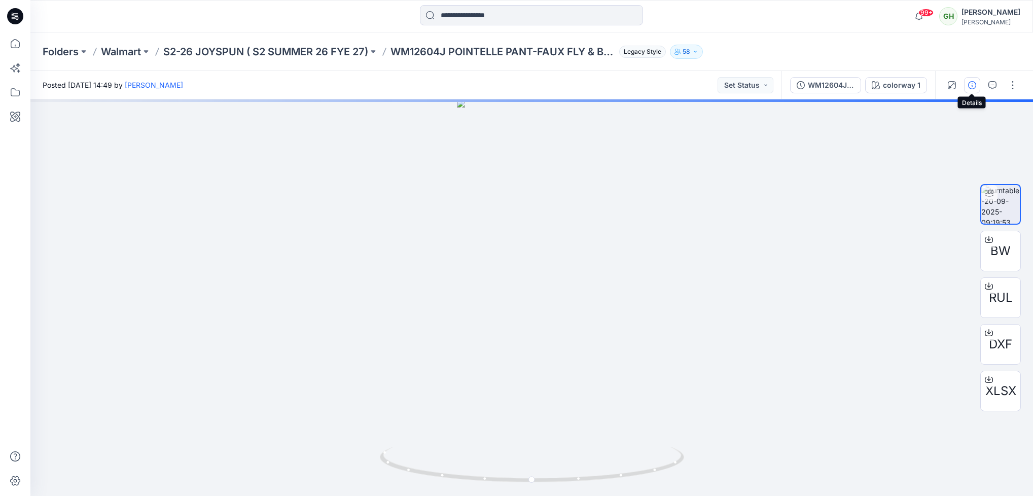
click at [976, 84] on button "button" at bounding box center [972, 85] width 16 height 16
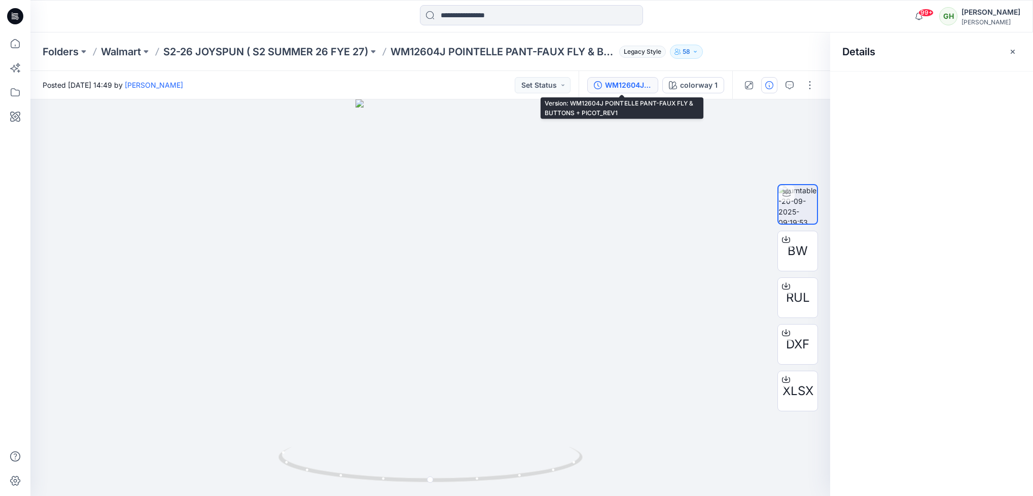
click at [625, 85] on div "WM12604J POINTELLE PANT-FAUX FLY & BUTTONS + PICOT_REV1" at bounding box center [628, 85] width 47 height 11
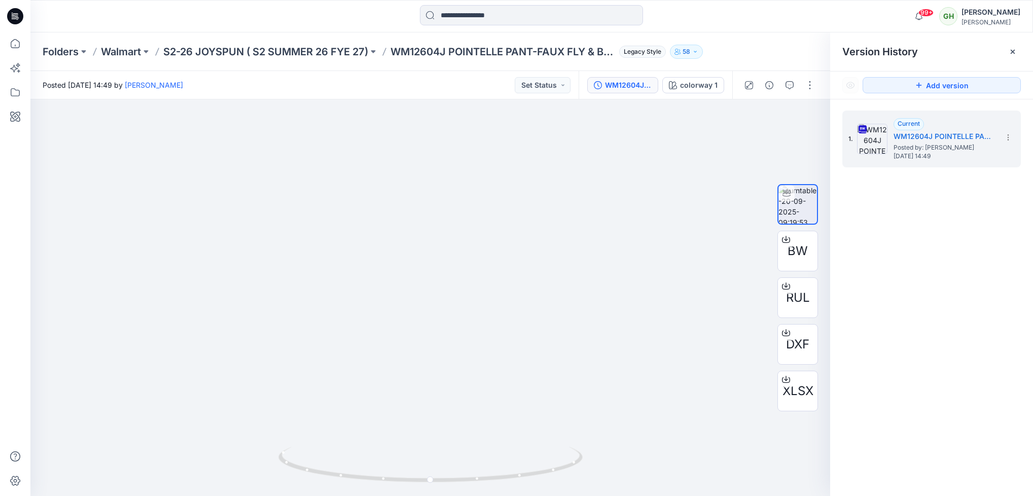
click at [11, 17] on icon at bounding box center [15, 16] width 16 height 16
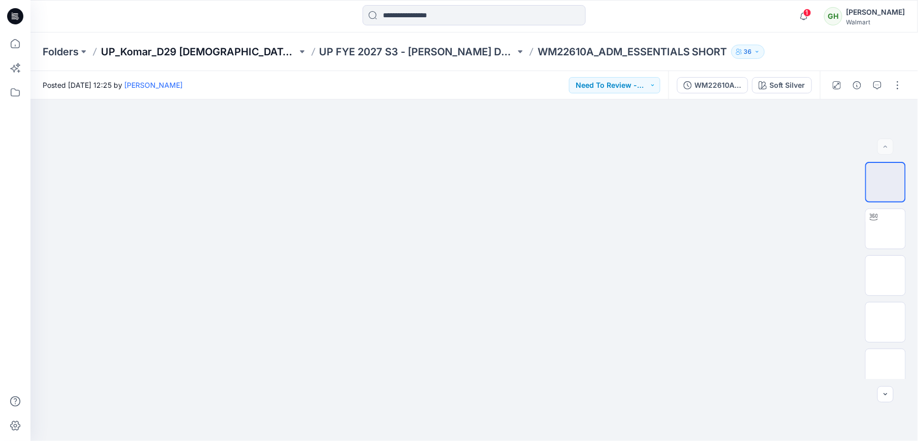
click at [210, 53] on p "UP_Komar_D29 [DEMOGRAPHIC_DATA] Sleep" at bounding box center [199, 52] width 196 height 14
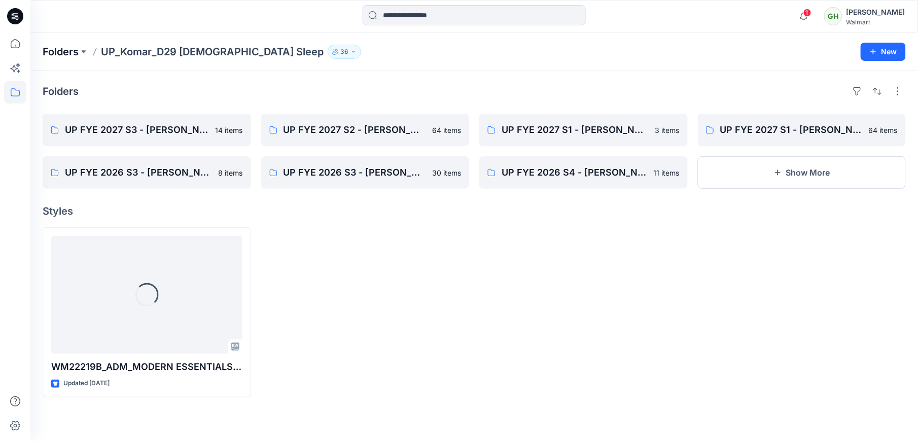
click at [65, 53] on p "Folders" at bounding box center [61, 52] width 36 height 14
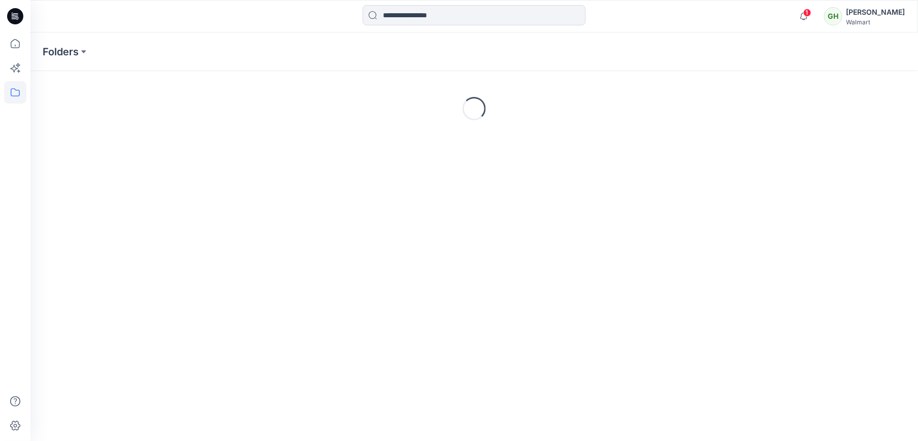
click at [13, 17] on icon at bounding box center [14, 17] width 4 height 1
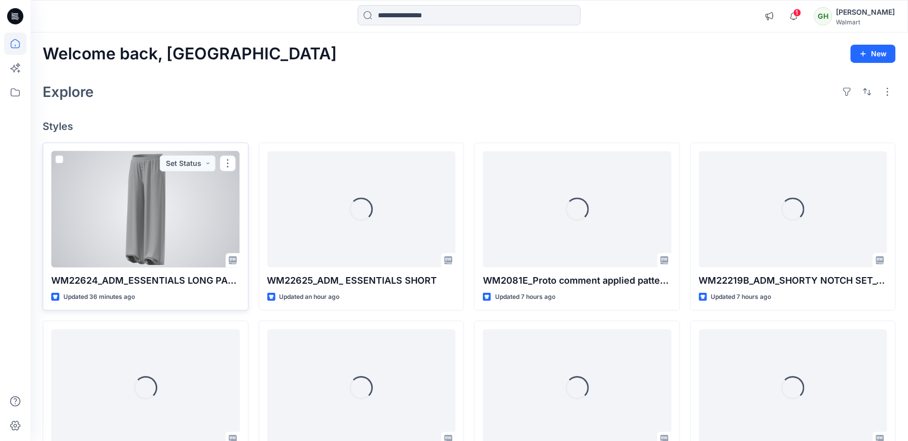
click at [148, 248] on div at bounding box center [145, 209] width 189 height 116
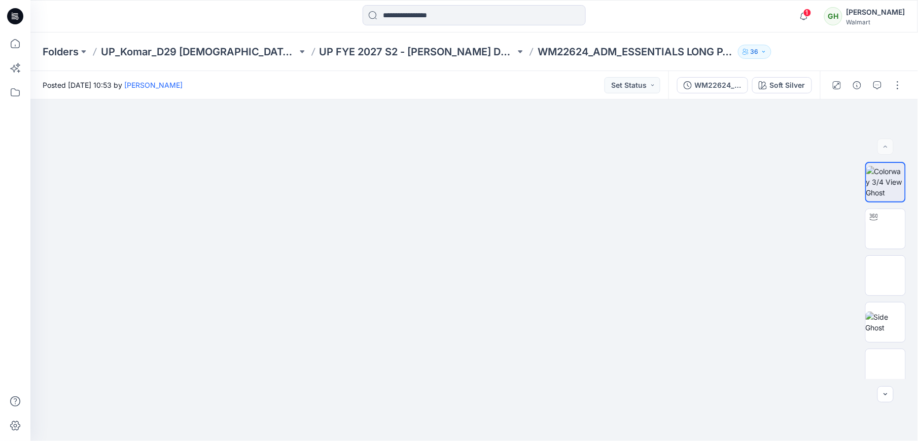
click at [13, 21] on icon at bounding box center [15, 16] width 16 height 16
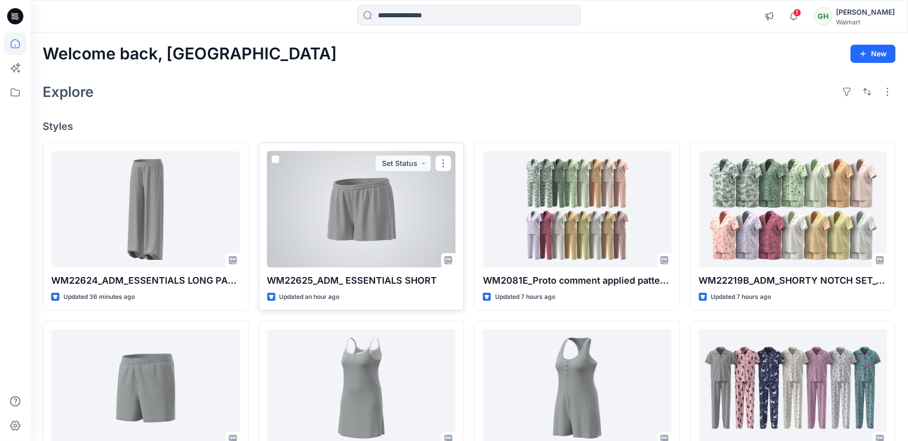
click at [400, 202] on div at bounding box center [361, 209] width 189 height 116
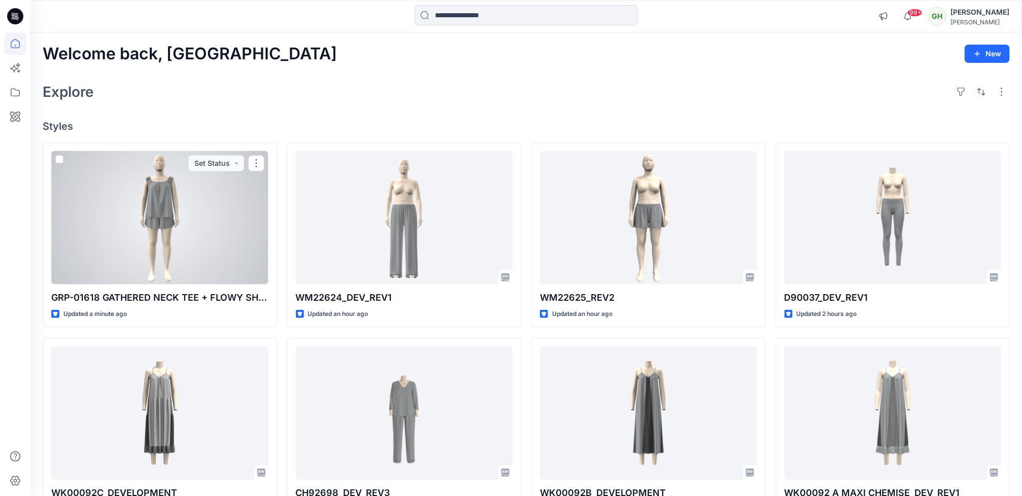
click at [145, 230] on div at bounding box center [159, 217] width 217 height 133
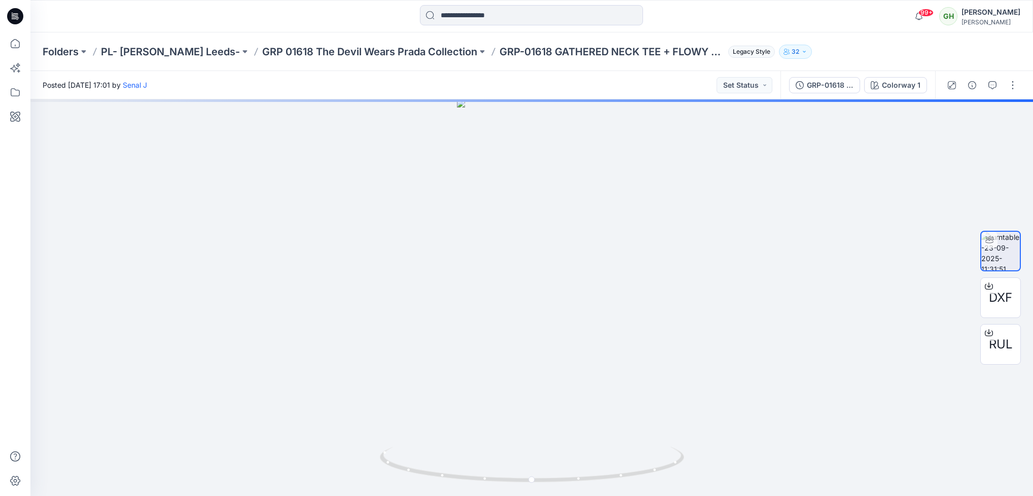
click at [10, 16] on icon at bounding box center [15, 16] width 16 height 16
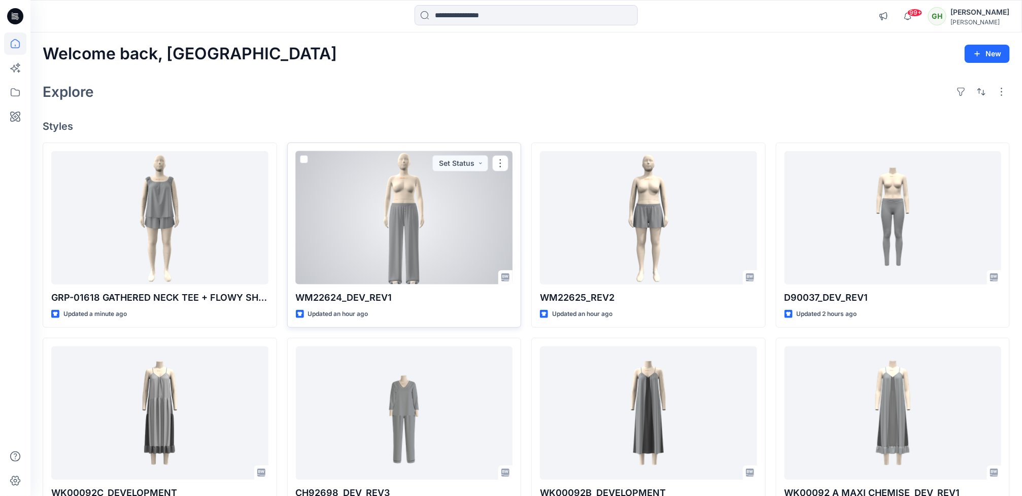
click at [392, 246] on div at bounding box center [404, 217] width 217 height 133
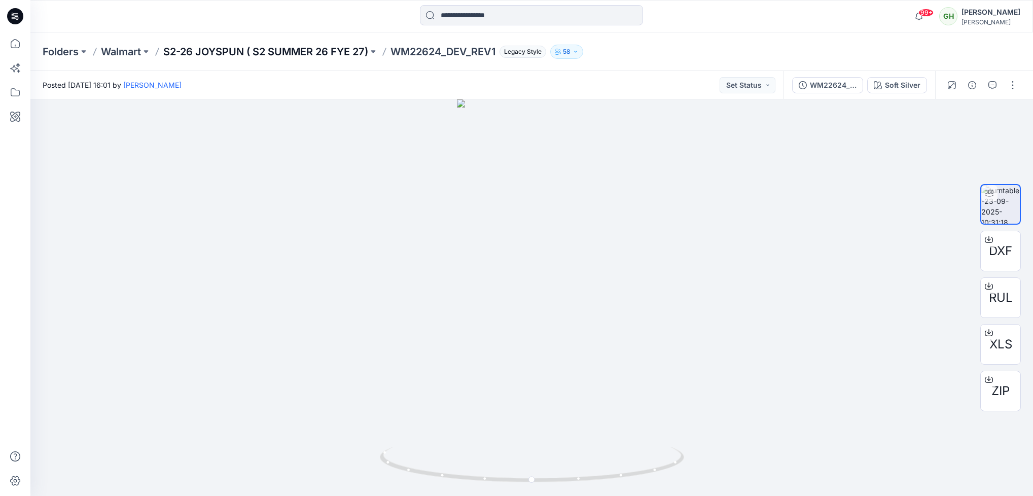
click at [279, 46] on p "S2-26 JOYSPUN ( S2 SUMMER 26 FYE 27)" at bounding box center [265, 52] width 205 height 14
